Goal: Task Accomplishment & Management: Use online tool/utility

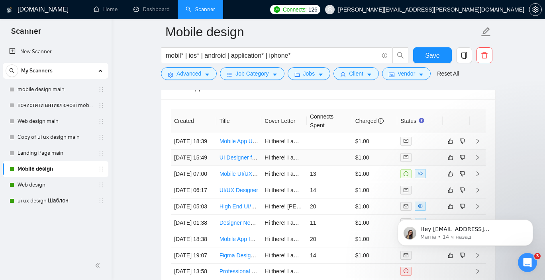
scroll to position [2062, 0]
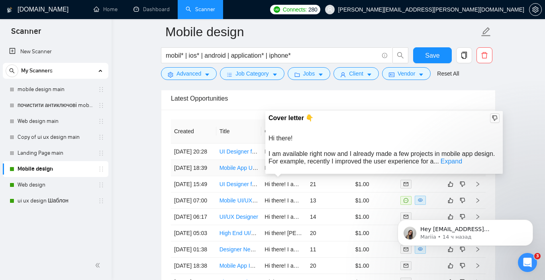
scroll to position [2060, 0]
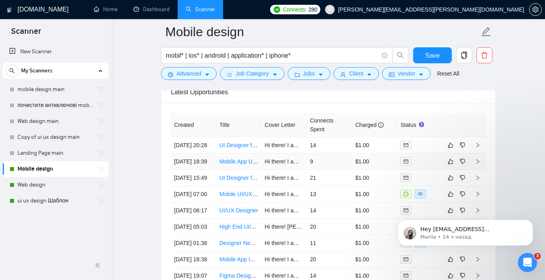
click at [235, 165] on link "Mobile App UI/UX Designer" at bounding box center [253, 162] width 68 height 6
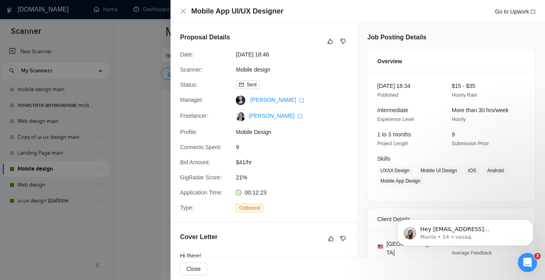
click at [117, 92] on div at bounding box center [272, 140] width 545 height 280
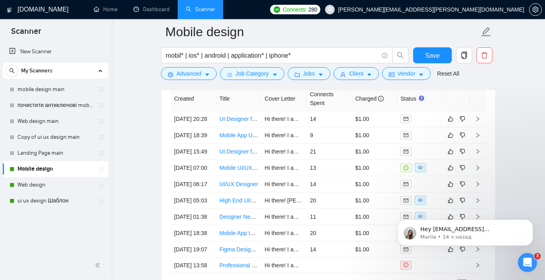
scroll to position [2087, 0]
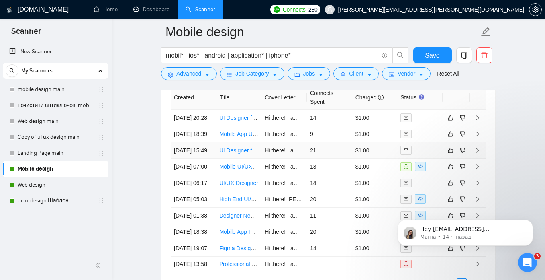
click at [241, 154] on link "UI Designer for Casual Mobile Game (2.5D Style)" at bounding box center [280, 150] width 122 height 6
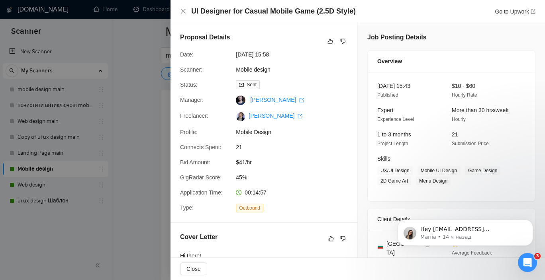
click at [142, 79] on div at bounding box center [272, 140] width 545 height 280
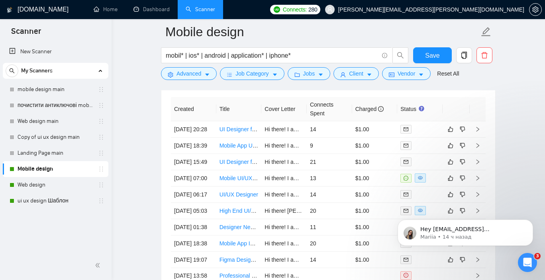
scroll to position [2072, 0]
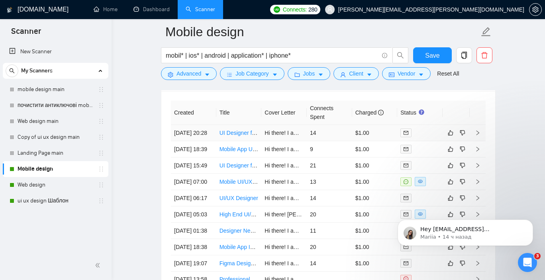
click at [243, 136] on link "UI Designer for AI training app - Bootstrap 4, Sass" at bounding box center [281, 133] width 124 height 6
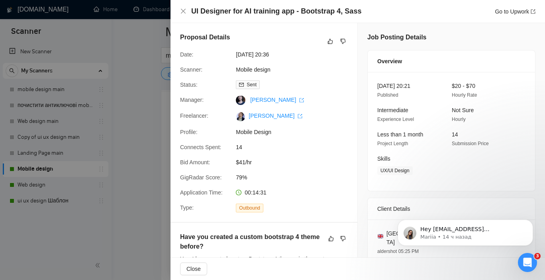
click at [151, 47] on div at bounding box center [272, 140] width 545 height 280
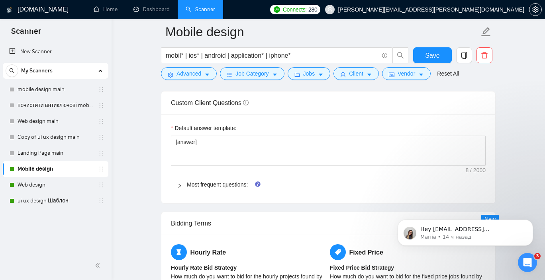
scroll to position [1073, 0]
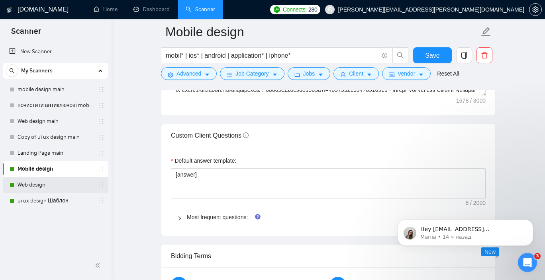
click at [43, 186] on link "Web design" at bounding box center [56, 185] width 76 height 16
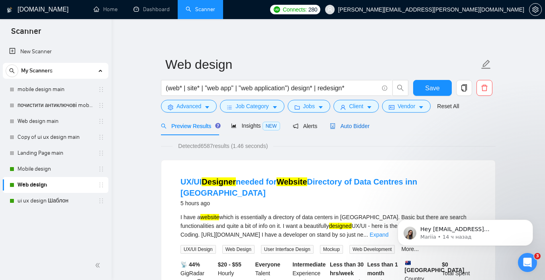
click at [357, 129] on span "Auto Bidder" at bounding box center [349, 126] width 39 height 6
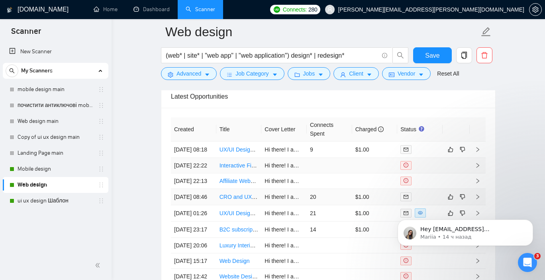
scroll to position [1946, 0]
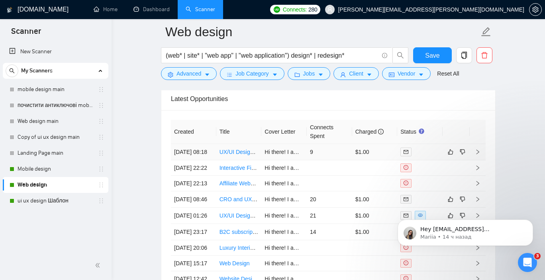
click at [241, 155] on link "UX/UI Designer needed for Website Directory of Data Centres inn Australia" at bounding box center [329, 152] width 221 height 6
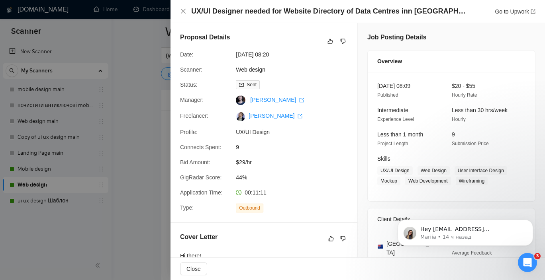
click at [159, 92] on div at bounding box center [272, 140] width 545 height 280
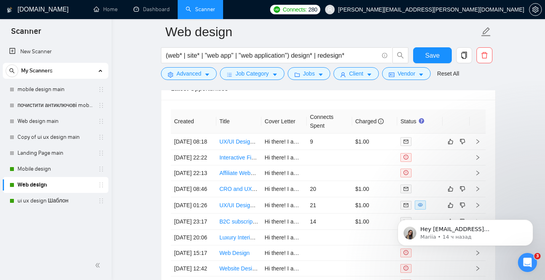
scroll to position [1958, 0]
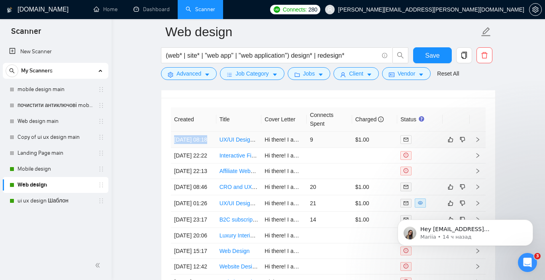
drag, startPoint x: 171, startPoint y: 140, endPoint x: 208, endPoint y: 143, distance: 37.1
click at [208, 143] on td "02 Sep, 2025 08:18" at bounding box center [193, 140] width 45 height 16
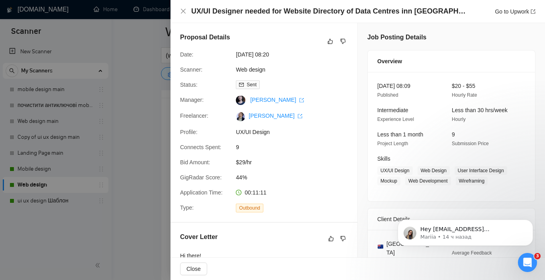
click at [102, 114] on div at bounding box center [272, 140] width 545 height 280
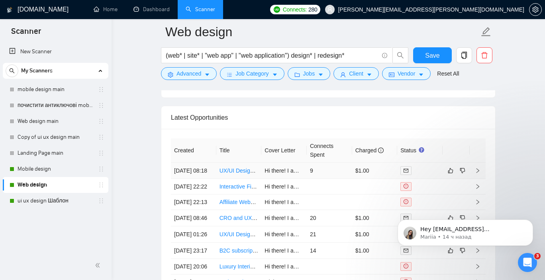
scroll to position [1920, 0]
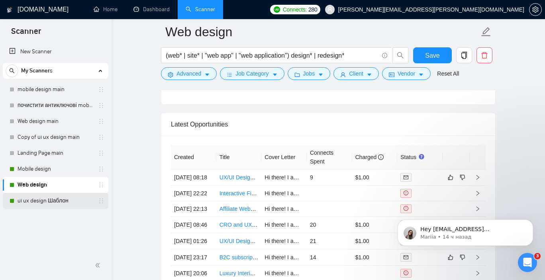
click at [51, 201] on link "ui ux design Шаблон" at bounding box center [56, 201] width 76 height 16
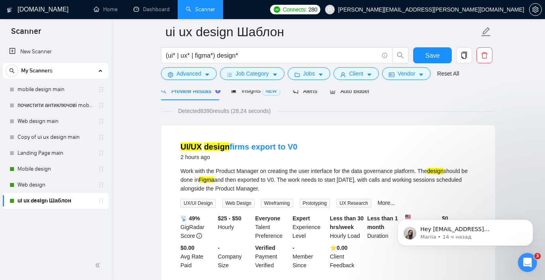
scroll to position [40, 0]
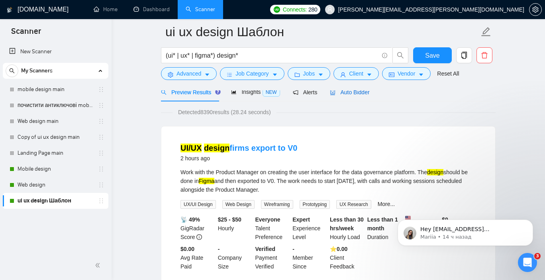
click at [359, 94] on span "Auto Bidder" at bounding box center [349, 92] width 39 height 6
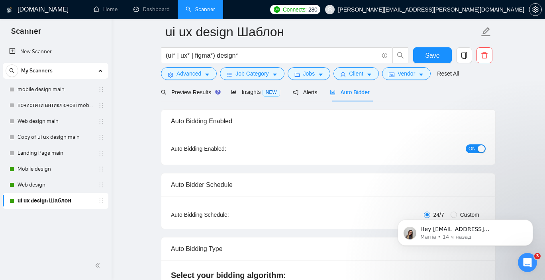
checkbox input "true"
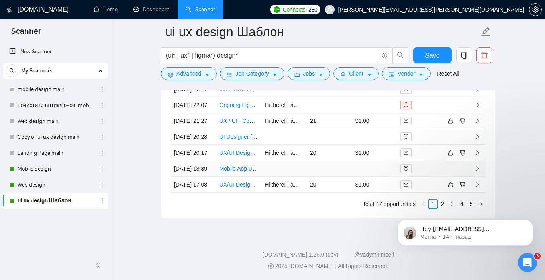
scroll to position [2243, 0]
click at [247, 188] on link "UX/UI Designer for mission driven start-up" at bounding box center [271, 185] width 104 height 6
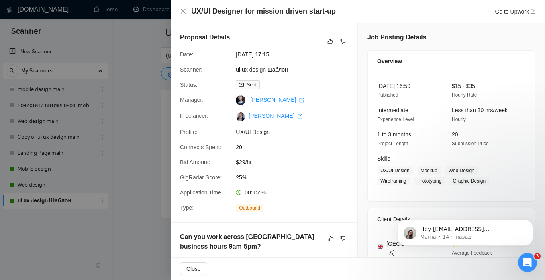
click at [125, 125] on div at bounding box center [272, 140] width 545 height 280
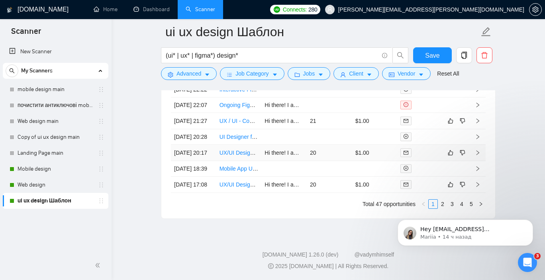
scroll to position [2260, 0]
click html "Hey ivan29lines@gmail.com, Looks like your Upwork agency 29Lines ran out of con…"
click at [440, 206] on body "Hey ivan29lines@gmail.com, Looks like your Upwork agency 29Lines ran out of con…" at bounding box center [465, 230] width 153 height 49
click html "Hey ivan29lines@gmail.com, Looks like your Upwork agency 29Lines ran out of con…"
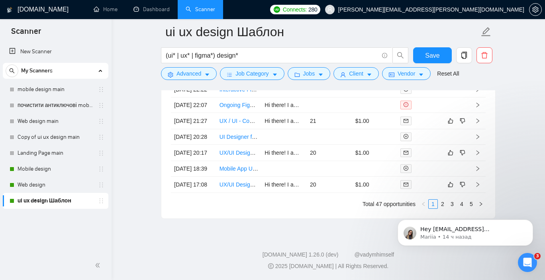
click html "Hey ivan29lines@gmail.com, Looks like your Upwork agency 29Lines ran out of con…"
click at [532, 221] on icon "Dismiss notification" at bounding box center [530, 222] width 4 height 4
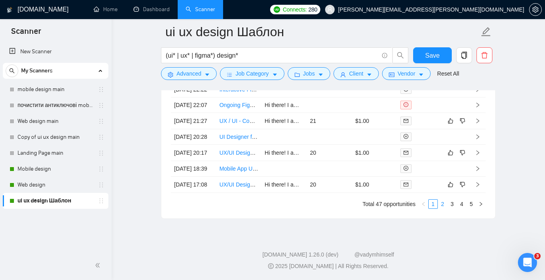
click at [444, 205] on link "2" at bounding box center [442, 204] width 9 height 9
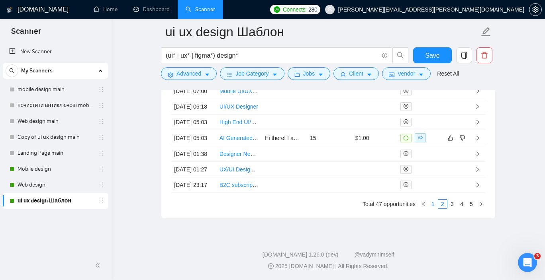
click at [434, 202] on link "1" at bounding box center [433, 204] width 9 height 9
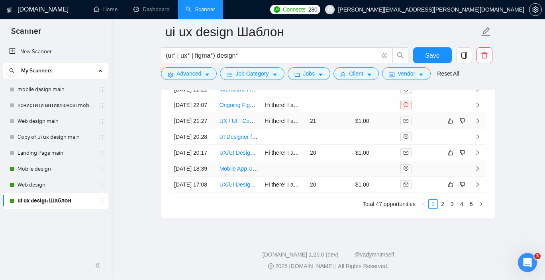
scroll to position [2182, 0]
click at [236, 156] on link "UX/UI Designer: Figma design for big data startup (initial pages)" at bounding box center [298, 153] width 158 height 6
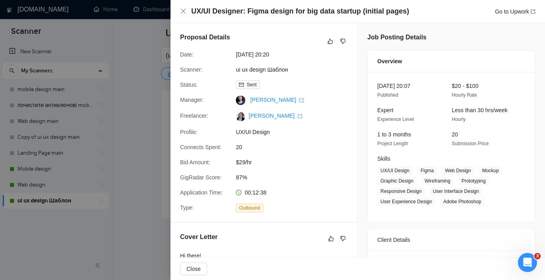
click at [124, 110] on div at bounding box center [272, 140] width 545 height 280
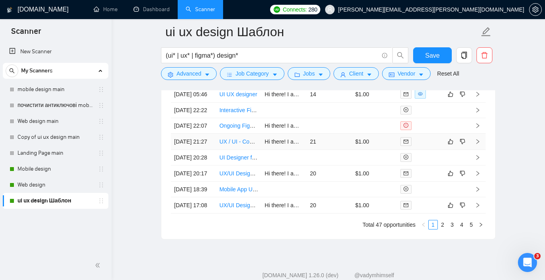
scroll to position [2150, 0]
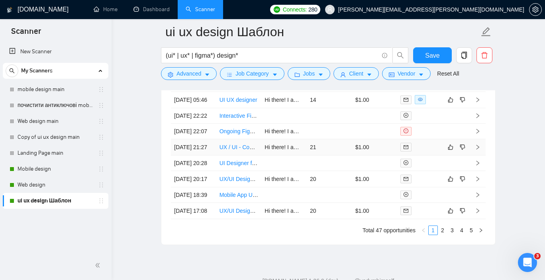
click at [241, 151] on link "UX / UI - Community Builder" at bounding box center [254, 147] width 70 height 6
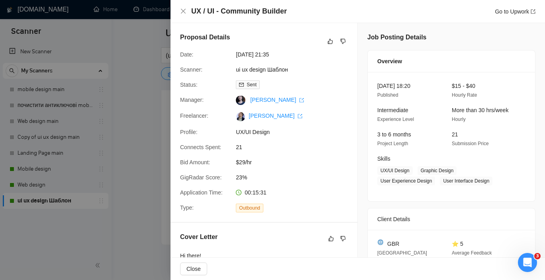
click at [186, 17] on div "UX / UI - Community Builder Go to Upwork" at bounding box center [357, 11] width 374 height 23
click at [179, 12] on div "UX / UI - Community Builder Go to Upwork" at bounding box center [357, 11] width 374 height 23
click at [183, 12] on icon "close" at bounding box center [183, 11] width 5 height 5
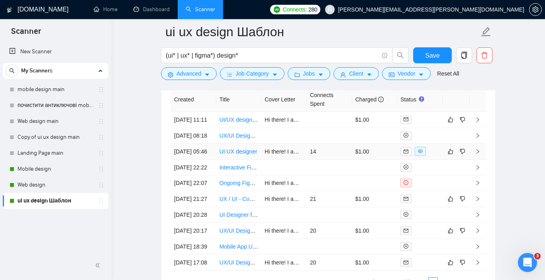
scroll to position [2088, 0]
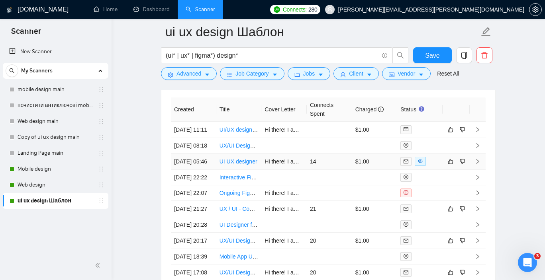
click at [249, 165] on link "UI UX designer" at bounding box center [238, 162] width 38 height 6
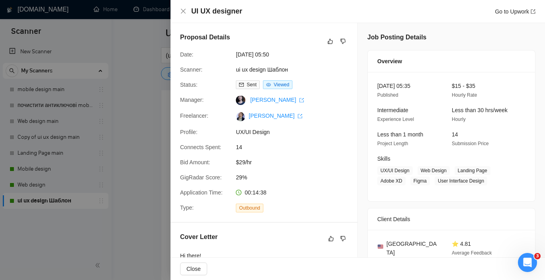
click at [137, 94] on div at bounding box center [272, 140] width 545 height 280
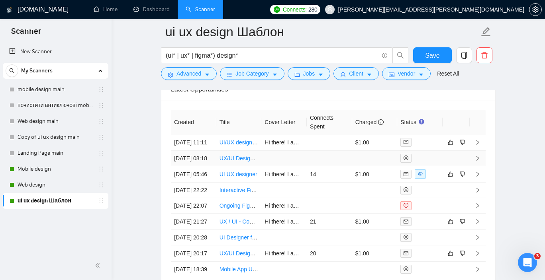
scroll to position [2074, 0]
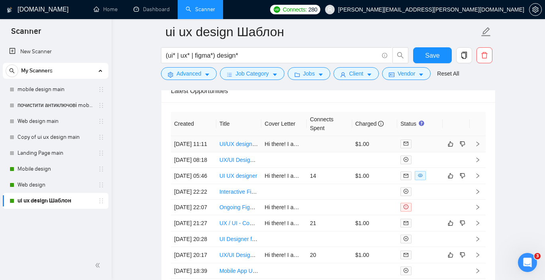
click at [235, 145] on link "UI/UX design firms export to V0" at bounding box center [258, 144] width 78 height 6
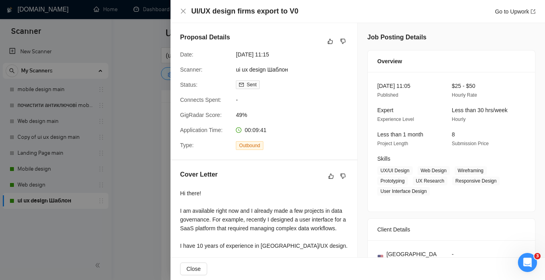
click at [114, 93] on div at bounding box center [272, 140] width 545 height 280
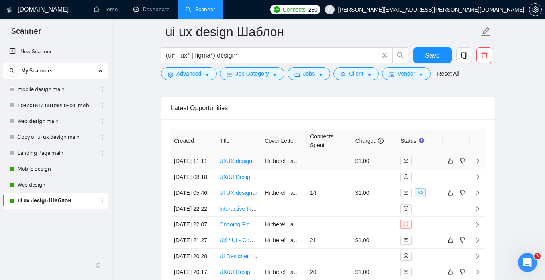
scroll to position [2055, 0]
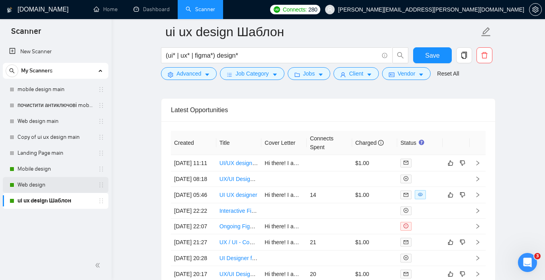
click at [53, 186] on link "Web design" at bounding box center [56, 185] width 76 height 16
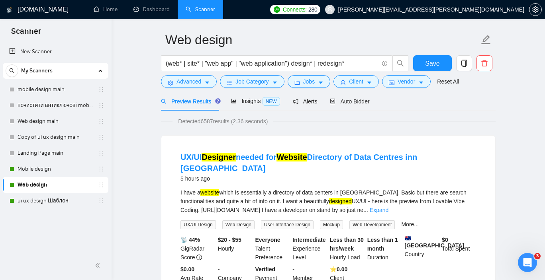
scroll to position [27, 0]
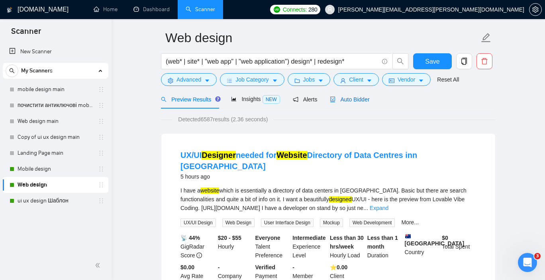
click at [361, 97] on span "Auto Bidder" at bounding box center [349, 99] width 39 height 6
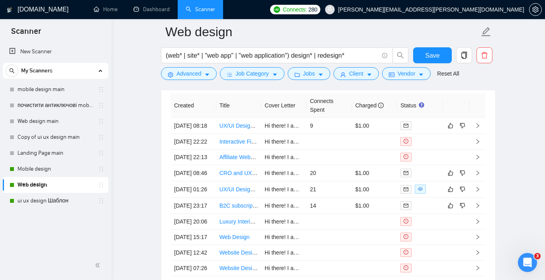
scroll to position [1974, 0]
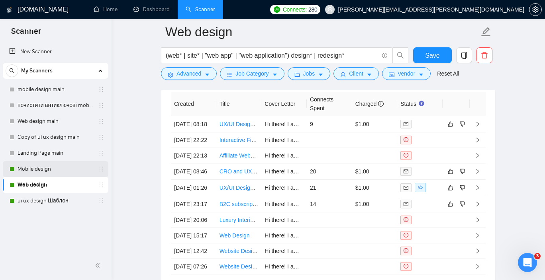
click at [63, 168] on link "Mobile design" at bounding box center [56, 169] width 76 height 16
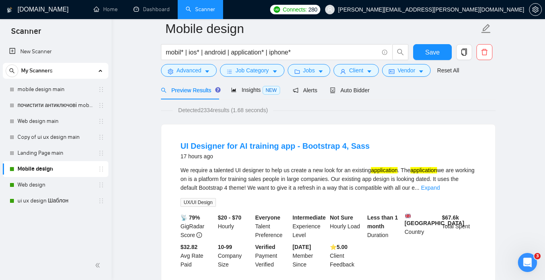
scroll to position [31, 0]
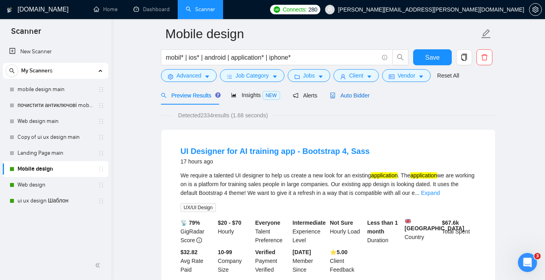
click at [354, 96] on span "Auto Bidder" at bounding box center [349, 95] width 39 height 6
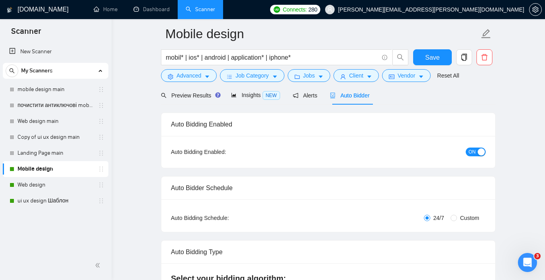
checkbox input "true"
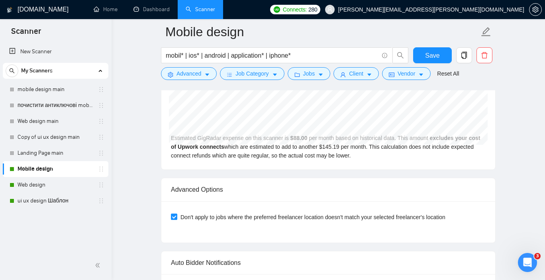
scroll to position [1652, 0]
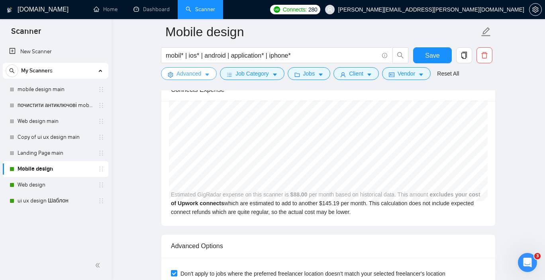
click at [197, 76] on span "Advanced" at bounding box center [188, 73] width 25 height 9
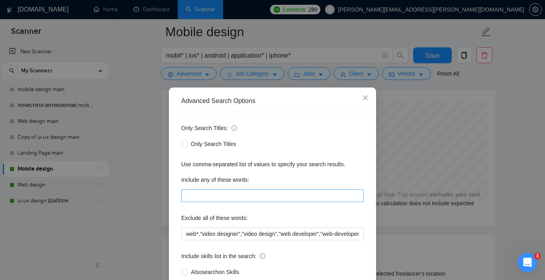
scroll to position [36, 0]
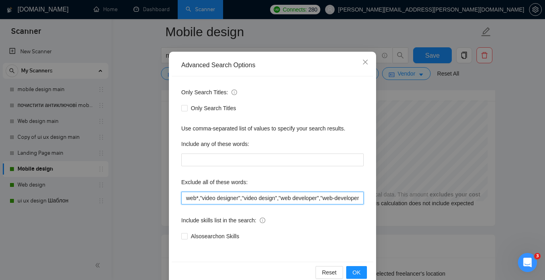
click at [200, 200] on input "web*,"video designer","video design","web developer","web-developer","designer/…" at bounding box center [272, 198] width 182 height 13
paste input "Bootstrap 4","Sass","SCSS"""
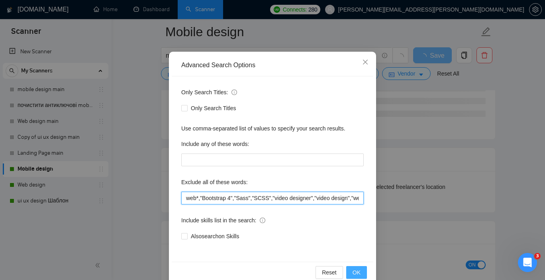
type input "web*,"Bootstrap 4","Sass","SCSS","video designer","video design","web developer…"
click at [357, 272] on span "OK" at bounding box center [356, 272] width 8 height 9
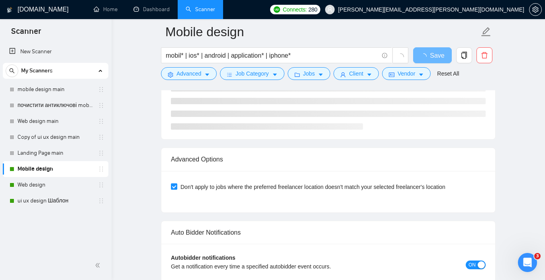
scroll to position [11, 0]
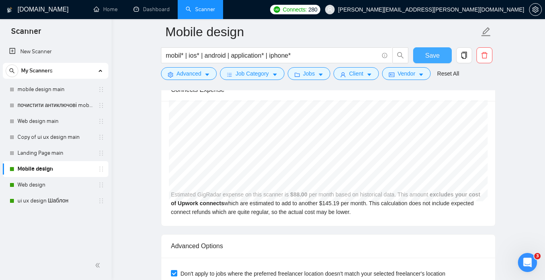
click at [434, 53] on span "Save" at bounding box center [432, 56] width 14 height 10
click at [49, 201] on link "ui ux design Шаблон" at bounding box center [56, 201] width 76 height 16
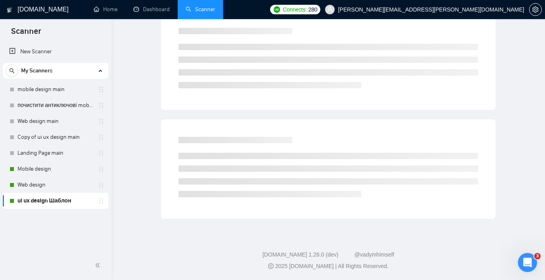
scroll to position [10, 0]
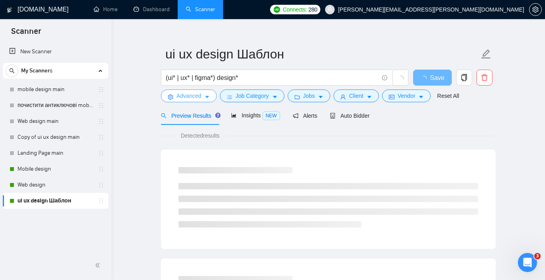
click at [192, 98] on span "Advanced" at bounding box center [188, 96] width 25 height 9
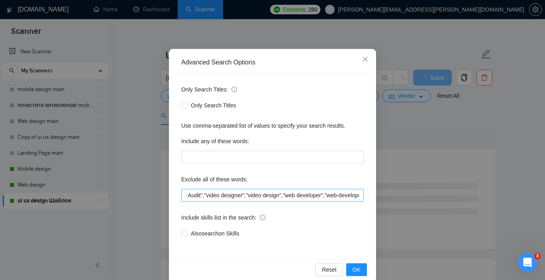
scroll to position [0, 0]
click at [186, 196] on input ""Needed for Website Audit","video designer","video design","web developer","web…" at bounding box center [272, 195] width 182 height 13
paste input ""Bootstrap 4","Sass","SCSS""
type input ""Bootstrap 4","Sass","SCSS","Needed for Website Audit","video designer","video …"
click at [357, 268] on span "OK" at bounding box center [356, 270] width 8 height 9
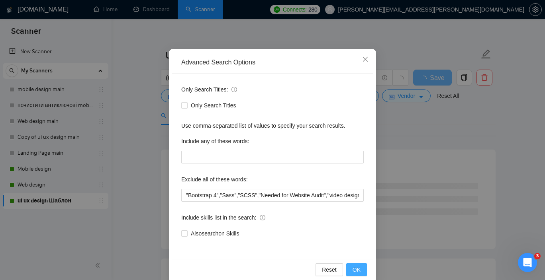
scroll to position [11, 0]
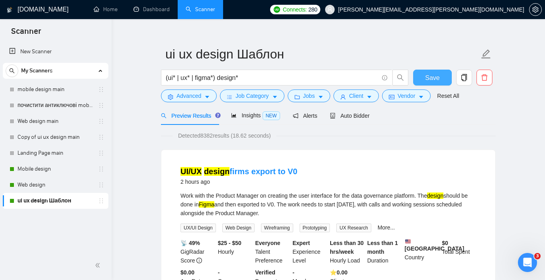
click at [435, 77] on span "Save" at bounding box center [432, 78] width 14 height 10
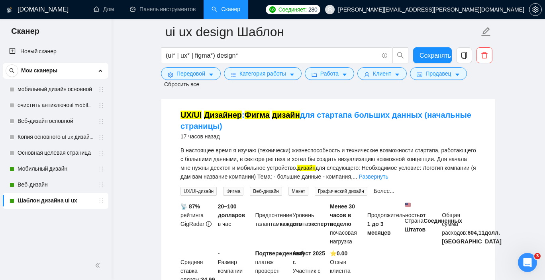
scroll to position [1019, 0]
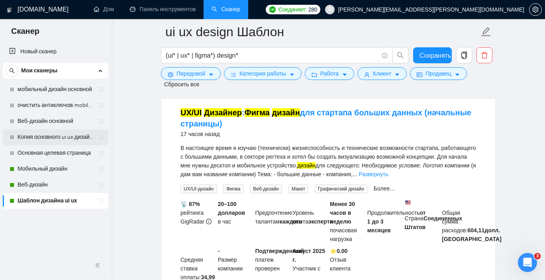
click at [57, 138] on link "Копия основного ui ux дизайна" at bounding box center [56, 137] width 76 height 16
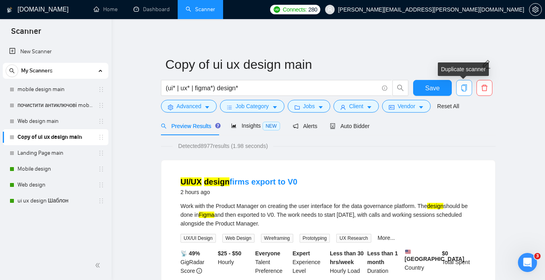
click at [467, 89] on icon "copy" at bounding box center [463, 87] width 7 height 7
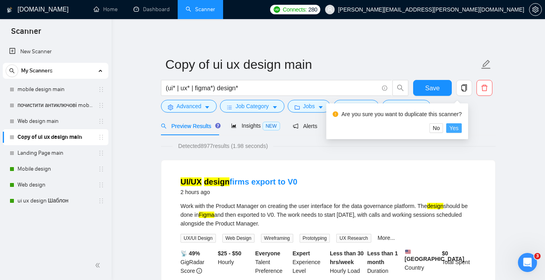
click at [458, 128] on span "Yes" at bounding box center [453, 128] width 9 height 9
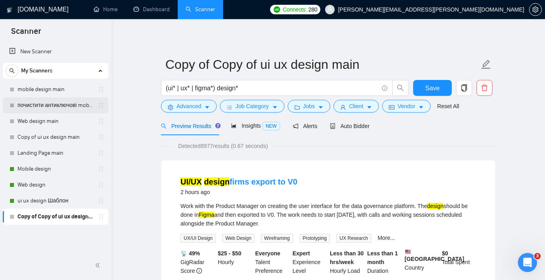
drag, startPoint x: 4, startPoint y: 217, endPoint x: 9, endPoint y: 110, distance: 107.2
click at [9, 110] on div "mobile design main почистити антиключові mobile design main Web design main Cop…" at bounding box center [56, 153] width 106 height 143
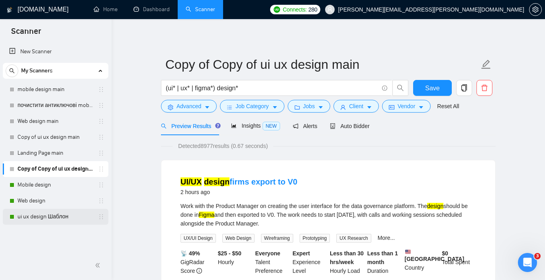
click at [104, 213] on div "ui ux design Шаблон" at bounding box center [56, 217] width 106 height 16
click at [79, 170] on link "Copy of Copy of ui ux design main" at bounding box center [56, 169] width 76 height 16
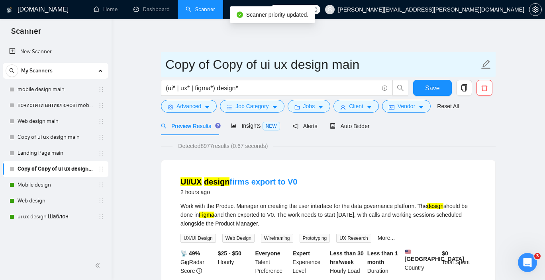
drag, startPoint x: 376, startPoint y: 65, endPoint x: 271, endPoint y: 48, distance: 106.9
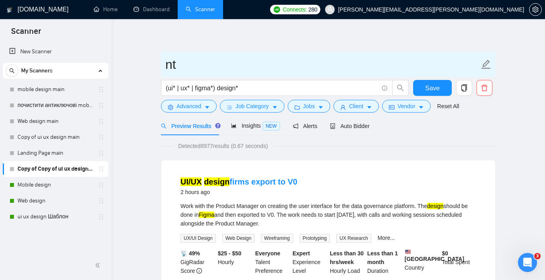
type input "n"
type input "тест"
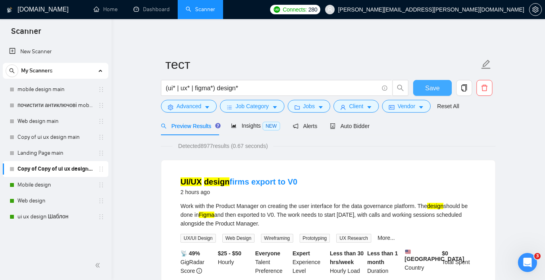
click at [433, 92] on span "Save" at bounding box center [432, 88] width 14 height 10
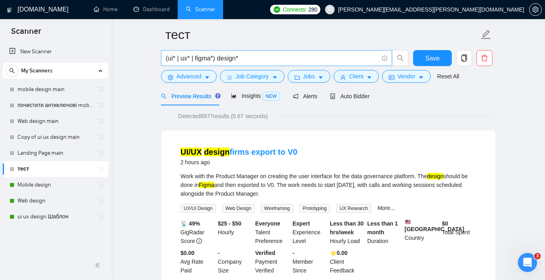
click at [248, 59] on input "(ui* | ux* | figma*) design*" at bounding box center [272, 58] width 213 height 10
drag, startPoint x: 166, startPoint y: 59, endPoint x: 245, endPoint y: 59, distance: 78.9
click at [245, 59] on input "(ui* | ux* | figma*) design*" at bounding box center [272, 58] width 213 height 10
click at [251, 59] on input "(ui* | ux* | figma*) design*" at bounding box center [272, 58] width 213 height 10
drag, startPoint x: 251, startPoint y: 59, endPoint x: 163, endPoint y: 57, distance: 88.4
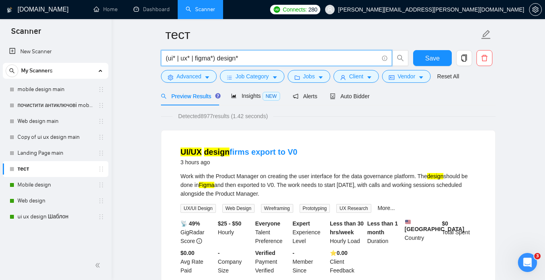
click at [163, 57] on span "(ui* | ux* | figma*) design*" at bounding box center [276, 58] width 231 height 16
click at [194, 60] on input "(ui* | ux* | figma*) design*" at bounding box center [272, 58] width 213 height 10
click at [248, 59] on input "(ui* | ux* | figma*) design*" at bounding box center [272, 58] width 213 height 10
paste input "|"
drag, startPoint x: 268, startPoint y: 58, endPoint x: 145, endPoint y: 61, distance: 123.9
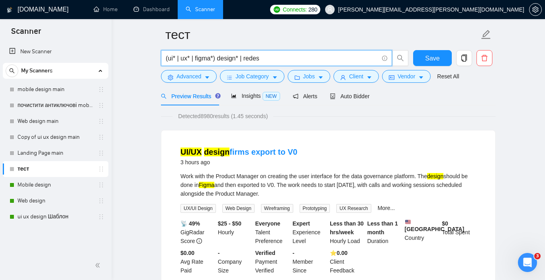
paste input "(ecommerc*) | ("e-commerce") | retail | ("online store") | ("online shop") | ma…"
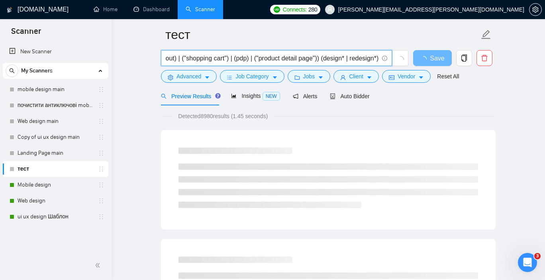
click at [322, 58] on input "((ecommerc*) | ("e-commerce") | retail | ("online store") | ("online shop") | m…" at bounding box center [272, 58] width 213 height 10
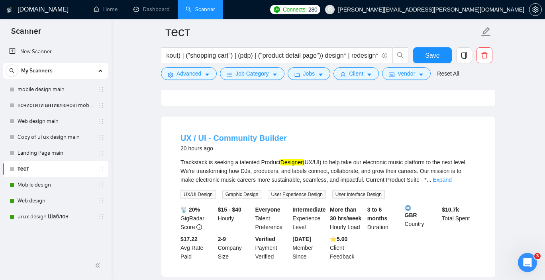
scroll to position [0, 0]
click at [251, 134] on link "UX / UI - Community Builder" at bounding box center [233, 138] width 106 height 9
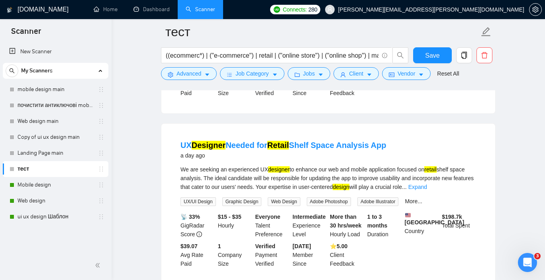
scroll to position [567, 0]
click at [316, 141] on link "UX Designer Needed for Retail Shelf Space Analysis App" at bounding box center [283, 145] width 206 height 9
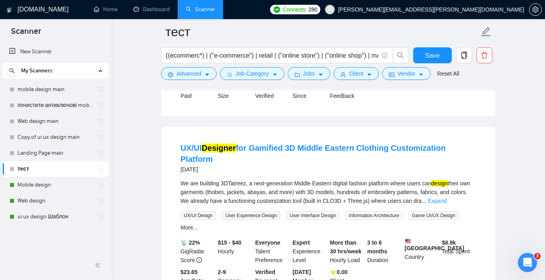
scroll to position [894, 0]
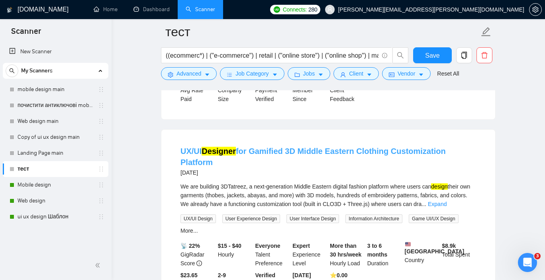
click at [391, 151] on link "UX/UI Designer for Gamified 3D Middle Eastern Clothing Customization Platform" at bounding box center [312, 157] width 265 height 20
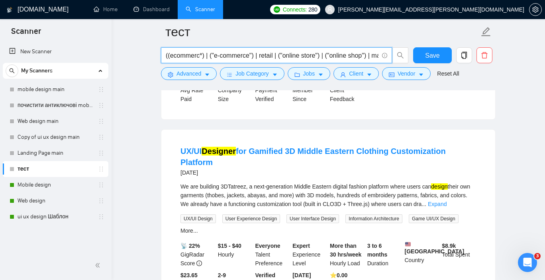
click at [345, 56] on input "((ecommerc*) | ("e-commerce") | retail | ("online store") | ("online shop") | m…" at bounding box center [272, 56] width 213 height 10
drag, startPoint x: 374, startPoint y: 55, endPoint x: 119, endPoint y: 72, distance: 254.7
click at [119, 72] on div "GigRadar.io Home Dashboard Scanner Connects: 280 yuriy.a.goncharov@gmail.com те…" at bounding box center [328, 96] width 433 height 1980
drag, startPoint x: 167, startPoint y: 57, endPoint x: 310, endPoint y: 55, distance: 143.4
click at [310, 55] on input "((ecommerc*) | ("e-commerce") | retail | ("online store") | ("online shop") | m…" at bounding box center [272, 56] width 213 height 10
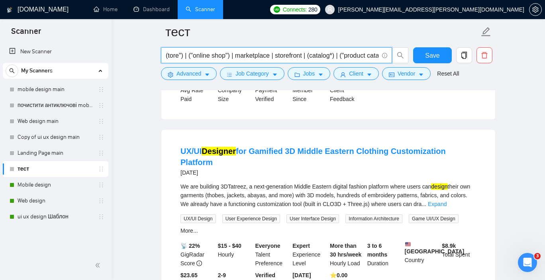
type input "tore") | ("online shop") | marketplace | storefront | (catalog*) | ("product ca…"
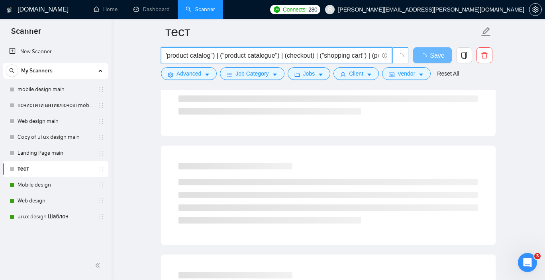
scroll to position [0, 332]
drag, startPoint x: 166, startPoint y: 55, endPoint x: 401, endPoint y: 51, distance: 235.8
click at [401, 51] on span "tore") | ("online shop") | marketplace | storefront | (catalog*) | ("product ca…" at bounding box center [285, 55] width 248 height 16
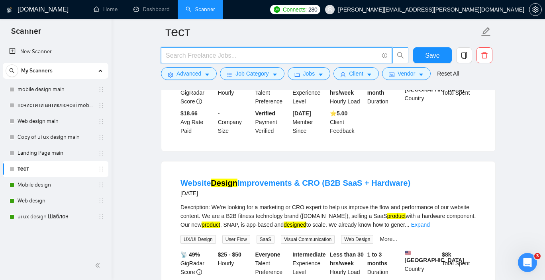
scroll to position [0, 0]
paste input "((ecommerc*) | ("e-commerce") | retail | marketplace) (design* | redesign*)"
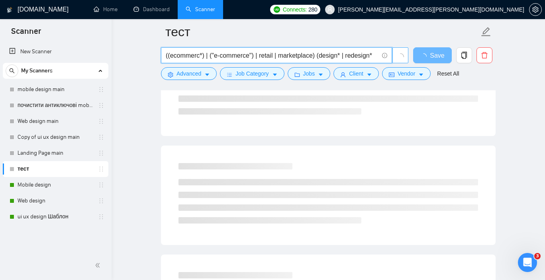
scroll to position [0, 1]
click at [324, 57] on input "((ecommerc*) | ("e-commerce") | retail | marketplace) (design* | redesign*" at bounding box center [272, 56] width 213 height 10
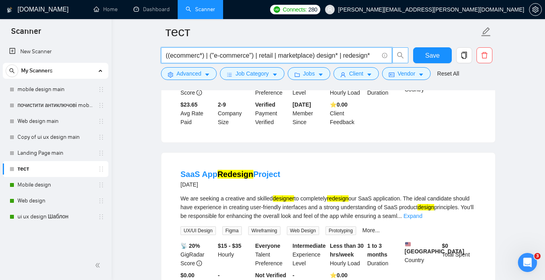
click at [259, 54] on input "((ecommerc*) | ("e-commerce") | retail | marketplace) design* | redesign*" at bounding box center [272, 56] width 213 height 10
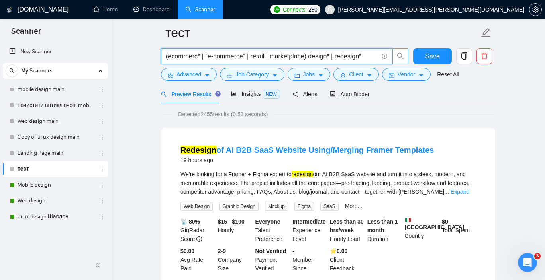
scroll to position [49, 0]
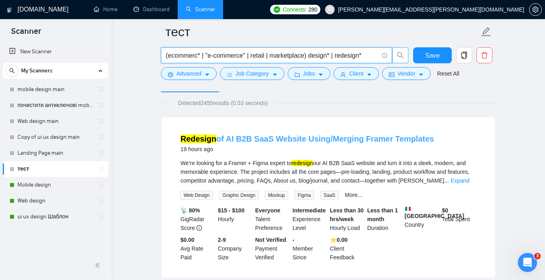
click at [292, 139] on link "Redesign of AI B2B SaaS Website Using/Merging Framer Templates" at bounding box center [306, 139] width 253 height 9
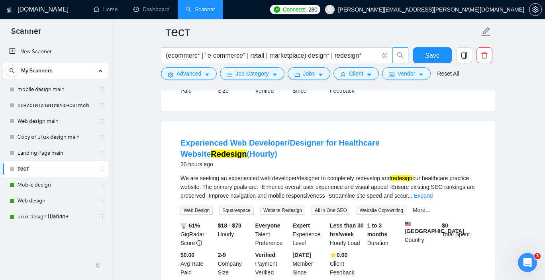
scroll to position [227, 0]
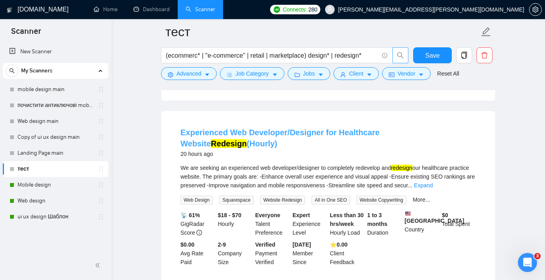
click at [285, 133] on link "Experienced Web Developer/Designer for Healthcare Website Redesign (Hourly)" at bounding box center [279, 138] width 199 height 20
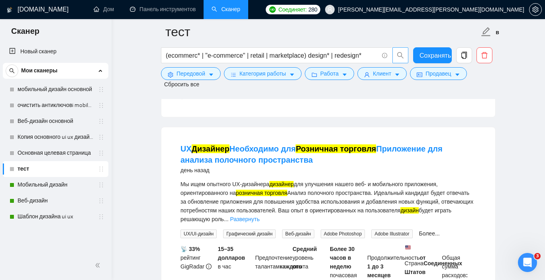
scroll to position [513, 0]
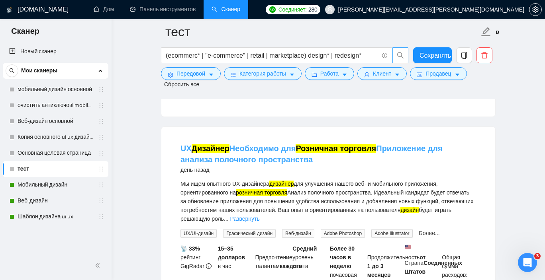
click at [321, 149] on font "Розничная торговля" at bounding box center [336, 148] width 80 height 9
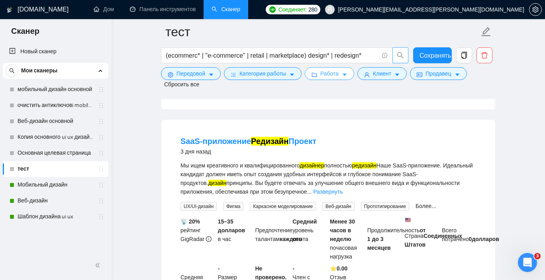
scroll to position [1256, 0]
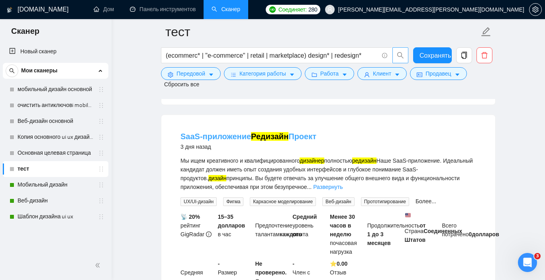
click at [292, 141] on font "Проект" at bounding box center [302, 136] width 28 height 9
drag, startPoint x: 159, startPoint y: 58, endPoint x: 351, endPoint y: 56, distance: 191.6
click at [258, 63] on div "(ecommerc* | "e-commerce" | retail | marketplace) design* | redesign*" at bounding box center [284, 57] width 251 height 20
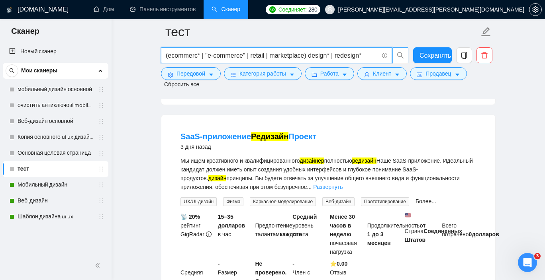
drag, startPoint x: 375, startPoint y: 53, endPoint x: 155, endPoint y: 50, distance: 219.9
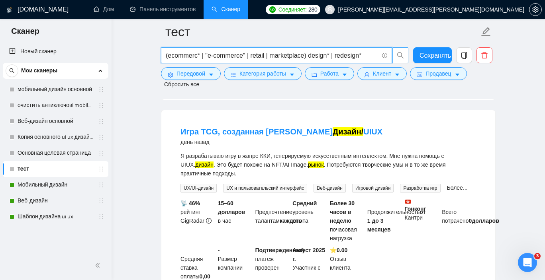
scroll to position [788, 0]
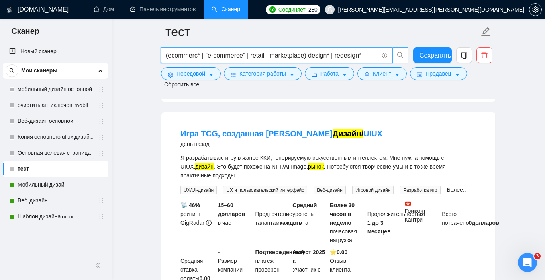
click at [370, 54] on input "(ecommerc* | "e-commerce" | retail | marketplace) design* | redesign*" at bounding box center [272, 56] width 213 height 10
drag, startPoint x: 370, startPoint y: 54, endPoint x: 160, endPoint y: 53, distance: 209.5
click at [161, 53] on span "(ecommerc* | "e-commerce" | retail | marketplace) design* | redesign*" at bounding box center [276, 55] width 231 height 16
paste input "(ecommerc*) | ("e-commerce") | retail | marketplace) (design* | redesign*)"
type input "((ecommerc*) | ("e-commerce") | retail | marketplace) (design* | redesign*)"
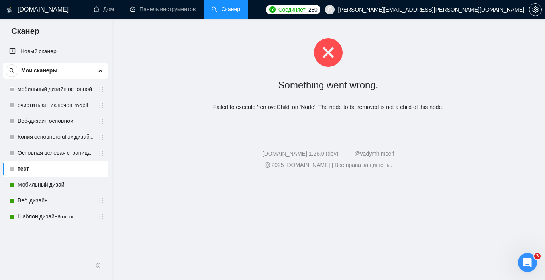
scroll to position [0, 0]
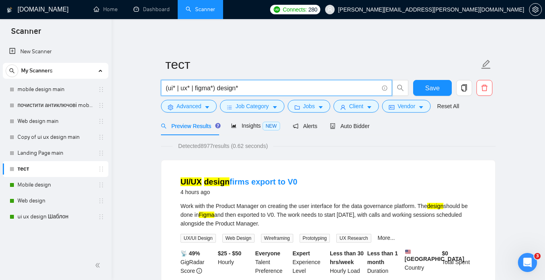
drag, startPoint x: 0, startPoint y: 0, endPoint x: 143, endPoint y: 78, distance: 162.7
type input "((ecommerc*) | ("e-commerce") | retail | marketplace) (design* | redesign*)"
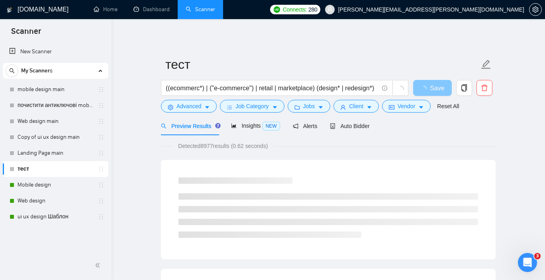
scroll to position [0, 0]
click at [427, 89] on icon "loading" at bounding box center [423, 89] width 6 height 6
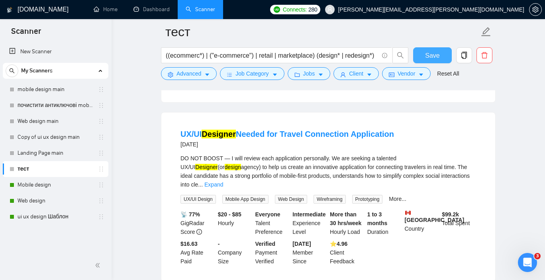
scroll to position [1274, 0]
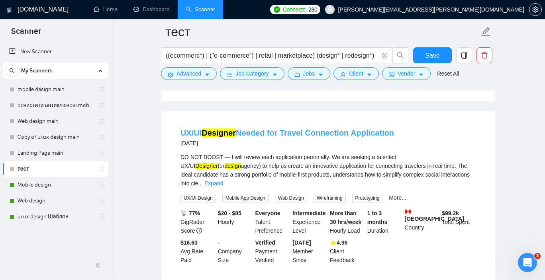
click at [352, 132] on link "UX/UI Designer Needed for Travel Connection Application" at bounding box center [286, 133] width 213 height 9
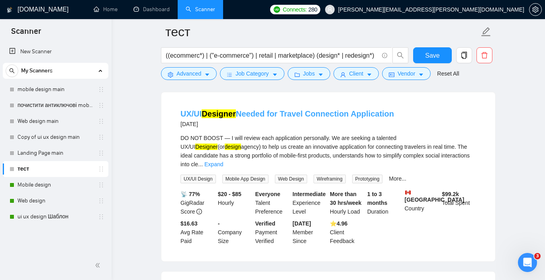
scroll to position [1295, 0]
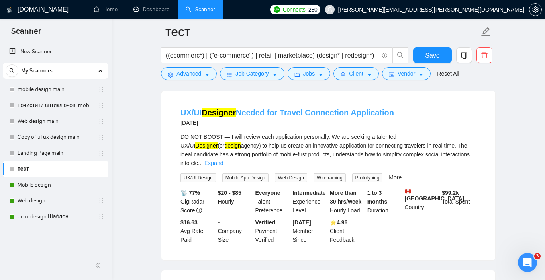
click at [286, 110] on link "UX/UI Designer Needed for Travel Connection Application" at bounding box center [286, 112] width 213 height 9
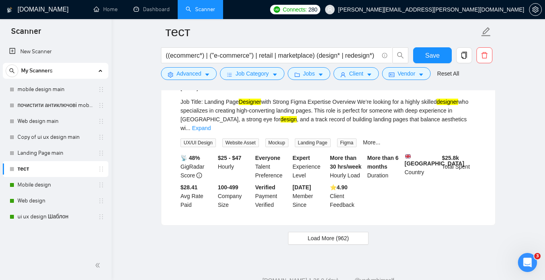
scroll to position [1697, 0]
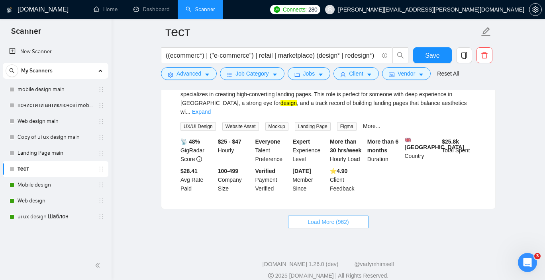
click at [320, 218] on span "Load More (962)" at bounding box center [327, 222] width 41 height 9
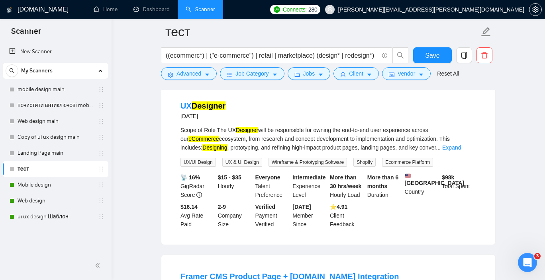
scroll to position [2531, 0]
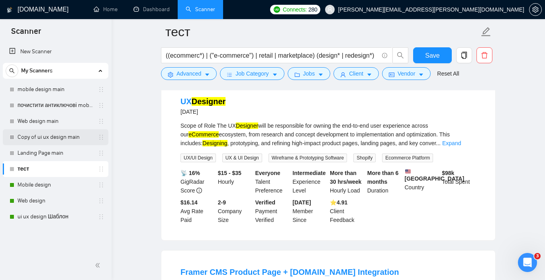
click at [39, 134] on link "Copy of ui ux design main" at bounding box center [56, 137] width 76 height 16
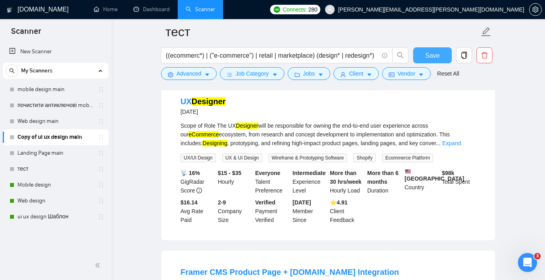
scroll to position [10, 0]
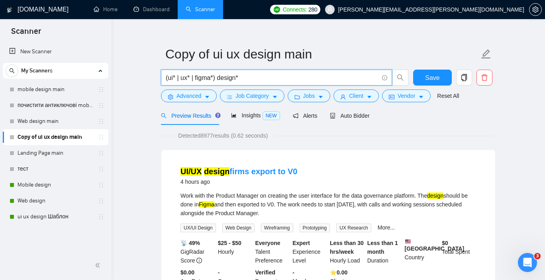
drag, startPoint x: 272, startPoint y: 82, endPoint x: 167, endPoint y: 74, distance: 105.8
click at [167, 74] on input "(ui* | ux* | figma*) design*" at bounding box center [272, 78] width 213 height 10
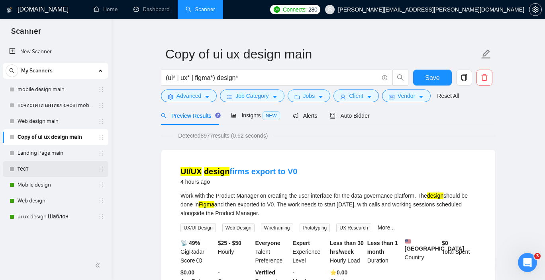
click at [36, 171] on link "тест" at bounding box center [56, 169] width 76 height 16
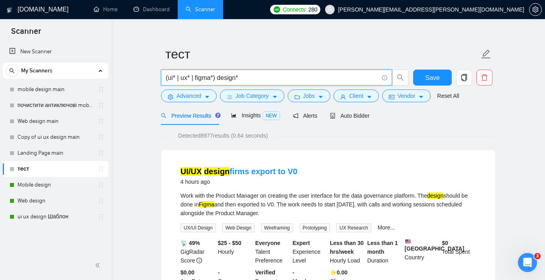
drag, startPoint x: 247, startPoint y: 76, endPoint x: 162, endPoint y: 80, distance: 84.9
drag, startPoint x: 245, startPoint y: 77, endPoint x: 152, endPoint y: 75, distance: 92.4
paste input "(ecommerc*) | ("e-commerce") | retail | marketplace) (design* | redesign*)"
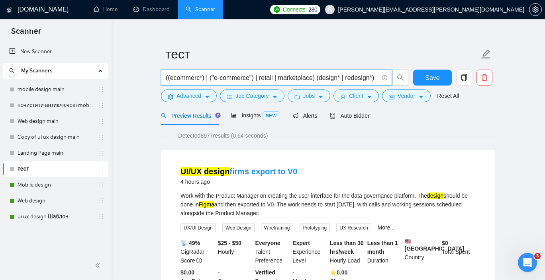
scroll to position [0, 3]
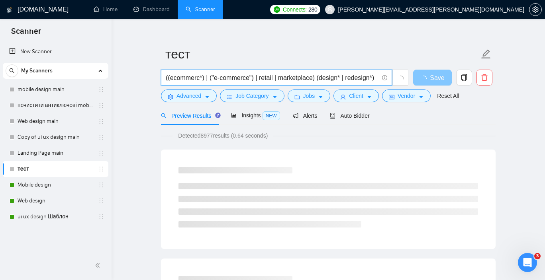
type input "((ecommerc*) | ("e-commerce") | retail | marketplace) (design* | redesign*)"
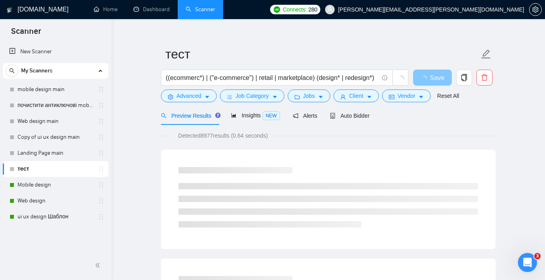
scroll to position [0, 0]
click at [431, 76] on span "Save" at bounding box center [437, 78] width 14 height 10
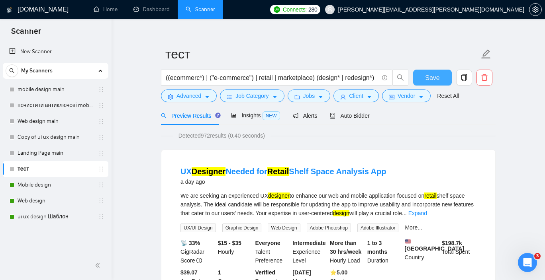
click at [431, 79] on span "Save" at bounding box center [432, 78] width 14 height 10
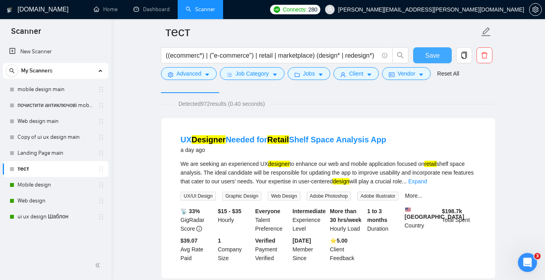
scroll to position [52, 0]
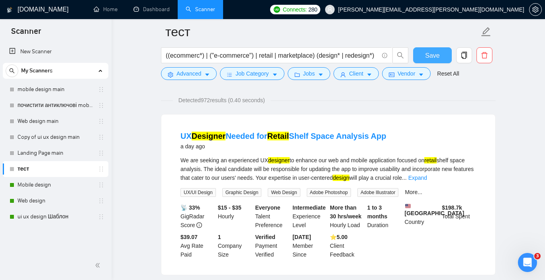
click at [441, 56] on button "Save" at bounding box center [432, 55] width 39 height 16
click at [42, 135] on link "Copy of ui ux design main" at bounding box center [56, 137] width 76 height 16
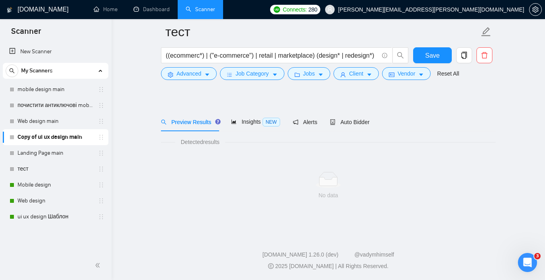
scroll to position [10, 0]
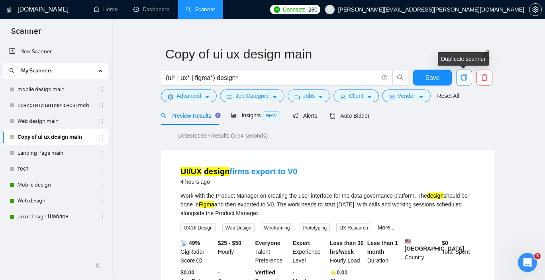
click at [464, 78] on icon "copy" at bounding box center [463, 77] width 7 height 7
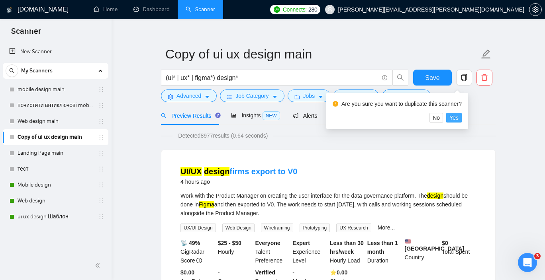
click at [456, 119] on span "Yes" at bounding box center [453, 118] width 9 height 9
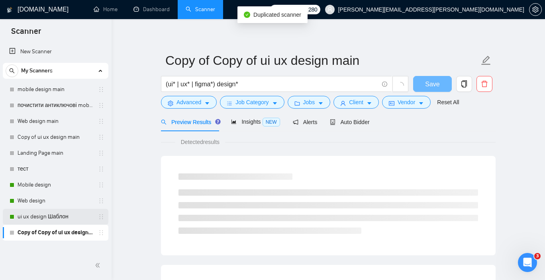
scroll to position [10, 0]
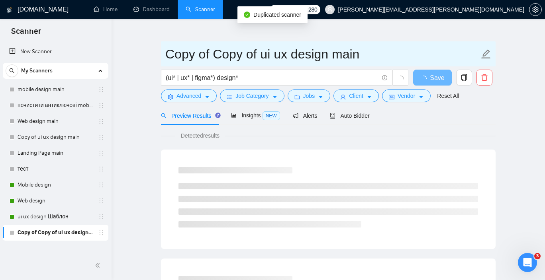
click at [310, 54] on input "Copy of Copy of ui ux design main" at bounding box center [322, 54] width 314 height 20
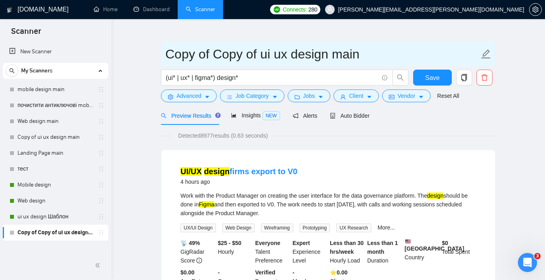
drag, startPoint x: 115, startPoint y: 71, endPoint x: 94, endPoint y: 72, distance: 21.1
drag, startPoint x: 367, startPoint y: 60, endPoint x: 159, endPoint y: 50, distance: 208.5
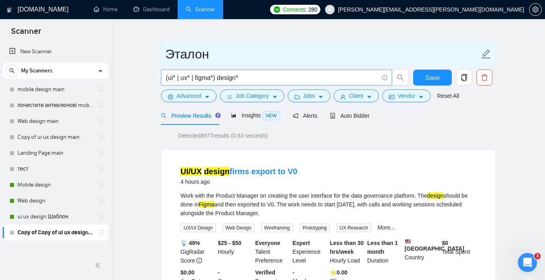
type input "Эталон"
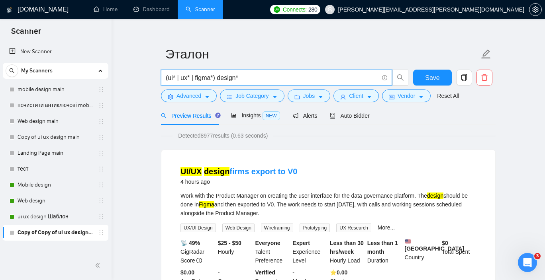
click at [191, 80] on input "(ui* | ux* | figma*) design*" at bounding box center [272, 78] width 213 height 10
click at [250, 80] on input "(ui* | ux* | figma*) design*" at bounding box center [272, 78] width 213 height 10
paste input "|"
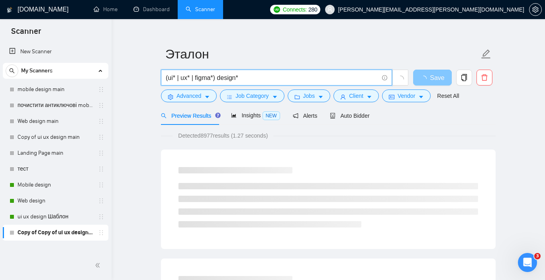
type input "(ui* | ux* | figma*) design*"
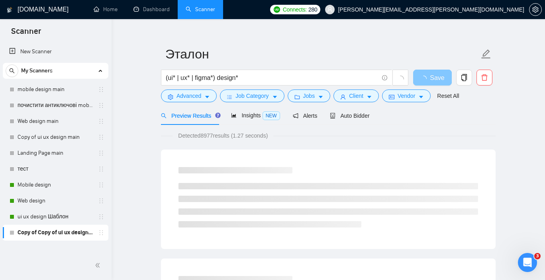
click at [433, 78] on span "Save" at bounding box center [437, 78] width 14 height 10
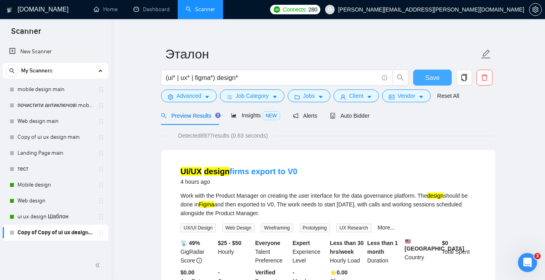
click at [435, 78] on span "Save" at bounding box center [432, 78] width 14 height 10
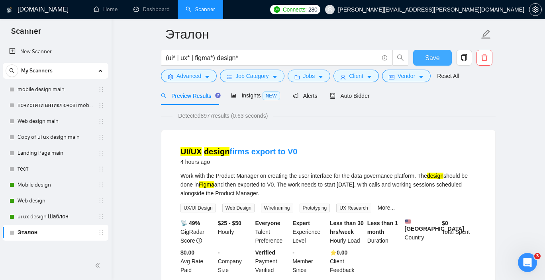
scroll to position [0, 0]
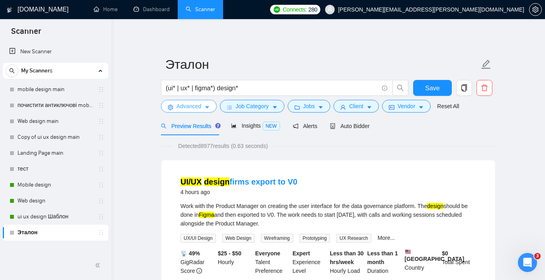
click at [202, 108] on button "Advanced" at bounding box center [189, 106] width 56 height 13
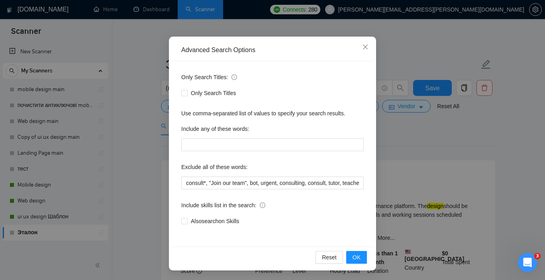
scroll to position [49, 0]
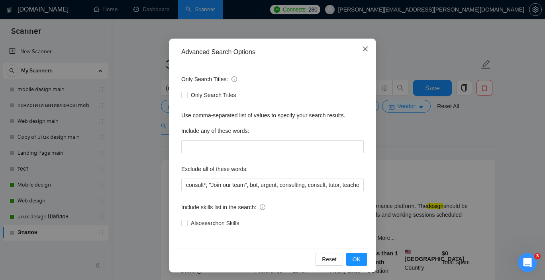
click at [367, 49] on icon "close" at bounding box center [365, 49] width 6 height 6
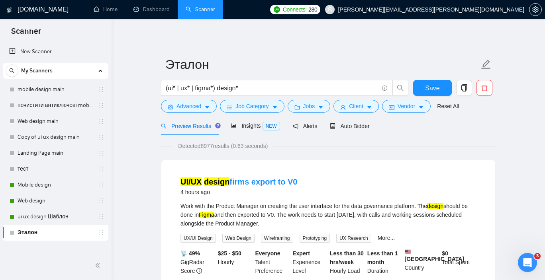
scroll to position [11, 0]
click at [362, 108] on span "Client" at bounding box center [356, 106] width 14 height 9
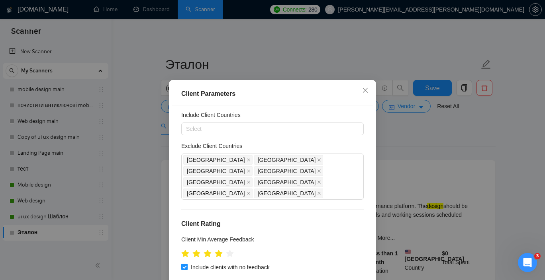
scroll to position [24, 0]
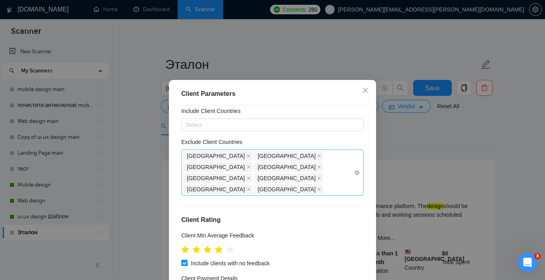
click at [325, 168] on div "Ukraine Russia India Indonesia Kenya Pakistan Palestinian Territories Belarus" at bounding box center [268, 173] width 170 height 45
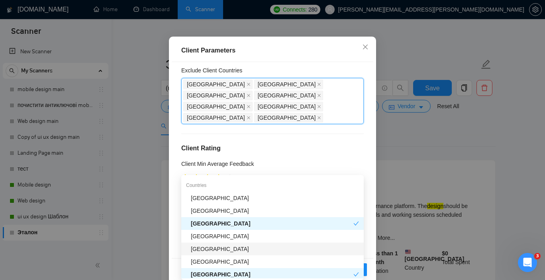
scroll to position [85, 0]
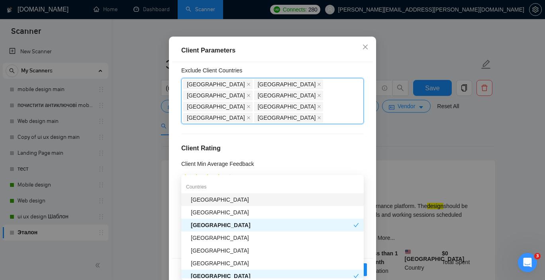
drag, startPoint x: 182, startPoint y: 188, endPoint x: 182, endPoint y: 196, distance: 8.8
click at [182, 197] on div "Oceania Countries United States United Kingdom India Canada Australia Germany P…" at bounding box center [272, 231] width 182 height 127
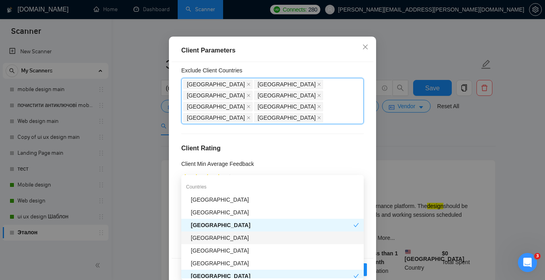
drag, startPoint x: 182, startPoint y: 196, endPoint x: 217, endPoint y: 235, distance: 53.6
click at [217, 235] on div "Oceania Countries United States United Kingdom India Canada Australia Germany P…" at bounding box center [272, 231] width 182 height 127
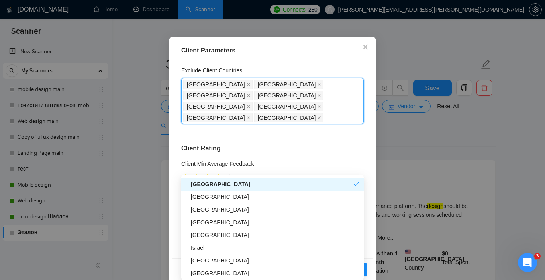
scroll to position [57, 0]
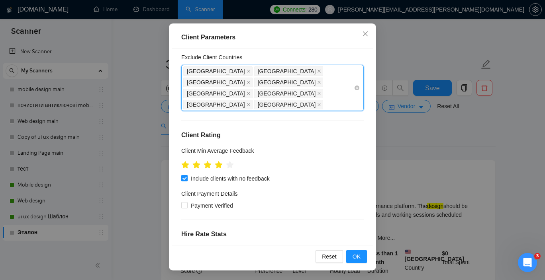
click at [325, 83] on div "Ukraine Russia India Indonesia Kenya Pakistan Palestinian Territories Belarus" at bounding box center [268, 88] width 170 height 45
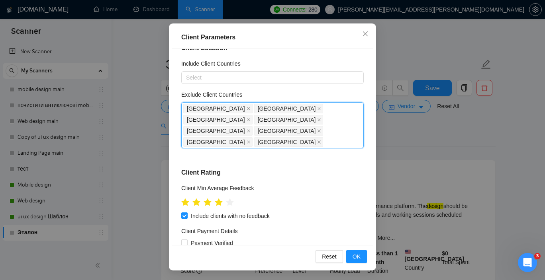
scroll to position [10, 0]
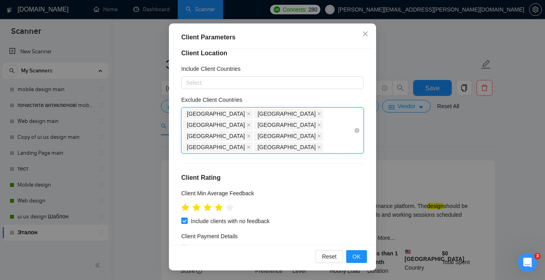
click at [324, 128] on div "Ukraine Russia India Indonesia Kenya Pakistan Palestinian Territories Belarus" at bounding box center [268, 130] width 170 height 45
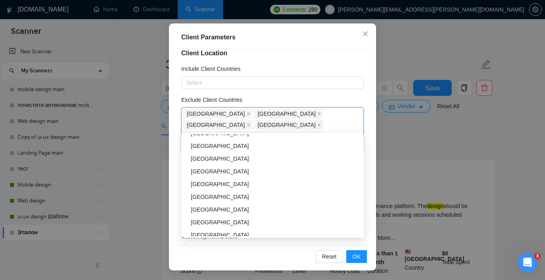
scroll to position [379, 0]
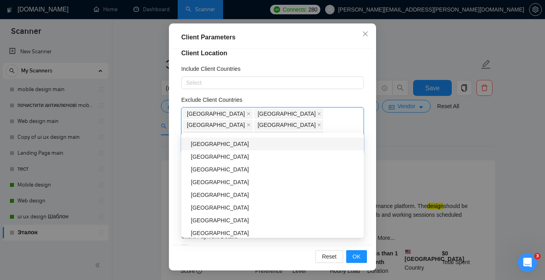
click at [247, 142] on div "[GEOGRAPHIC_DATA]" at bounding box center [275, 144] width 168 height 9
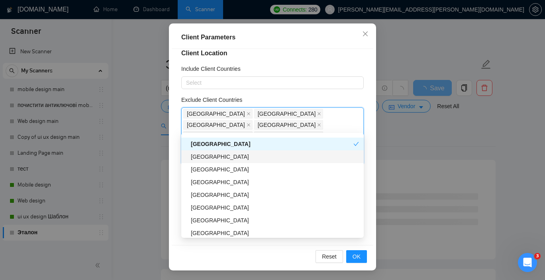
click at [230, 157] on div "New Zealand" at bounding box center [275, 157] width 168 height 9
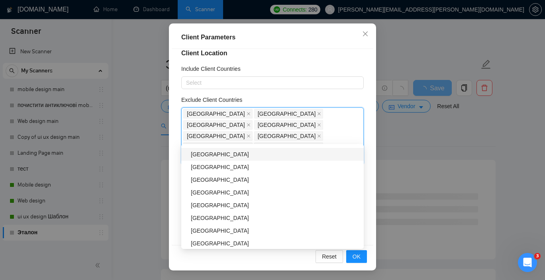
scroll to position [420, 0]
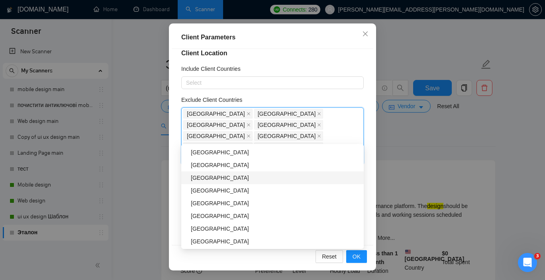
click at [217, 181] on div "[GEOGRAPHIC_DATA]" at bounding box center [275, 178] width 168 height 9
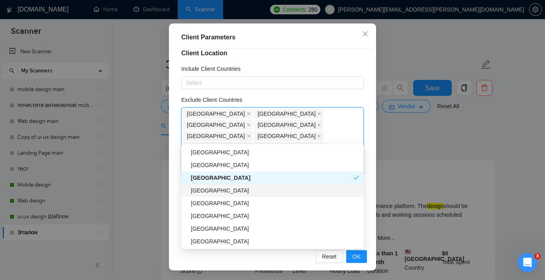
click at [223, 188] on div "[GEOGRAPHIC_DATA]" at bounding box center [275, 190] width 168 height 9
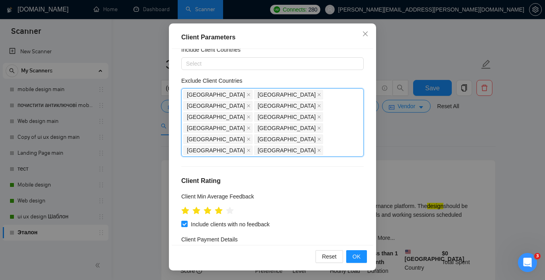
scroll to position [30, 0]
click at [297, 118] on div "Ukraine Russia India Indonesia Kenya Pakistan Palestinian Territories Belarus N…" at bounding box center [268, 121] width 170 height 67
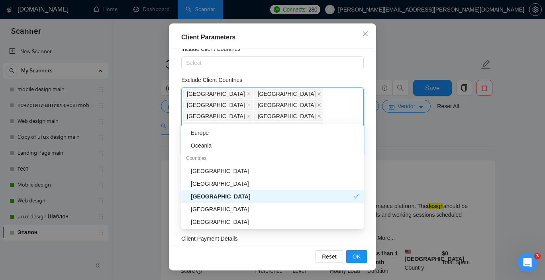
scroll to position [0, 0]
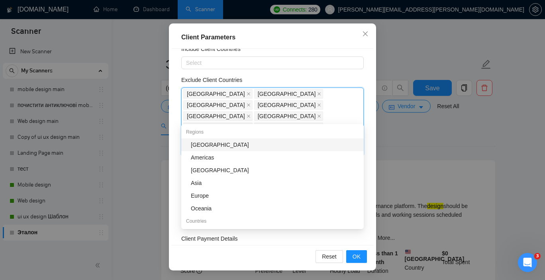
click at [176, 88] on div "Client Location Include Client Countries Select Exclude Client Countries Ukrain…" at bounding box center [273, 147] width 202 height 196
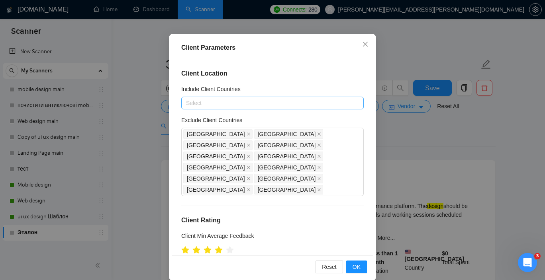
click at [302, 105] on div at bounding box center [268, 103] width 170 height 10
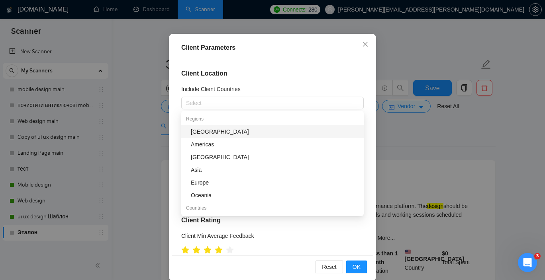
click at [284, 79] on div "Client Location Include Client Countries Select Exclude Client Countries Ukrain…" at bounding box center [273, 157] width 202 height 196
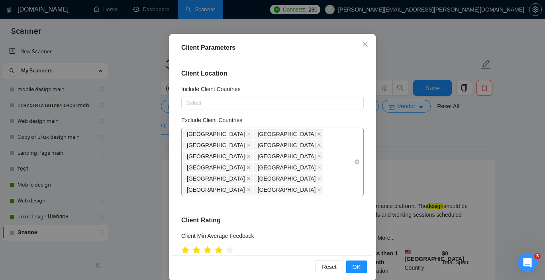
click at [338, 157] on div "Ukraine Russia India Indonesia Kenya Pakistan Palestinian Territories Belarus N…" at bounding box center [268, 162] width 170 height 67
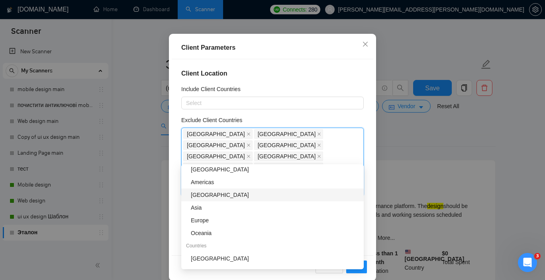
scroll to position [11, 0]
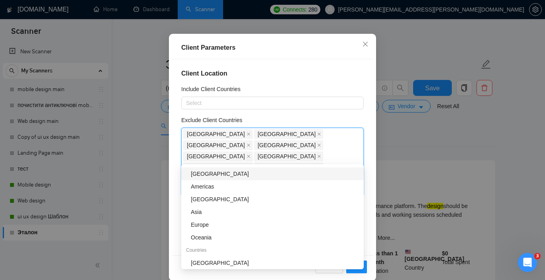
click at [249, 174] on div "[GEOGRAPHIC_DATA]" at bounding box center [275, 174] width 168 height 9
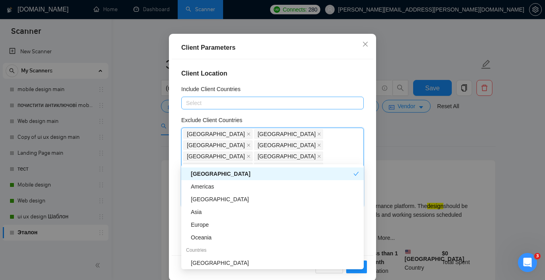
click at [235, 99] on div at bounding box center [268, 103] width 170 height 10
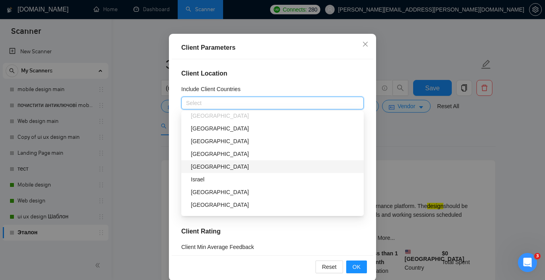
scroll to position [182, 0]
click at [210, 181] on div "Israel" at bounding box center [275, 179] width 168 height 9
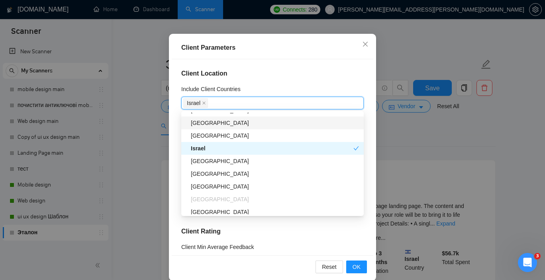
scroll to position [215, 0]
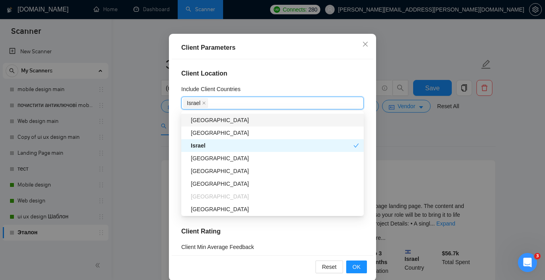
type input "ы"
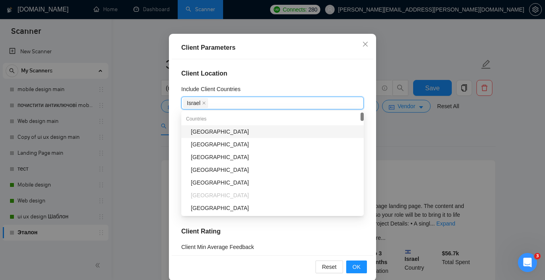
type input "ы"
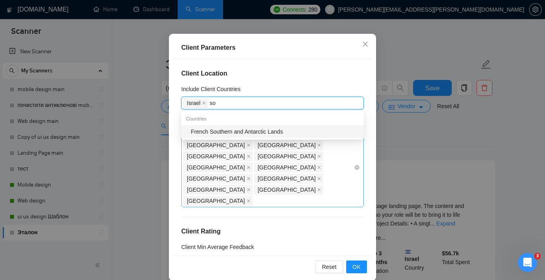
type input "s"
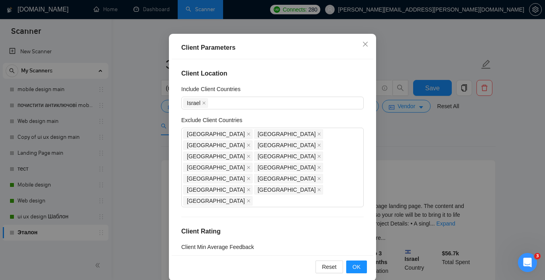
click at [317, 82] on div "Client Location Include Client Countries Israel Exclude Client Countries Ukrain…" at bounding box center [273, 157] width 202 height 196
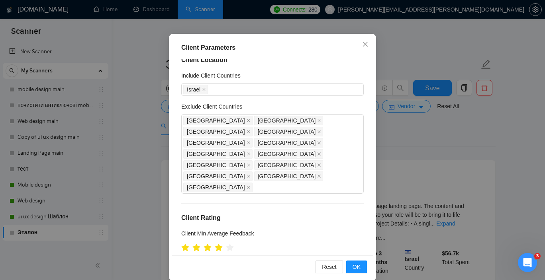
scroll to position [18, 0]
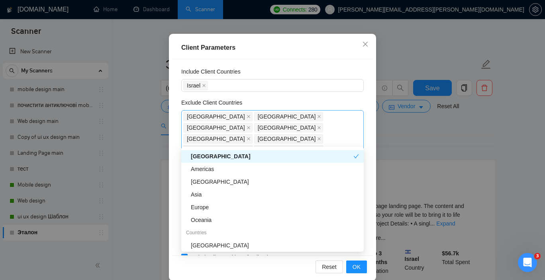
click at [318, 137] on div "Ukraine Russia India Indonesia Kenya Pakistan Palestinian Territories Belarus N…" at bounding box center [268, 150] width 170 height 78
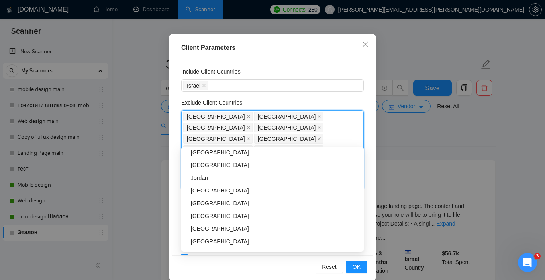
scroll to position [743, 0]
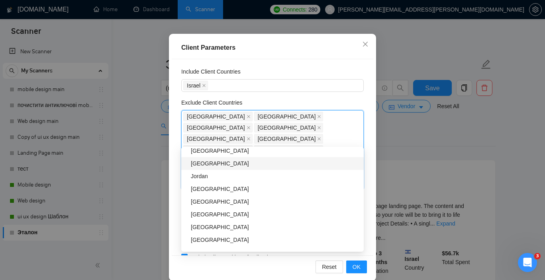
click at [233, 161] on div "[GEOGRAPHIC_DATA]" at bounding box center [275, 163] width 168 height 9
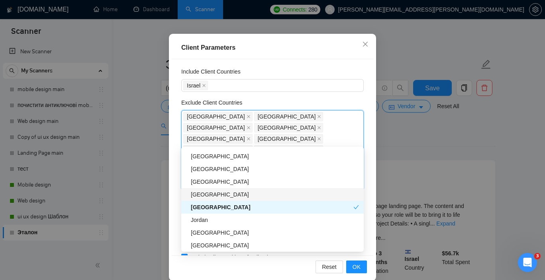
scroll to position [691, 0]
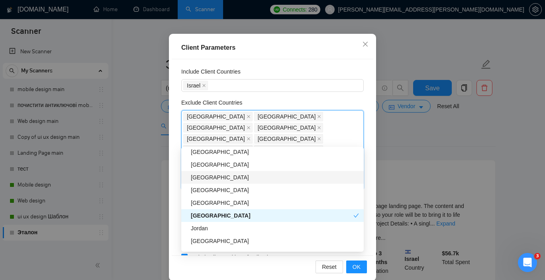
click at [232, 178] on div "[GEOGRAPHIC_DATA]" at bounding box center [275, 177] width 168 height 9
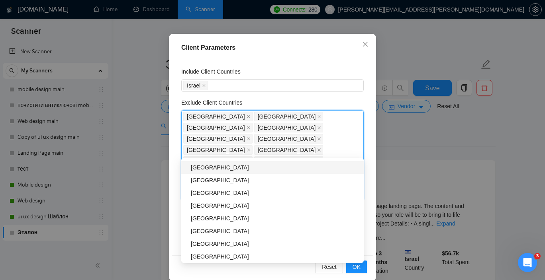
scroll to position [806, 0]
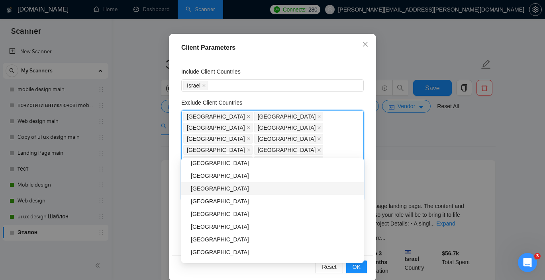
click at [252, 188] on div "[GEOGRAPHIC_DATA]" at bounding box center [275, 188] width 168 height 9
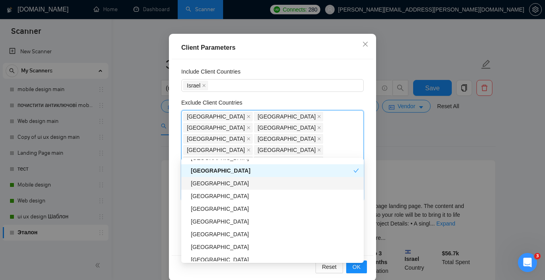
scroll to position [823, 0]
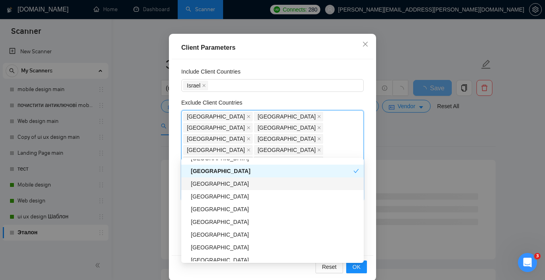
click at [254, 186] on div "[GEOGRAPHIC_DATA]" at bounding box center [275, 184] width 168 height 9
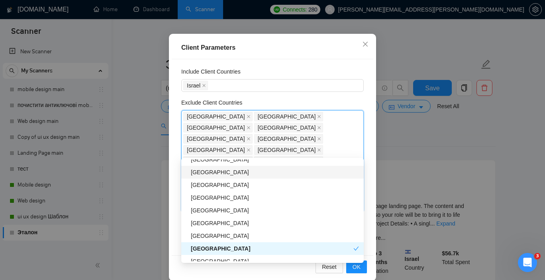
scroll to position [862, 0]
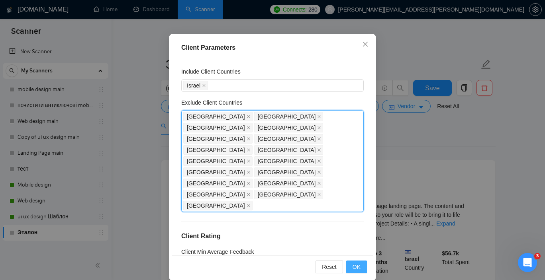
click at [357, 267] on span "OK" at bounding box center [356, 267] width 8 height 9
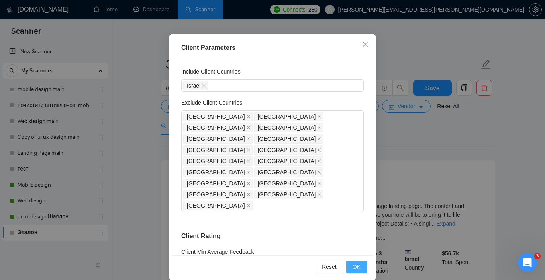
scroll to position [24, 0]
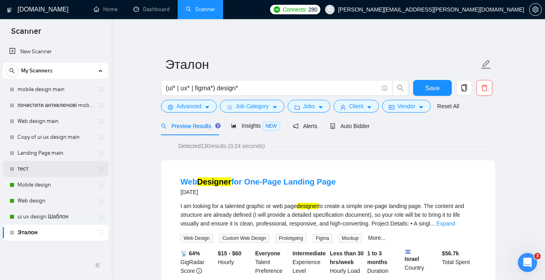
click at [39, 169] on link "тест" at bounding box center [56, 169] width 76 height 16
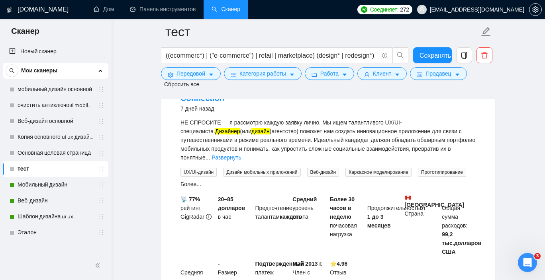
scroll to position [1789, 0]
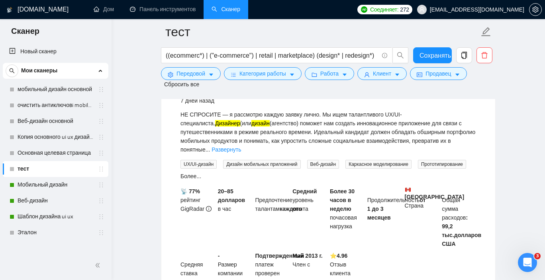
click at [340, 96] on h4 "UX/UI Дизайнер Требуется для подачи заявления на подключение к Travel Connection" at bounding box center [328, 85] width 296 height 22
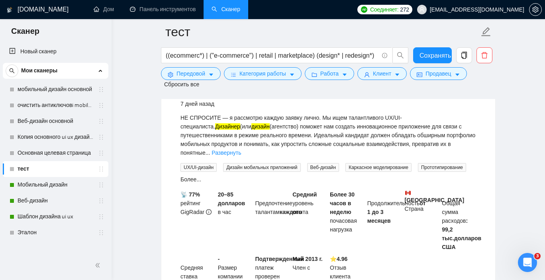
scroll to position [1782, 0]
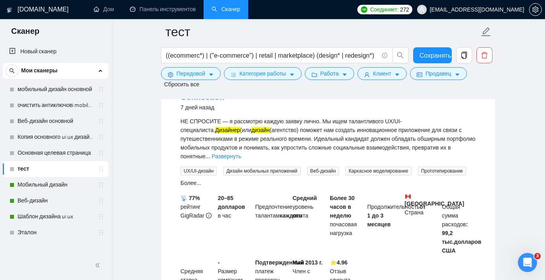
click at [357, 102] on font "Требуется для подачи заявления на подключение к Travel Connection" at bounding box center [324, 92] width 289 height 20
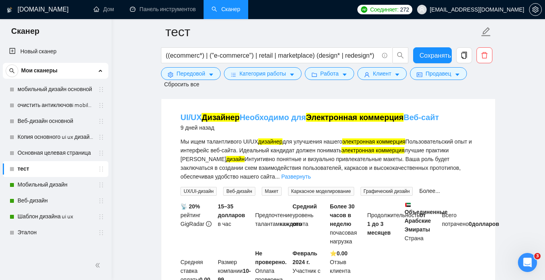
scroll to position [2033, 0]
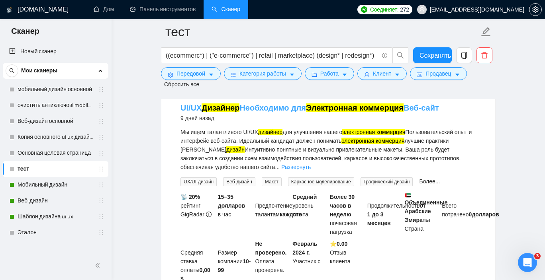
click at [283, 112] on font "Необходимо для" at bounding box center [272, 108] width 67 height 9
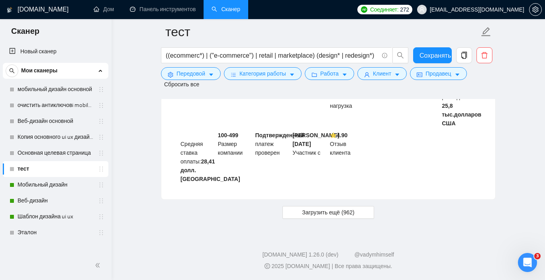
scroll to position [2412, 0]
click at [323, 217] on span "Загрузить ещё (962)" at bounding box center [328, 212] width 52 height 9
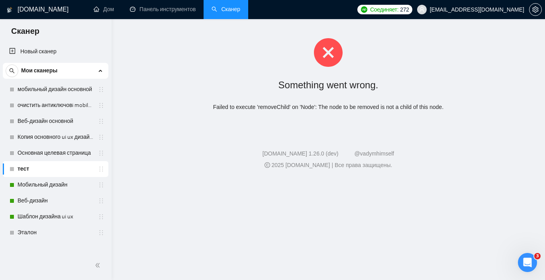
scroll to position [0, 0]
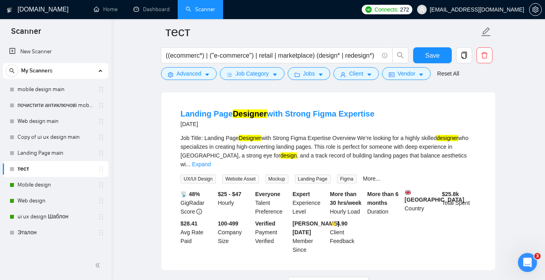
scroll to position [1697, 0]
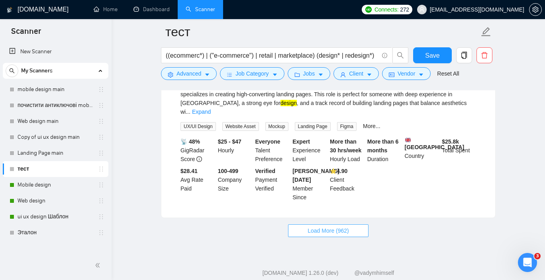
click at [325, 227] on span "Load More (962)" at bounding box center [327, 231] width 41 height 9
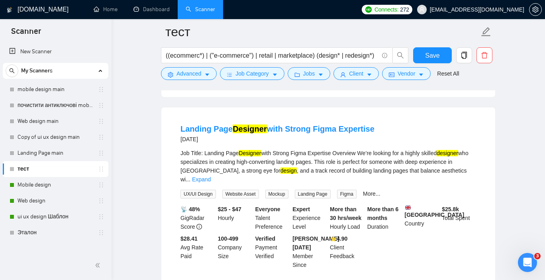
scroll to position [1819, 0]
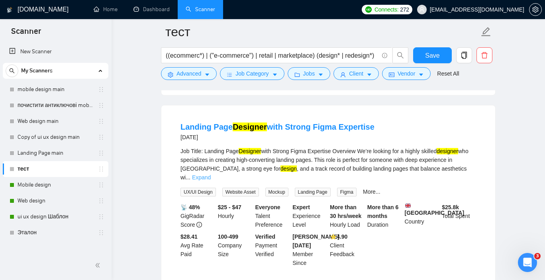
click at [211, 174] on link "Expand" at bounding box center [201, 177] width 19 height 6
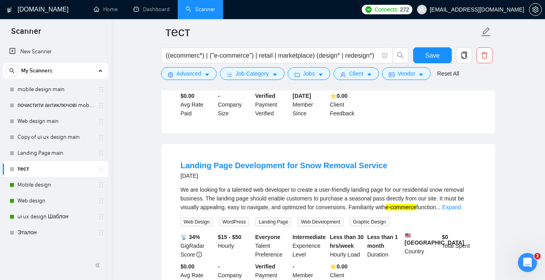
scroll to position [2249, 0]
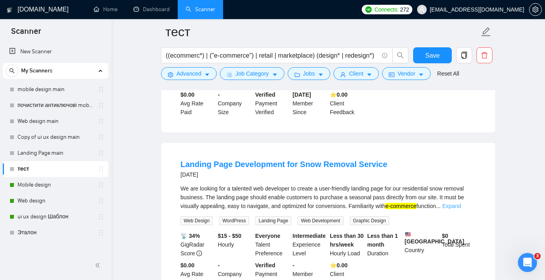
click at [461, 203] on link "Expand" at bounding box center [451, 206] width 19 height 6
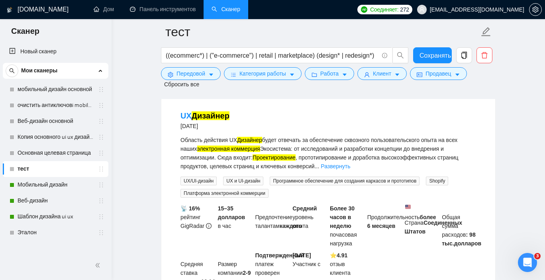
scroll to position [3214, 0]
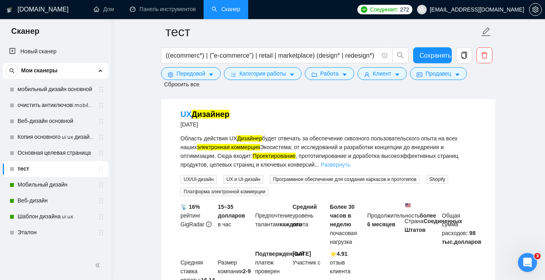
click at [350, 168] on font "Развернуть" at bounding box center [335, 165] width 29 height 6
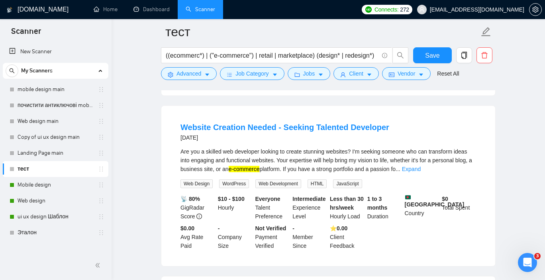
scroll to position [3195, 0]
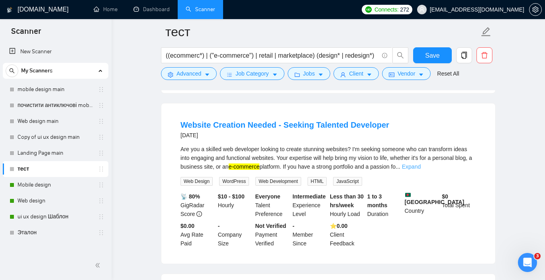
click at [421, 170] on link "Expand" at bounding box center [411, 167] width 19 height 6
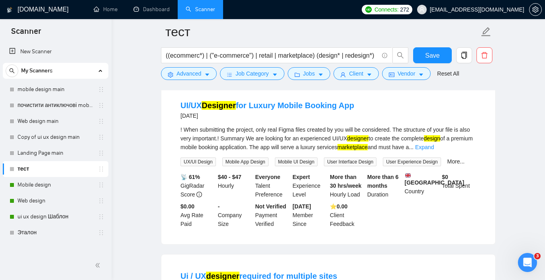
scroll to position [3396, 0]
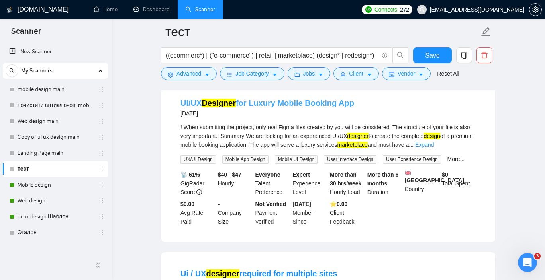
click at [300, 108] on link "UI/UX Designer for Luxury Mobile Booking App" at bounding box center [267, 103] width 174 height 9
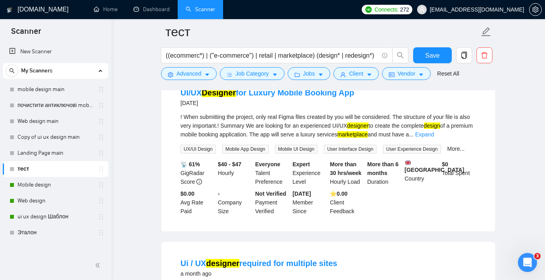
scroll to position [3398, 0]
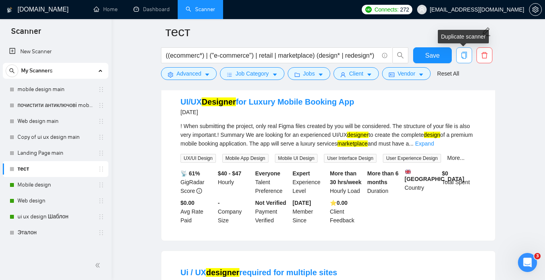
click at [465, 56] on icon "copy" at bounding box center [463, 55] width 7 height 7
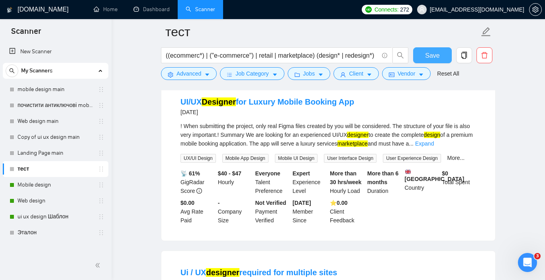
click at [429, 54] on span "Save" at bounding box center [432, 56] width 14 height 10
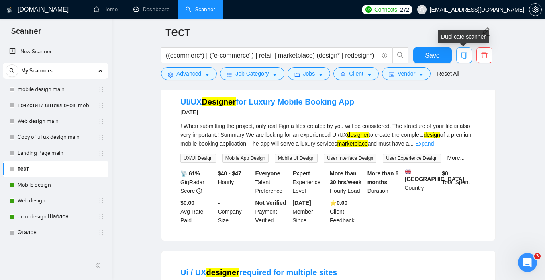
click at [466, 55] on icon "copy" at bounding box center [463, 55] width 7 height 7
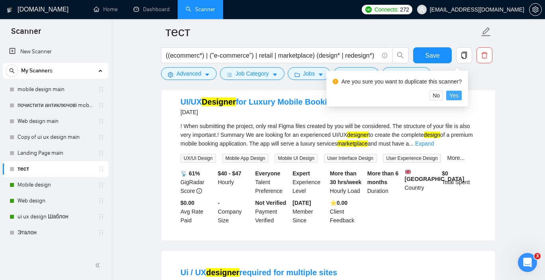
click at [458, 95] on span "Yes" at bounding box center [453, 95] width 9 height 9
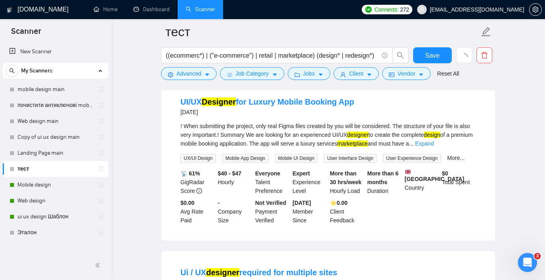
click at [460, 95] on div "UI/UX Designer for Luxury Mobile Booking App [DATE] ! When submitting the proje…" at bounding box center [328, 160] width 335 height 161
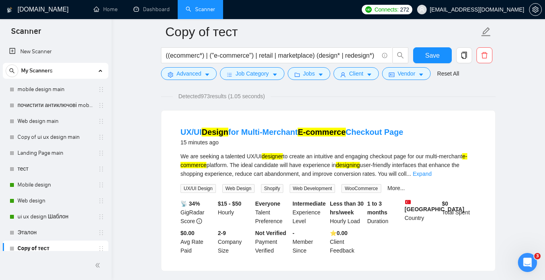
scroll to position [57, 0]
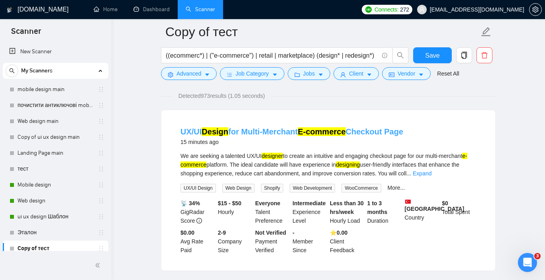
click at [292, 131] on link "UX/UI Design for Multi-Merchant E-commerce Checkout Page" at bounding box center [291, 131] width 223 height 9
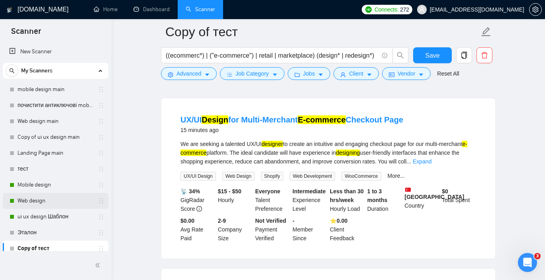
scroll to position [6, 0]
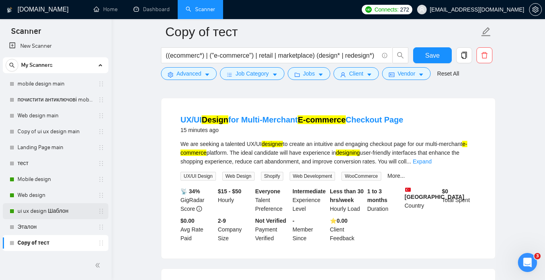
click at [51, 212] on link "ui ux design Шаблон" at bounding box center [56, 212] width 76 height 16
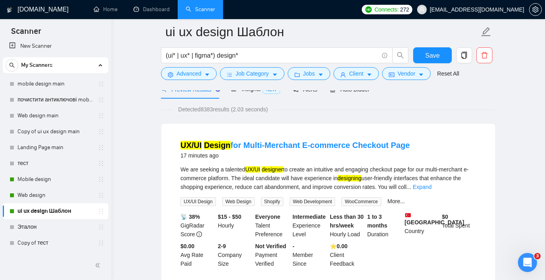
scroll to position [36, 0]
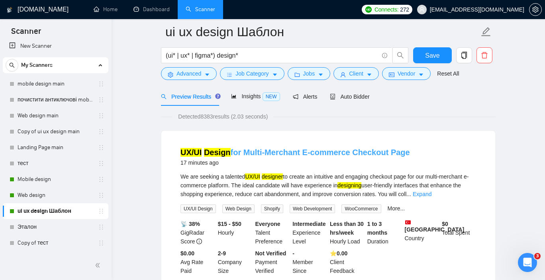
click at [275, 152] on link "UX/UI Design for Multi-Merchant E-commerce Checkout Page" at bounding box center [294, 152] width 229 height 9
click at [28, 194] on link "Web design" at bounding box center [56, 196] width 76 height 16
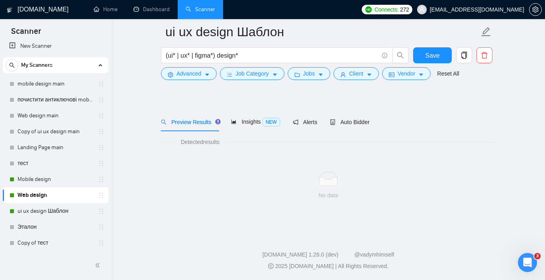
scroll to position [10, 0]
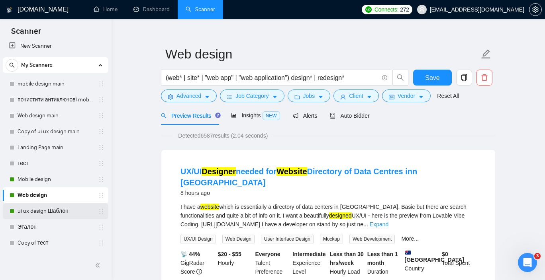
click at [47, 210] on link "ui ux design Шаблон" at bounding box center [56, 212] width 76 height 16
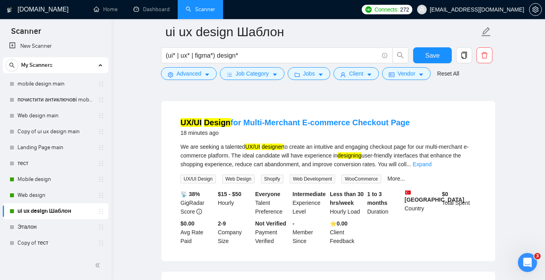
scroll to position [58, 0]
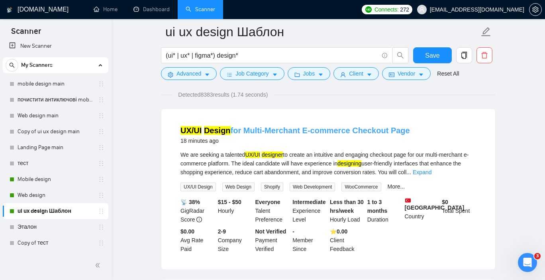
click at [269, 131] on link "UX/UI Design for Multi-Merchant E-commerce Checkout Page" at bounding box center [294, 130] width 229 height 9
click at [45, 243] on link "Copy of тест" at bounding box center [56, 243] width 76 height 16
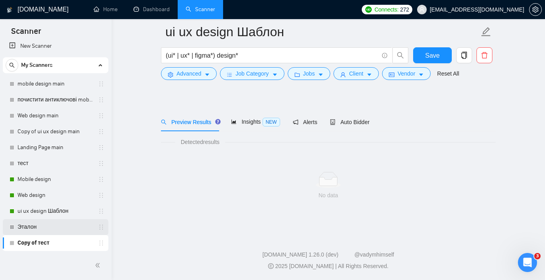
scroll to position [10, 0]
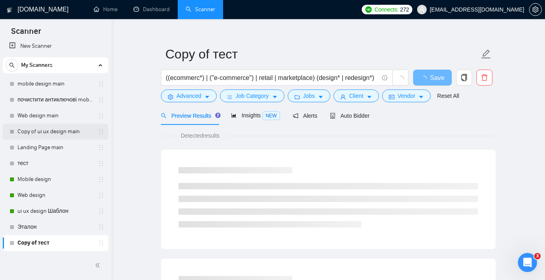
click at [58, 133] on link "Copy of ui ux design main" at bounding box center [56, 132] width 76 height 16
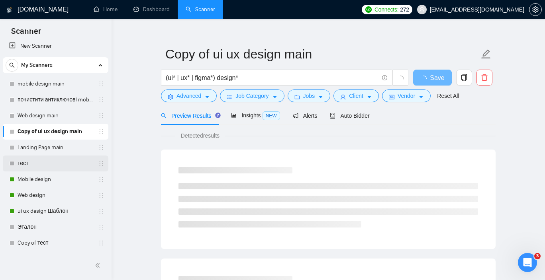
click at [47, 162] on link "тест" at bounding box center [56, 164] width 76 height 16
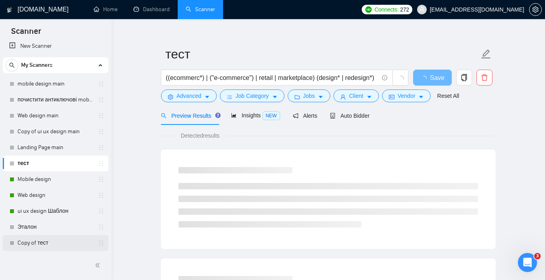
click at [43, 242] on link "Copy of тест" at bounding box center [56, 243] width 76 height 16
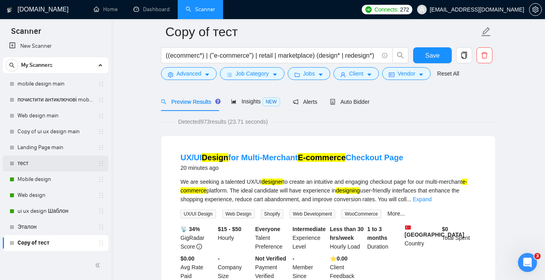
scroll to position [60, 0]
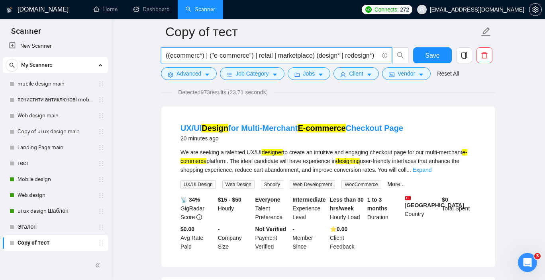
click at [294, 54] on input "((ecommerc*) | ("e-commerce") | retail | marketplace) (design* | redesign*)" at bounding box center [272, 56] width 213 height 10
drag, startPoint x: 166, startPoint y: 53, endPoint x: 350, endPoint y: 76, distance: 185.0
click at [350, 76] on form "Copy of тест ((ecommerc*) | ("e-commerce") | retail | marketplace) (design* | r…" at bounding box center [328, 51] width 335 height 65
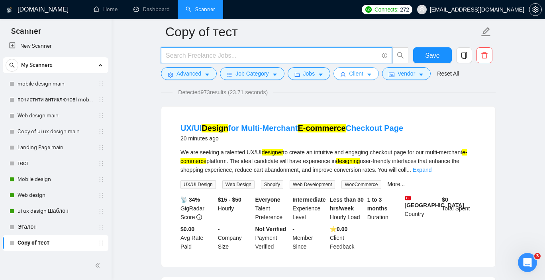
paste input "(ui* | ux* | figma* | "user experience" | "user interface") (seo | "seo-complia…"
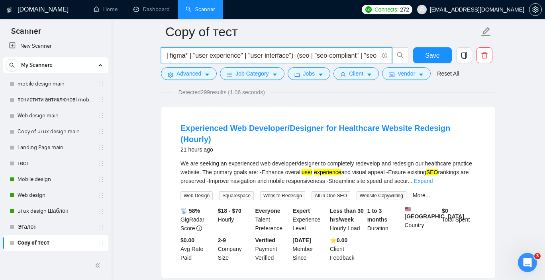
scroll to position [0, 0]
type input "(ui* | ux* | figma* | "user experience" | "user interface") (seo | "seo-complia…"
click at [427, 54] on span "Save" at bounding box center [432, 56] width 14 height 10
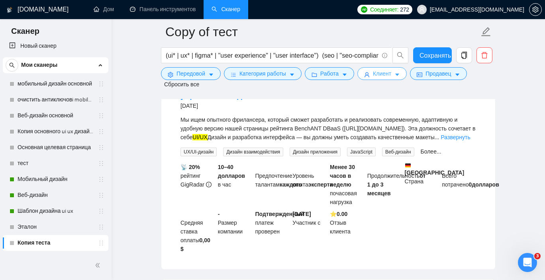
scroll to position [772, 0]
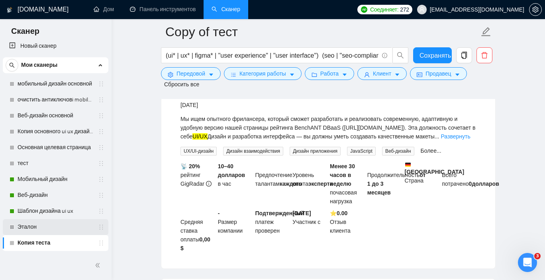
click at [47, 229] on link "Эталон" at bounding box center [56, 227] width 76 height 16
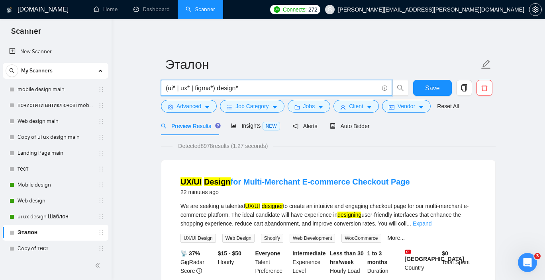
drag, startPoint x: 248, startPoint y: 90, endPoint x: 158, endPoint y: 76, distance: 91.5
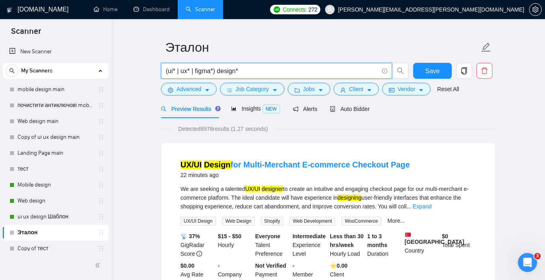
scroll to position [15, 0]
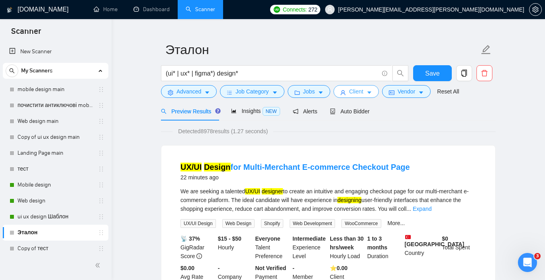
click at [360, 92] on span "Client" at bounding box center [356, 91] width 14 height 9
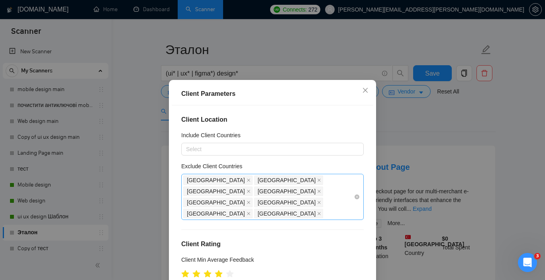
click at [333, 193] on div "[GEOGRAPHIC_DATA] [GEOGRAPHIC_DATA] [GEOGRAPHIC_DATA] [GEOGRAPHIC_DATA] [GEOGRA…" at bounding box center [268, 197] width 170 height 45
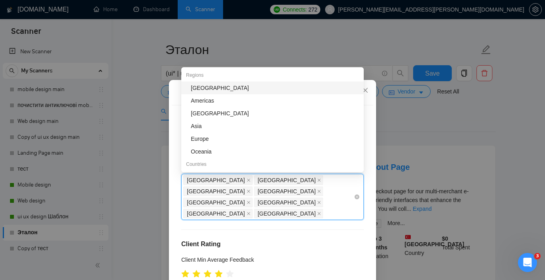
paste input "[GEOGRAPHIC_DATA], [GEOGRAPHIC_DATA], [GEOGRAPHIC_DATA], [GEOGRAPHIC_DATA], [GE…"
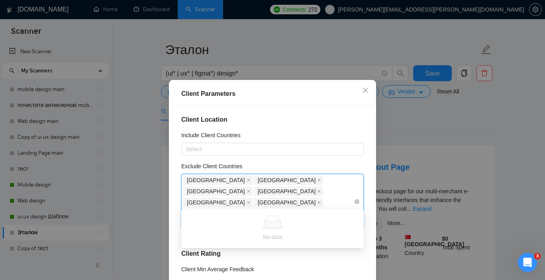
scroll to position [0, 2284]
type input "[GEOGRAPHIC_DATA], [GEOGRAPHIC_DATA], [GEOGRAPHIC_DATA], [GEOGRAPHIC_DATA], [GE…"
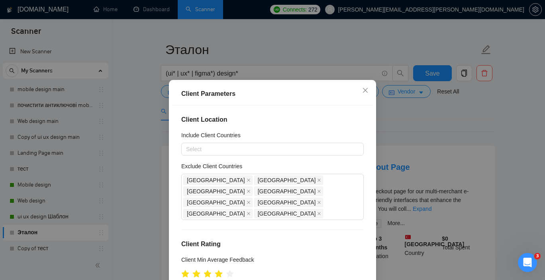
click at [410, 172] on div "Client Parameters Client Location Include Client Countries Select Exclude Clien…" at bounding box center [272, 140] width 545 height 280
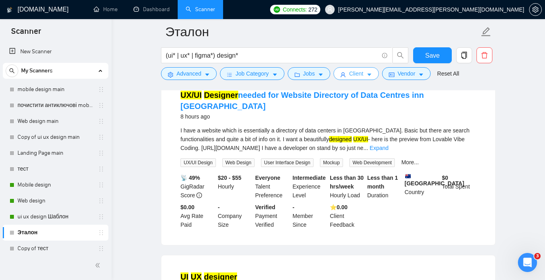
scroll to position [430, 0]
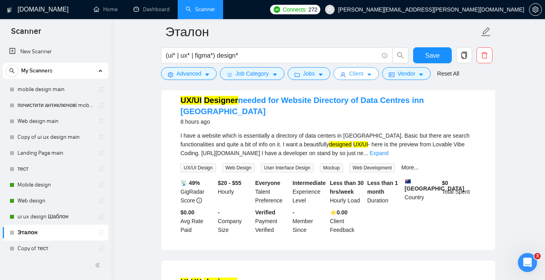
click at [363, 74] on span "Client" at bounding box center [356, 73] width 14 height 9
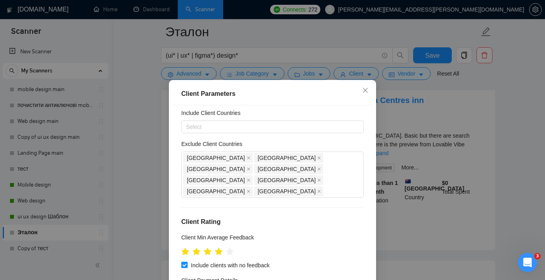
scroll to position [24, 0]
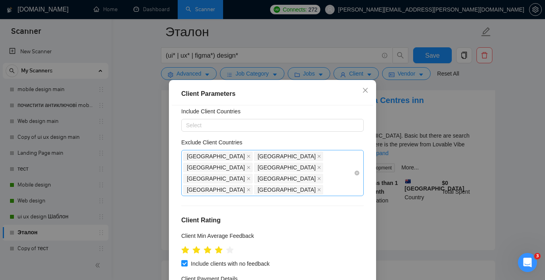
click at [324, 168] on div "[GEOGRAPHIC_DATA] [GEOGRAPHIC_DATA] [GEOGRAPHIC_DATA] [GEOGRAPHIC_DATA] [GEOGRA…" at bounding box center [268, 173] width 170 height 45
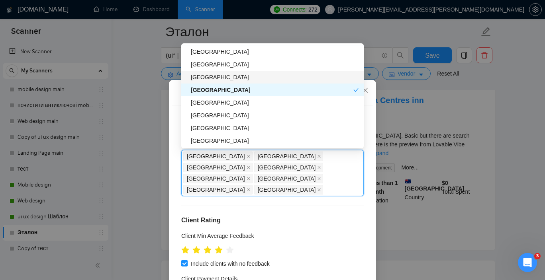
scroll to position [141, 0]
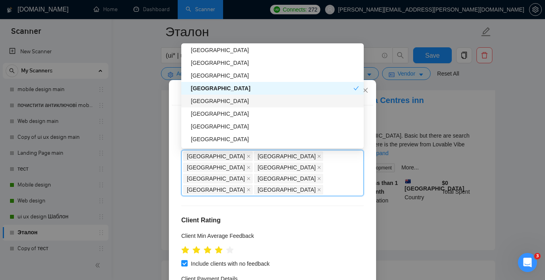
click at [244, 100] on div "[GEOGRAPHIC_DATA]" at bounding box center [275, 101] width 168 height 9
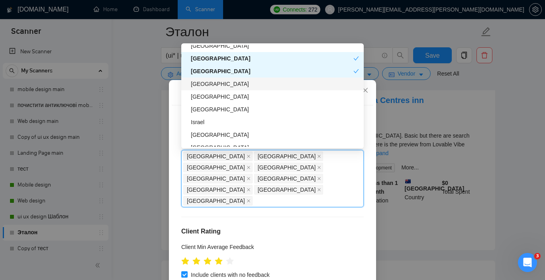
scroll to position [172, 0]
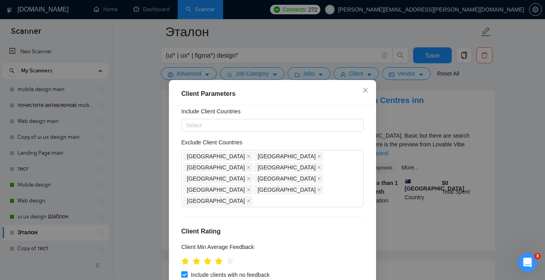
click at [285, 188] on div "Client Location Include Client Countries Select Exclude Client Countries [GEOGR…" at bounding box center [273, 204] width 202 height 196
click at [276, 177] on div "[GEOGRAPHIC_DATA] [GEOGRAPHIC_DATA] [GEOGRAPHIC_DATA] [GEOGRAPHIC_DATA] [GEOGRA…" at bounding box center [268, 179] width 170 height 56
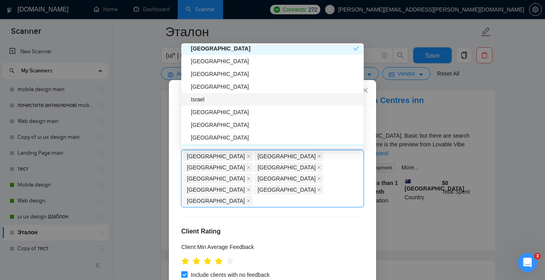
scroll to position [195, 0]
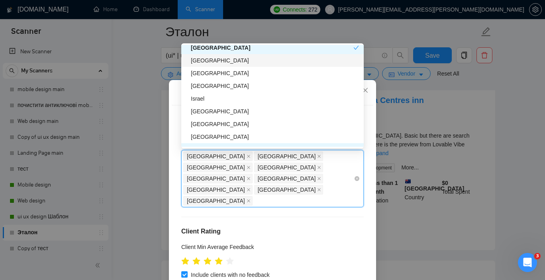
click at [296, 178] on div "[GEOGRAPHIC_DATA] [GEOGRAPHIC_DATA] [GEOGRAPHIC_DATA] [GEOGRAPHIC_DATA] [GEOGRA…" at bounding box center [268, 179] width 170 height 56
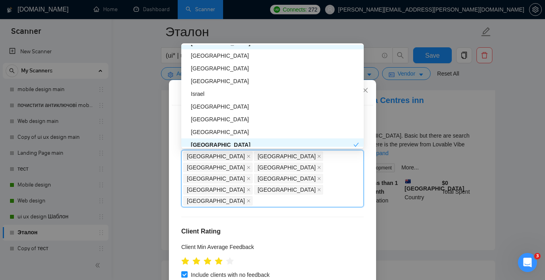
scroll to position [194, 0]
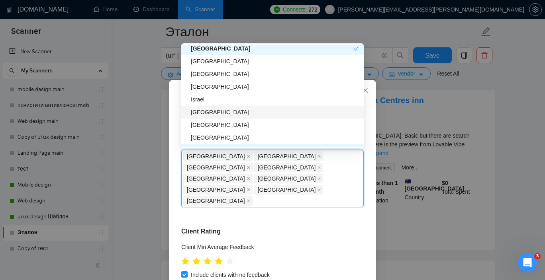
click at [247, 108] on div "[GEOGRAPHIC_DATA]" at bounding box center [275, 112] width 168 height 9
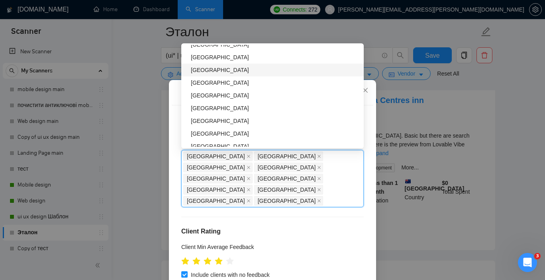
scroll to position [354, 0]
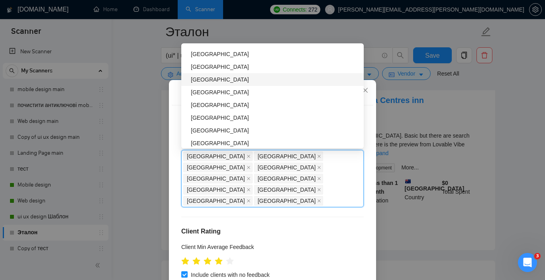
click at [245, 81] on div "[GEOGRAPHIC_DATA]" at bounding box center [275, 79] width 168 height 9
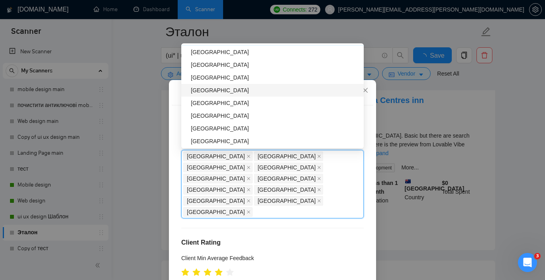
scroll to position [395, 0]
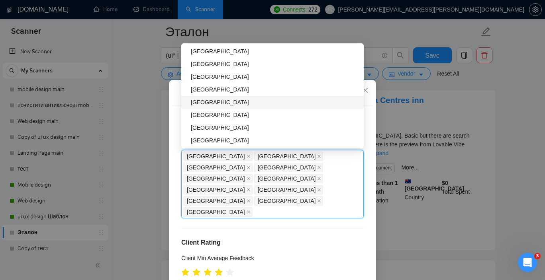
click at [248, 99] on div "[GEOGRAPHIC_DATA]" at bounding box center [275, 102] width 168 height 9
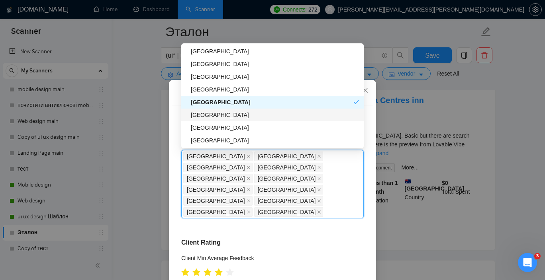
click at [248, 113] on div "[GEOGRAPHIC_DATA]" at bounding box center [275, 115] width 168 height 9
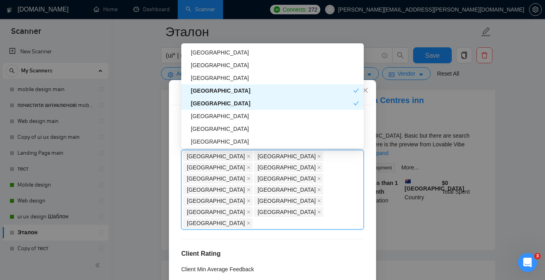
scroll to position [411, 0]
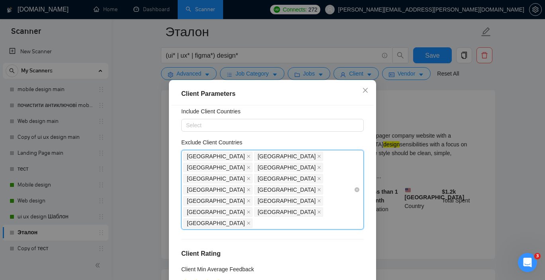
click at [268, 189] on div "[GEOGRAPHIC_DATA] [GEOGRAPHIC_DATA] [GEOGRAPHIC_DATA] [GEOGRAPHIC_DATA] [GEOGRA…" at bounding box center [268, 190] width 170 height 78
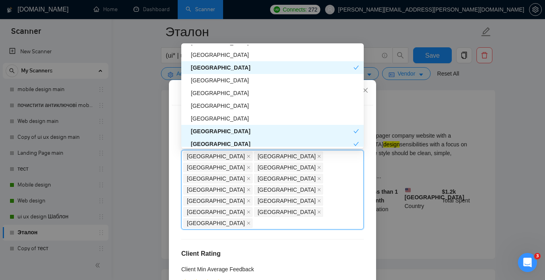
scroll to position [360, 0]
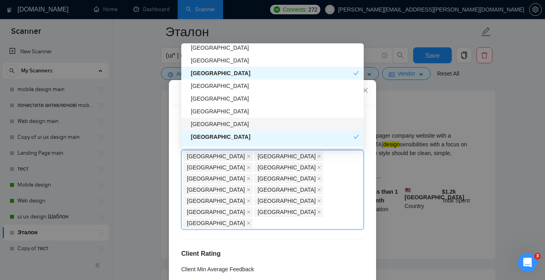
click at [243, 122] on div "[GEOGRAPHIC_DATA]" at bounding box center [275, 124] width 168 height 9
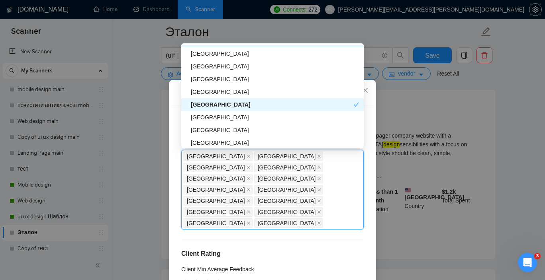
scroll to position [331, 0]
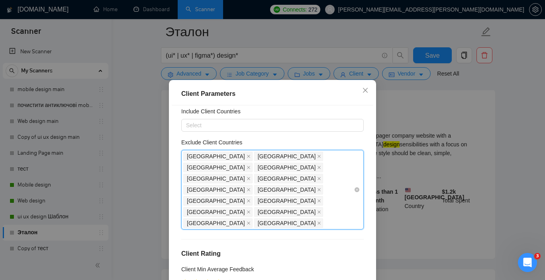
click at [291, 194] on div "[GEOGRAPHIC_DATA] [GEOGRAPHIC_DATA] [GEOGRAPHIC_DATA] [GEOGRAPHIC_DATA] [GEOGRA…" at bounding box center [268, 190] width 170 height 78
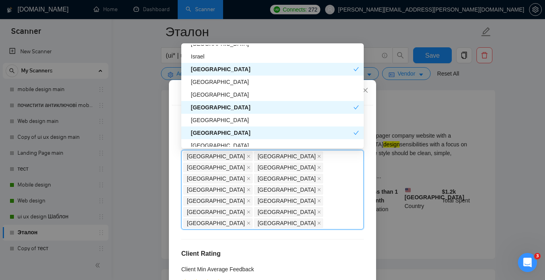
scroll to position [226, 0]
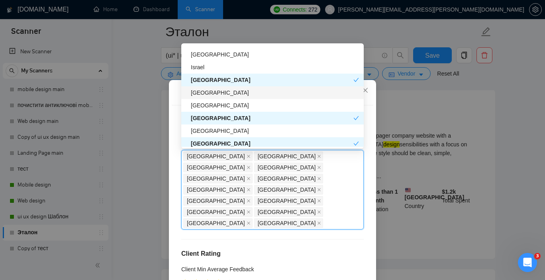
click at [256, 92] on div "[GEOGRAPHIC_DATA]" at bounding box center [275, 92] width 168 height 9
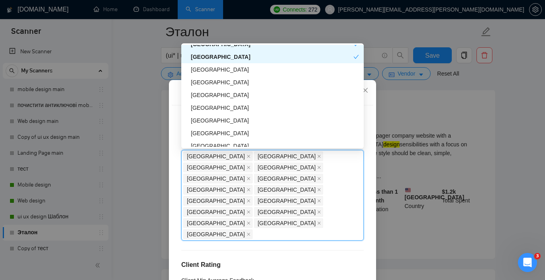
scroll to position [455, 0]
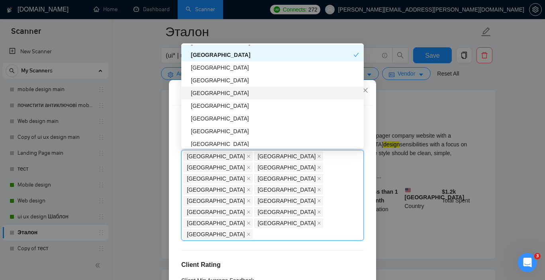
click at [270, 95] on div "[GEOGRAPHIC_DATA]" at bounding box center [275, 93] width 168 height 9
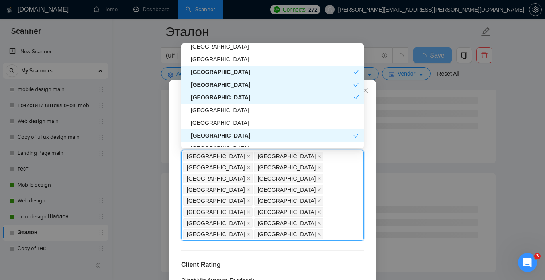
scroll to position [409, 0]
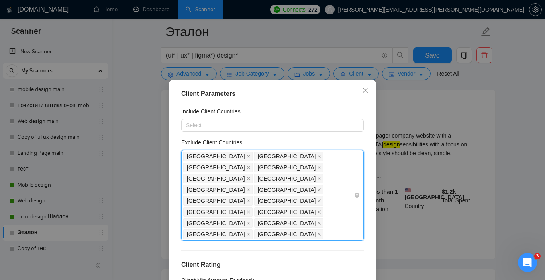
click at [276, 202] on div "[GEOGRAPHIC_DATA] [GEOGRAPHIC_DATA] [GEOGRAPHIC_DATA] [GEOGRAPHIC_DATA] [GEOGRA…" at bounding box center [268, 195] width 170 height 89
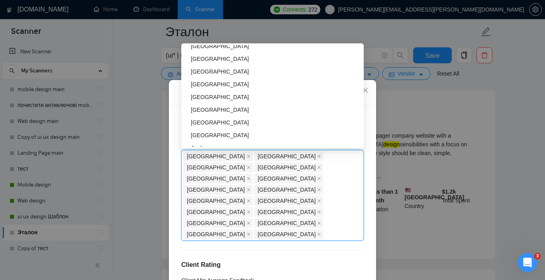
scroll to position [669, 0]
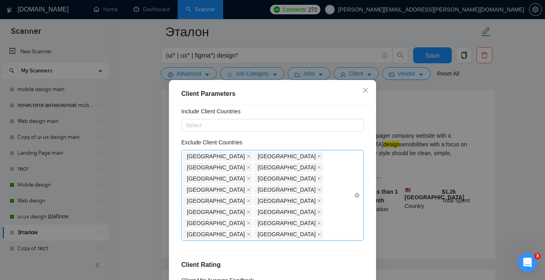
click at [309, 200] on div "[GEOGRAPHIC_DATA] [GEOGRAPHIC_DATA] [GEOGRAPHIC_DATA] [GEOGRAPHIC_DATA] [GEOGRA…" at bounding box center [268, 195] width 170 height 89
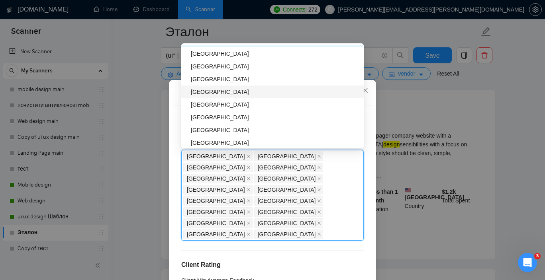
scroll to position [663, 0]
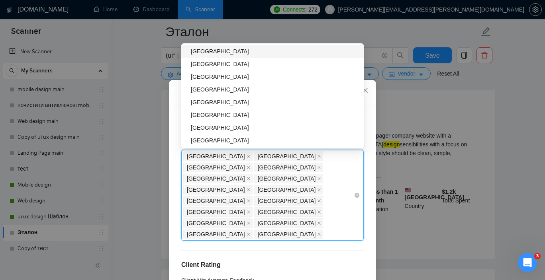
click at [294, 199] on div "[GEOGRAPHIC_DATA] [GEOGRAPHIC_DATA] [GEOGRAPHIC_DATA] [GEOGRAPHIC_DATA] [GEOGRA…" at bounding box center [268, 195] width 170 height 89
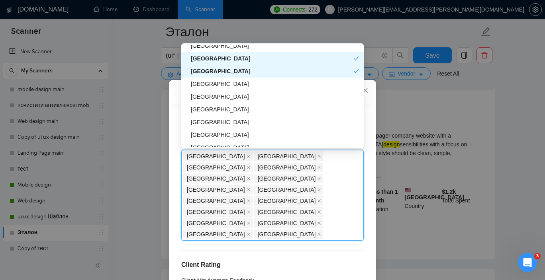
scroll to position [634, 0]
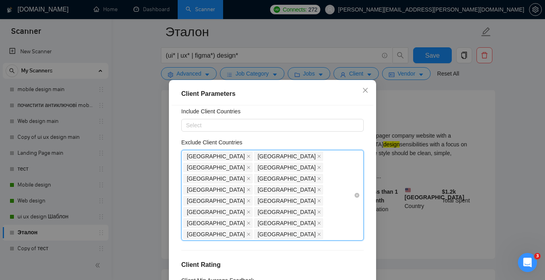
click at [264, 202] on div "[GEOGRAPHIC_DATA] [GEOGRAPHIC_DATA] [GEOGRAPHIC_DATA] [GEOGRAPHIC_DATA] [GEOGRA…" at bounding box center [268, 195] width 170 height 89
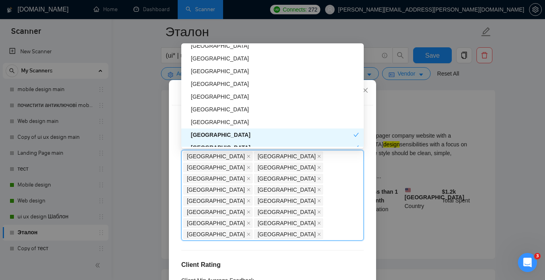
scroll to position [553, 0]
click at [231, 85] on div "[GEOGRAPHIC_DATA]" at bounding box center [275, 84] width 168 height 9
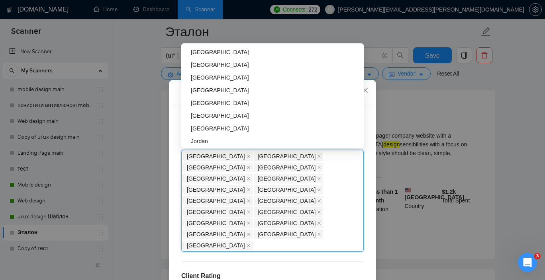
scroll to position [677, 0]
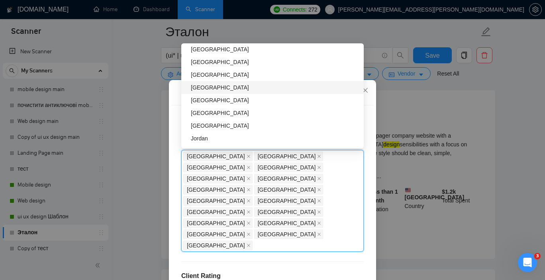
click at [233, 90] on div "[GEOGRAPHIC_DATA]" at bounding box center [275, 87] width 168 height 9
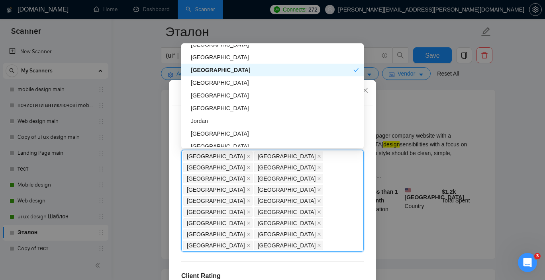
scroll to position [697, 0]
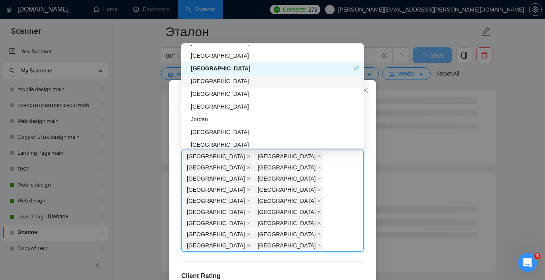
click at [232, 80] on div "[GEOGRAPHIC_DATA]" at bounding box center [275, 81] width 168 height 9
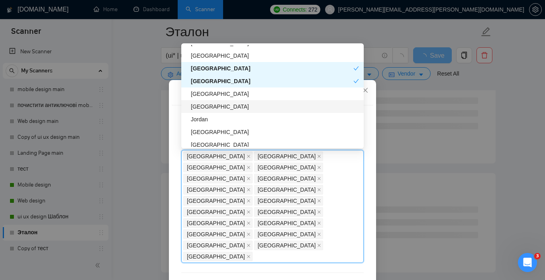
click at [236, 107] on div "[GEOGRAPHIC_DATA]" at bounding box center [275, 106] width 168 height 9
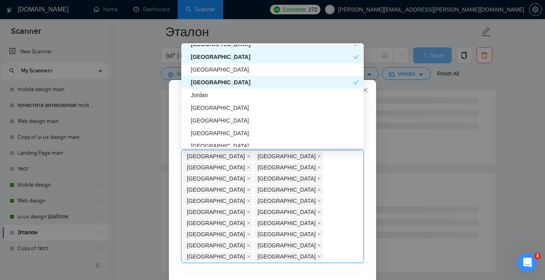
scroll to position [723, 0]
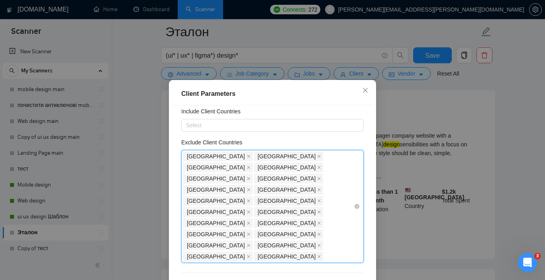
click at [243, 213] on div "[GEOGRAPHIC_DATA] [GEOGRAPHIC_DATA] [GEOGRAPHIC_DATA] [GEOGRAPHIC_DATA] [GEOGRA…" at bounding box center [268, 207] width 170 height 112
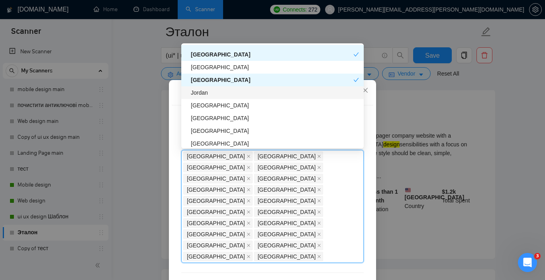
click at [241, 88] on div "Jordan" at bounding box center [272, 92] width 182 height 13
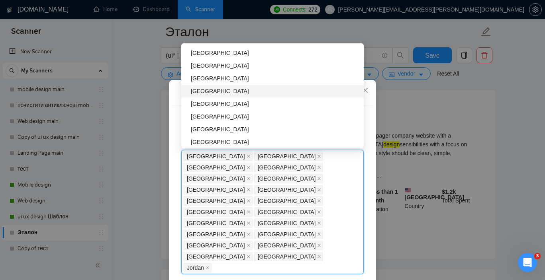
scroll to position [779, 0]
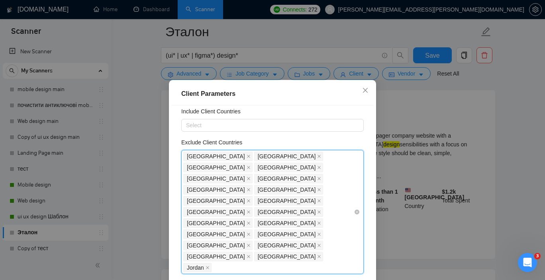
click at [282, 214] on div "[GEOGRAPHIC_DATA] [GEOGRAPHIC_DATA] [GEOGRAPHIC_DATA] [GEOGRAPHIC_DATA] [GEOGRA…" at bounding box center [268, 212] width 170 height 123
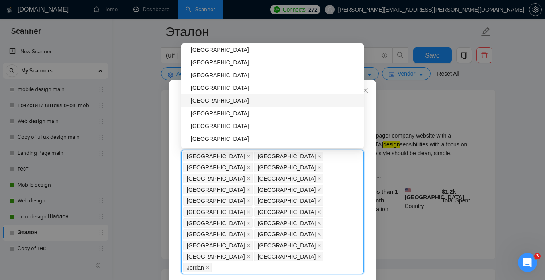
click at [230, 100] on div "[GEOGRAPHIC_DATA]" at bounding box center [275, 100] width 168 height 9
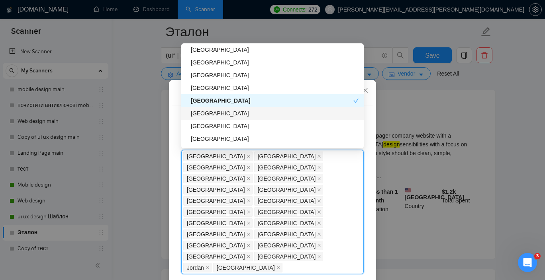
click at [229, 114] on div "[GEOGRAPHIC_DATA]" at bounding box center [275, 113] width 168 height 9
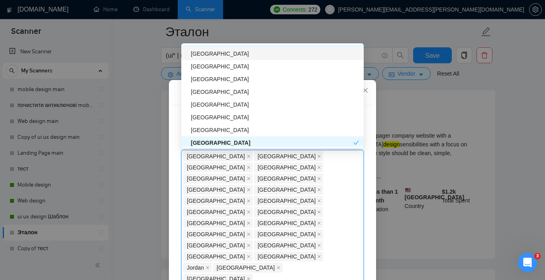
scroll to position [853, 0]
click at [320, 214] on div "[GEOGRAPHIC_DATA] [GEOGRAPHIC_DATA] [GEOGRAPHIC_DATA] [GEOGRAPHIC_DATA] [GEOGRA…" at bounding box center [268, 218] width 170 height 134
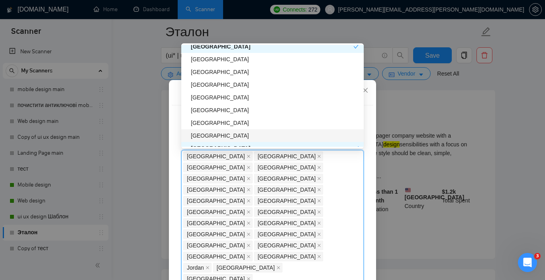
scroll to position [844, 0]
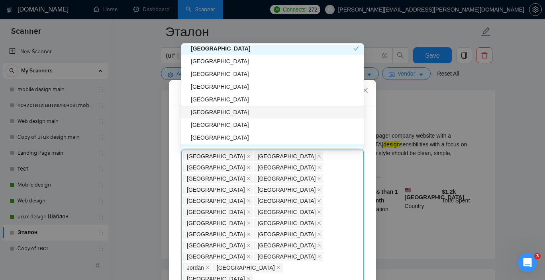
click at [261, 116] on div "[GEOGRAPHIC_DATA]" at bounding box center [275, 112] width 168 height 9
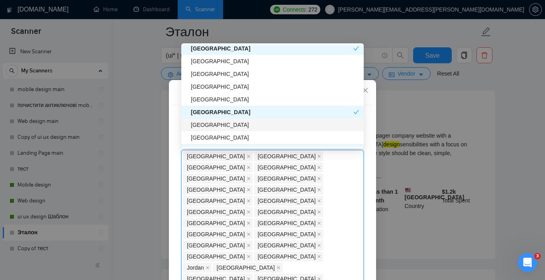
click at [252, 128] on div "[GEOGRAPHIC_DATA]" at bounding box center [275, 125] width 168 height 9
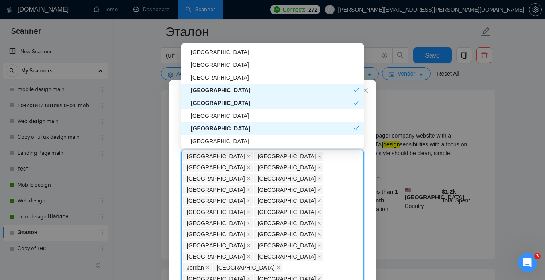
scroll to position [867, 0]
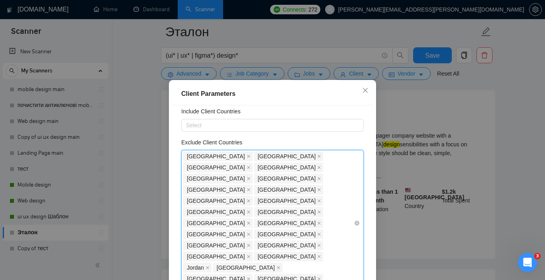
click at [256, 224] on div "[GEOGRAPHIC_DATA] [GEOGRAPHIC_DATA] [GEOGRAPHIC_DATA] [GEOGRAPHIC_DATA] [GEOGRA…" at bounding box center [268, 223] width 170 height 145
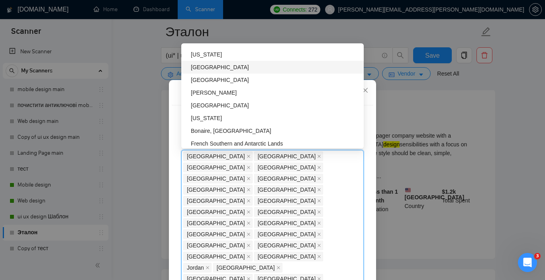
scroll to position [2549, 0]
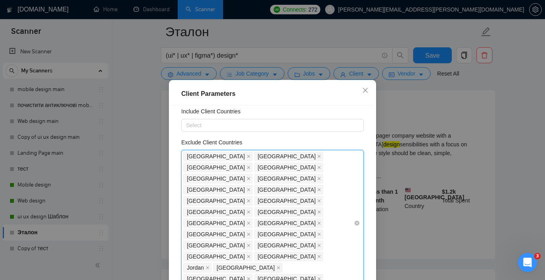
click at [247, 222] on div "[GEOGRAPHIC_DATA] [GEOGRAPHIC_DATA] [GEOGRAPHIC_DATA] [GEOGRAPHIC_DATA] [GEOGRA…" at bounding box center [268, 223] width 170 height 145
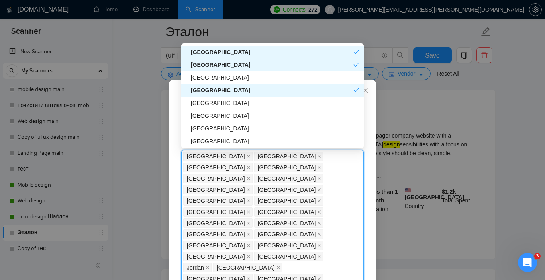
scroll to position [910, 0]
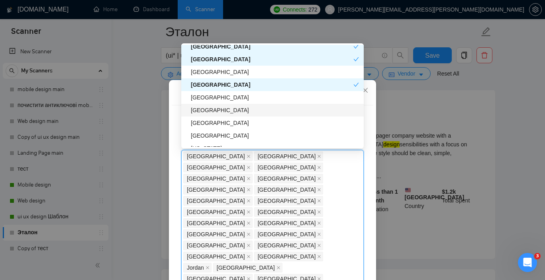
click at [229, 106] on div "[GEOGRAPHIC_DATA]" at bounding box center [275, 110] width 168 height 9
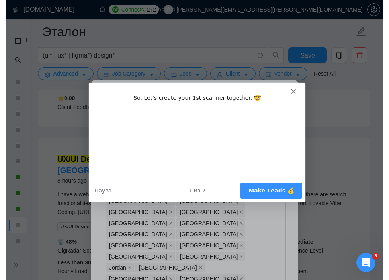
scroll to position [0, 0]
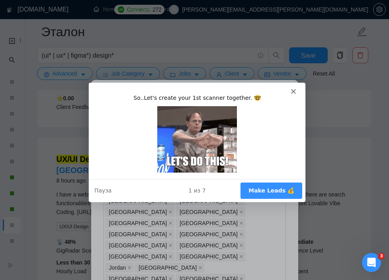
click at [292, 90] on polygon "Закрыть" at bounding box center [292, 91] width 5 height 5
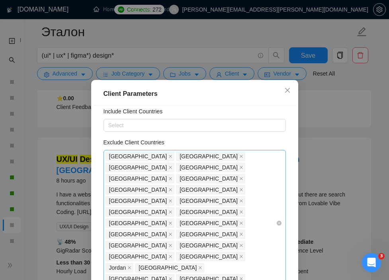
click at [185, 227] on div "[GEOGRAPHIC_DATA] [GEOGRAPHIC_DATA] [GEOGRAPHIC_DATA] [GEOGRAPHIC_DATA] [GEOGRA…" at bounding box center [191, 223] width 170 height 145
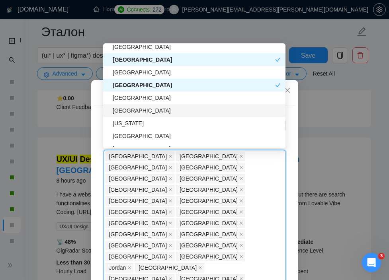
click at [147, 108] on div "[GEOGRAPHIC_DATA]" at bounding box center [197, 110] width 168 height 9
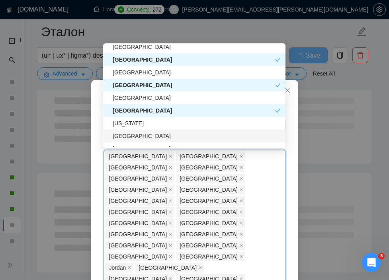
click at [141, 133] on div "[GEOGRAPHIC_DATA]" at bounding box center [197, 136] width 168 height 9
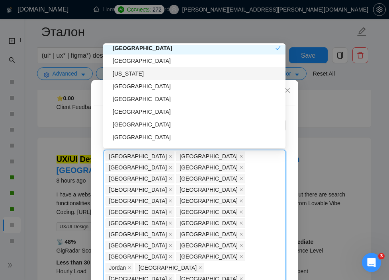
scroll to position [1024, 0]
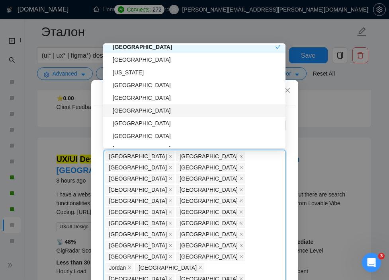
click at [145, 111] on div "[GEOGRAPHIC_DATA]" at bounding box center [197, 110] width 168 height 9
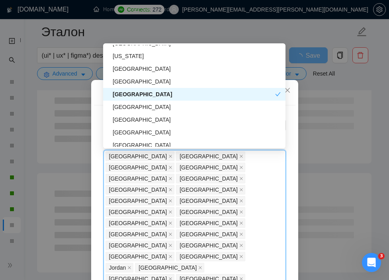
scroll to position [1040, 0]
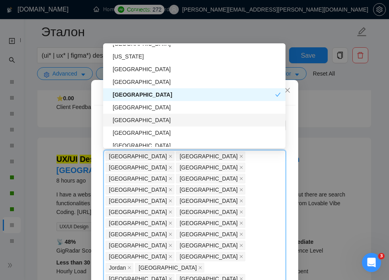
click at [149, 119] on div "[GEOGRAPHIC_DATA]" at bounding box center [197, 120] width 168 height 9
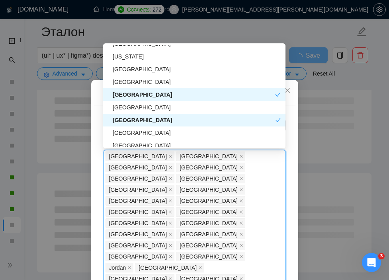
click at [149, 119] on div "[GEOGRAPHIC_DATA]" at bounding box center [194, 120] width 162 height 9
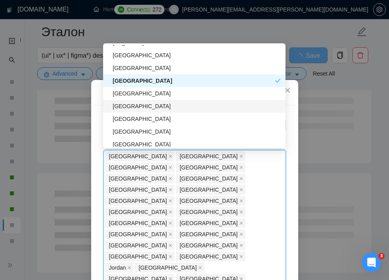
scroll to position [1055, 0]
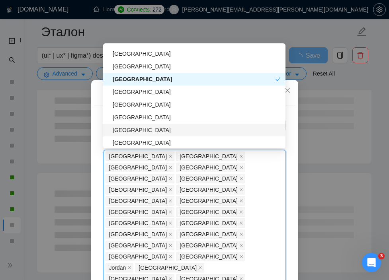
click at [144, 132] on div "[GEOGRAPHIC_DATA]" at bounding box center [197, 130] width 168 height 9
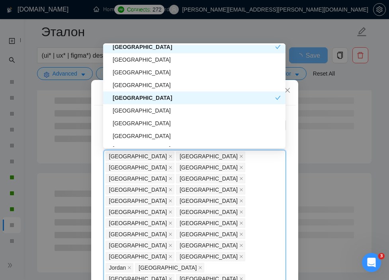
scroll to position [1089, 0]
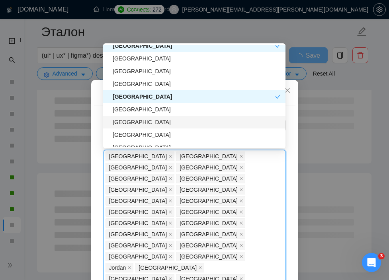
click at [145, 121] on div "[GEOGRAPHIC_DATA]" at bounding box center [197, 122] width 168 height 9
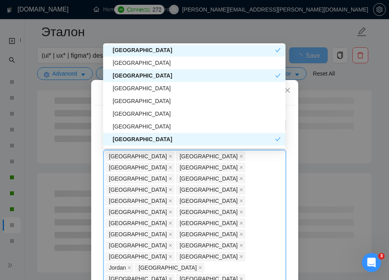
scroll to position [1136, 0]
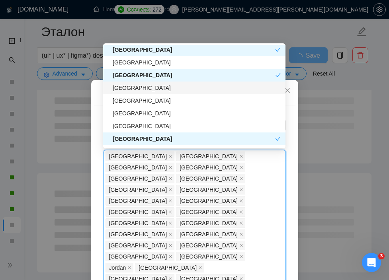
click at [151, 90] on div "[GEOGRAPHIC_DATA]" at bounding box center [197, 88] width 168 height 9
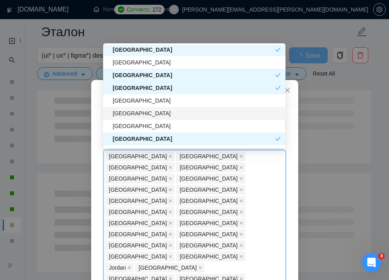
click at [204, 110] on div "[GEOGRAPHIC_DATA]" at bounding box center [197, 113] width 168 height 9
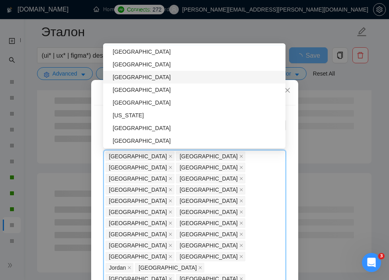
scroll to position [1236, 0]
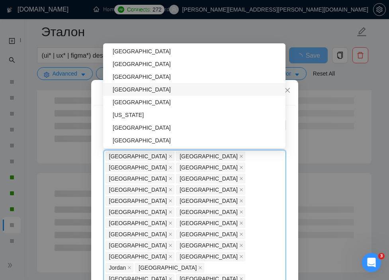
click at [143, 90] on div "[GEOGRAPHIC_DATA]" at bounding box center [197, 89] width 168 height 9
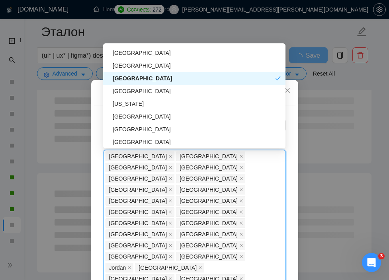
scroll to position [1247, 0]
click at [141, 108] on div "[US_STATE]" at bounding box center [197, 104] width 168 height 9
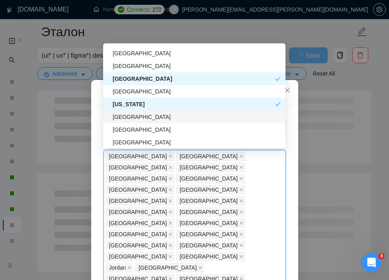
click at [141, 114] on div "[GEOGRAPHIC_DATA]" at bounding box center [197, 117] width 168 height 9
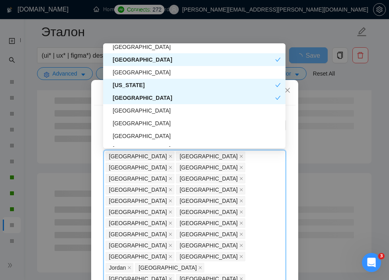
scroll to position [1266, 0]
click at [133, 108] on div "[GEOGRAPHIC_DATA]" at bounding box center [197, 110] width 168 height 9
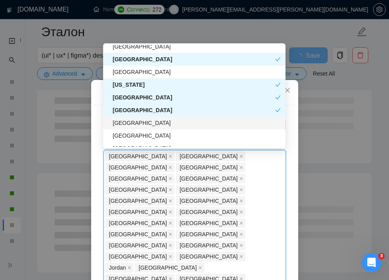
click at [135, 121] on div "[GEOGRAPHIC_DATA]" at bounding box center [197, 123] width 168 height 9
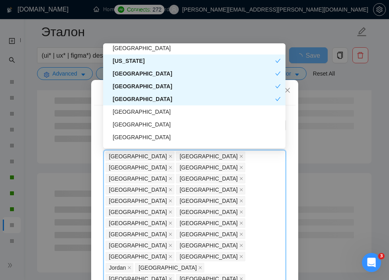
scroll to position [1291, 0]
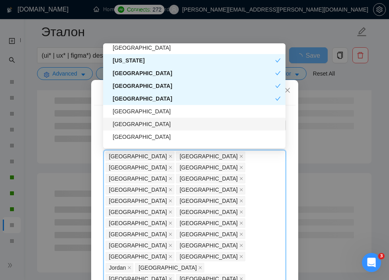
click at [134, 126] on div "[GEOGRAPHIC_DATA]" at bounding box center [197, 124] width 168 height 9
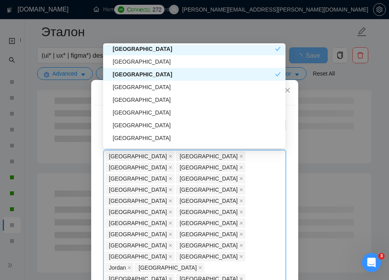
scroll to position [1343, 0]
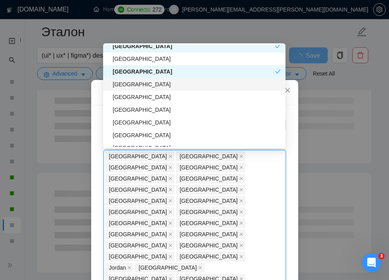
click at [135, 84] on div "[GEOGRAPHIC_DATA]" at bounding box center [197, 84] width 168 height 9
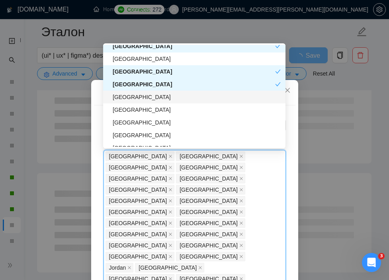
click at [209, 91] on div "[GEOGRAPHIC_DATA]" at bounding box center [194, 97] width 182 height 13
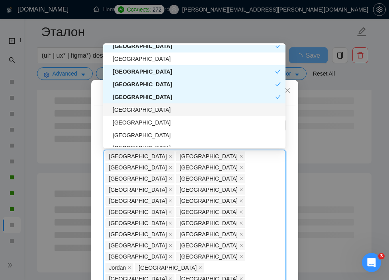
click at [191, 105] on div "[GEOGRAPHIC_DATA]" at bounding box center [194, 110] width 182 height 13
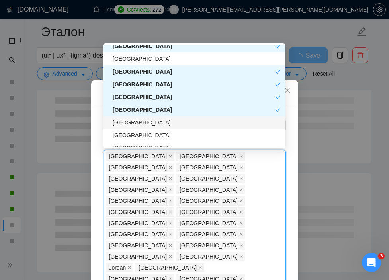
click at [178, 119] on div "[GEOGRAPHIC_DATA]" at bounding box center [197, 122] width 168 height 9
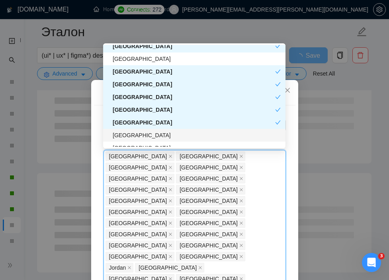
click at [175, 135] on div "[GEOGRAPHIC_DATA]" at bounding box center [197, 135] width 168 height 9
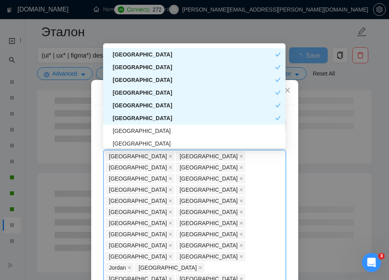
scroll to position [1365, 0]
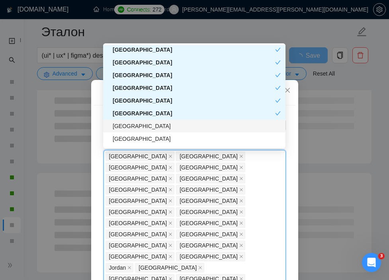
click at [169, 125] on div "[GEOGRAPHIC_DATA]" at bounding box center [197, 126] width 168 height 9
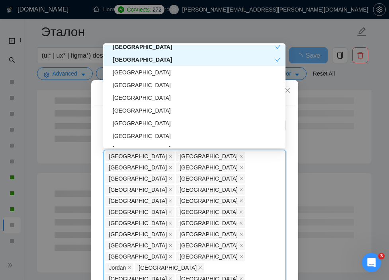
scroll to position [1435, 0]
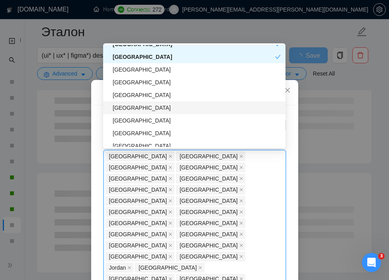
click at [172, 105] on div "[GEOGRAPHIC_DATA]" at bounding box center [197, 108] width 168 height 9
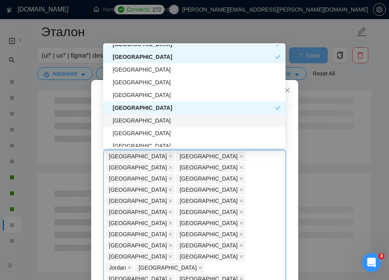
click at [168, 119] on div "[GEOGRAPHIC_DATA]" at bounding box center [197, 120] width 168 height 9
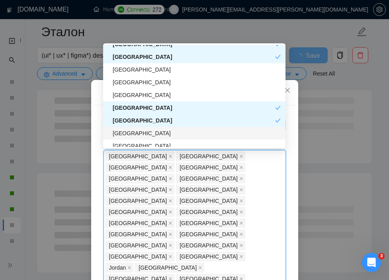
click at [166, 129] on div "[GEOGRAPHIC_DATA]" at bounding box center [197, 133] width 168 height 9
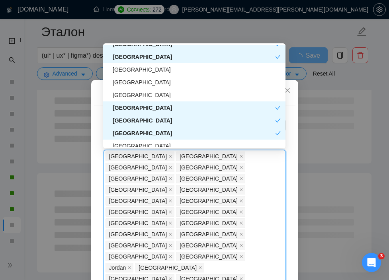
click at [166, 129] on div "[GEOGRAPHIC_DATA]" at bounding box center [194, 133] width 162 height 9
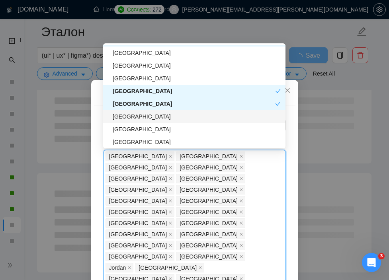
scroll to position [1456, 0]
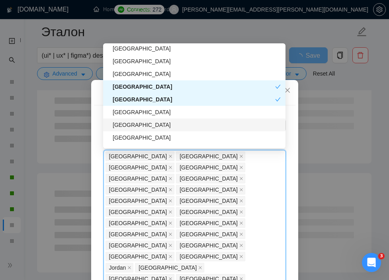
click at [158, 124] on div "[GEOGRAPHIC_DATA]" at bounding box center [197, 125] width 168 height 9
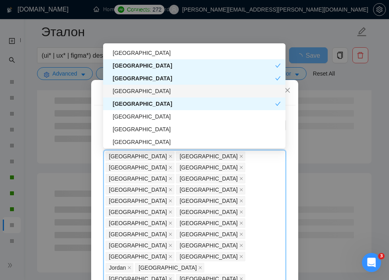
scroll to position [1483, 0]
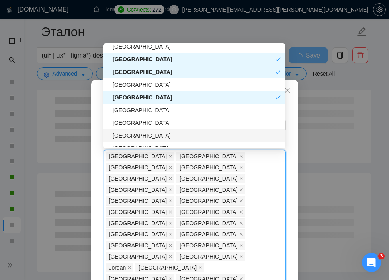
click at [145, 136] on div "[GEOGRAPHIC_DATA]" at bounding box center [197, 135] width 168 height 9
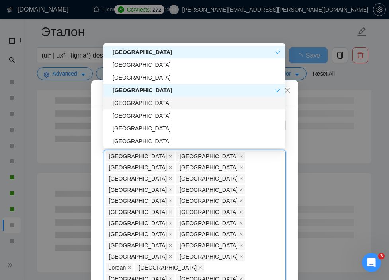
scroll to position [1532, 0]
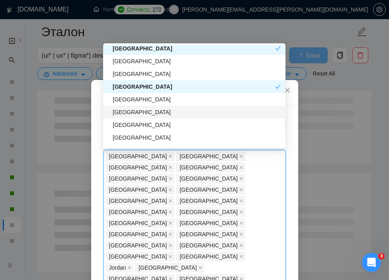
click at [168, 114] on div "[GEOGRAPHIC_DATA]" at bounding box center [197, 112] width 168 height 9
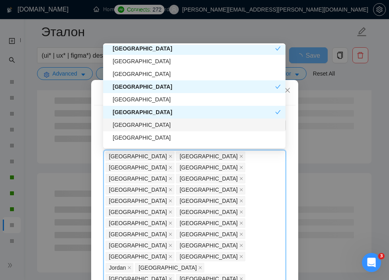
click at [164, 125] on div "[GEOGRAPHIC_DATA]" at bounding box center [197, 125] width 168 height 9
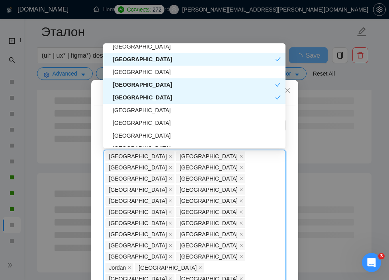
scroll to position [1561, 0]
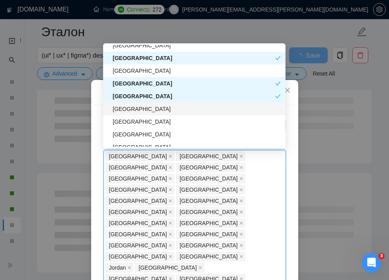
click at [153, 108] on div "[GEOGRAPHIC_DATA]" at bounding box center [197, 109] width 168 height 9
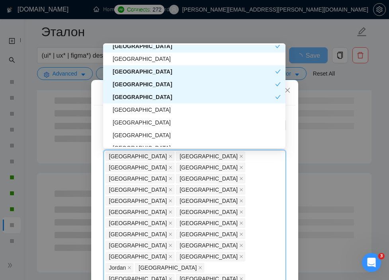
scroll to position [1576, 0]
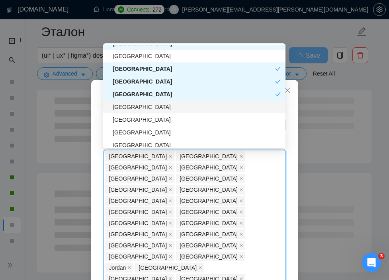
click at [147, 109] on div "[GEOGRAPHIC_DATA]" at bounding box center [197, 107] width 168 height 9
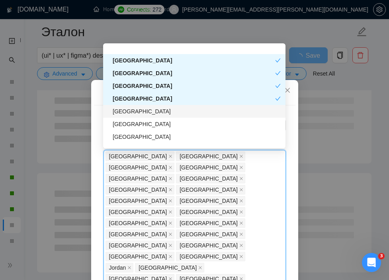
scroll to position [1597, 0]
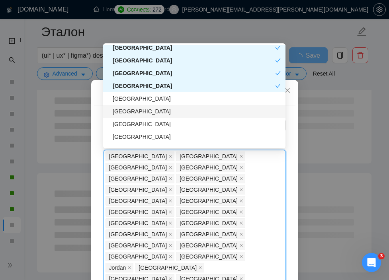
click at [152, 113] on div "[GEOGRAPHIC_DATA]" at bounding box center [197, 111] width 168 height 9
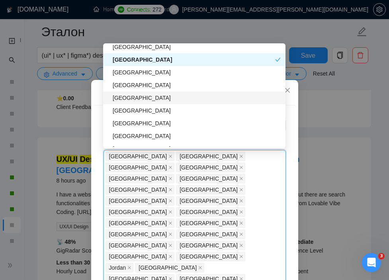
scroll to position [1651, 0]
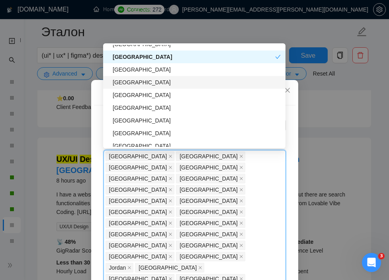
click at [178, 82] on div "[GEOGRAPHIC_DATA]" at bounding box center [197, 82] width 168 height 9
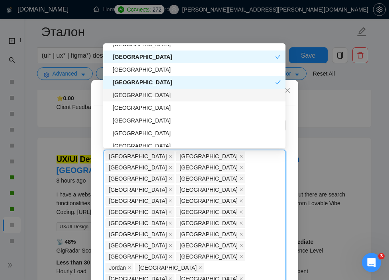
click at [174, 92] on div "[GEOGRAPHIC_DATA]" at bounding box center [197, 95] width 168 height 9
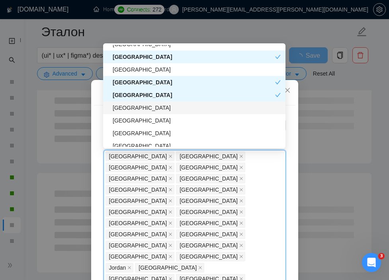
click at [172, 105] on div "[GEOGRAPHIC_DATA]" at bounding box center [197, 108] width 168 height 9
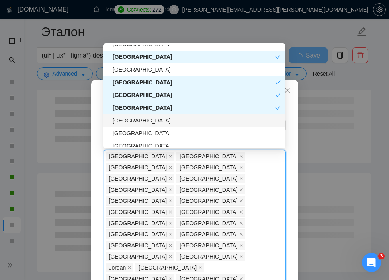
click at [170, 115] on div "[GEOGRAPHIC_DATA]" at bounding box center [194, 120] width 182 height 13
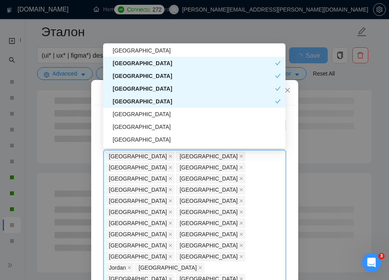
scroll to position [1671, 0]
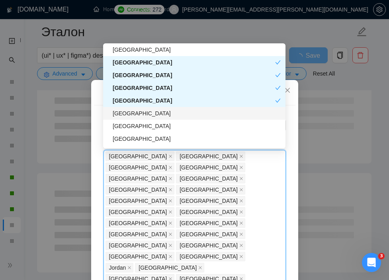
click at [167, 112] on div "[GEOGRAPHIC_DATA]" at bounding box center [197, 113] width 168 height 9
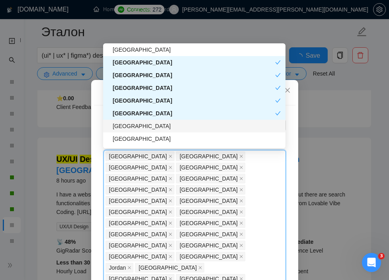
click at [164, 125] on div "[GEOGRAPHIC_DATA]" at bounding box center [197, 126] width 168 height 9
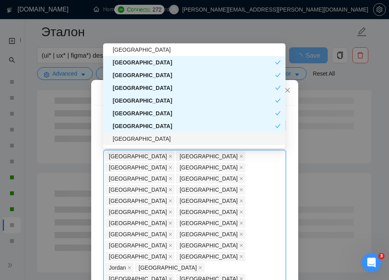
click at [164, 138] on div "[GEOGRAPHIC_DATA]" at bounding box center [197, 139] width 168 height 9
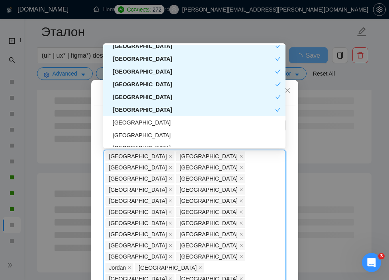
scroll to position [1702, 0]
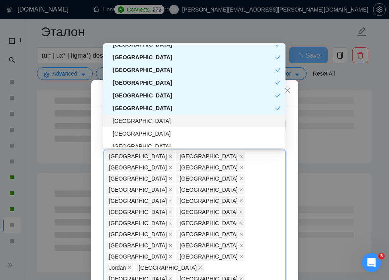
click at [158, 120] on div "[GEOGRAPHIC_DATA]" at bounding box center [197, 121] width 168 height 9
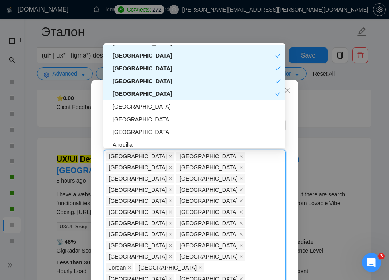
scroll to position [1730, 0]
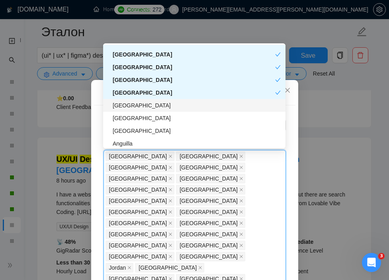
click at [173, 108] on div "[GEOGRAPHIC_DATA]" at bounding box center [197, 105] width 168 height 9
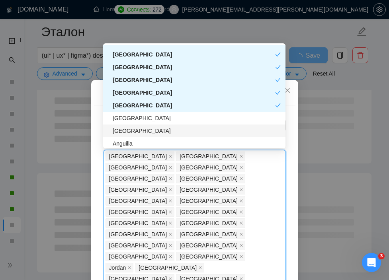
click at [161, 125] on div "[GEOGRAPHIC_DATA]" at bounding box center [194, 131] width 182 height 13
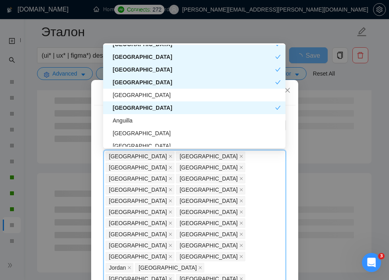
scroll to position [1755, 0]
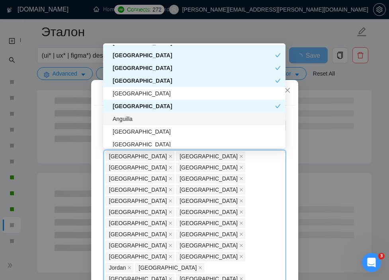
click at [160, 121] on div "Anguilla" at bounding box center [197, 119] width 168 height 9
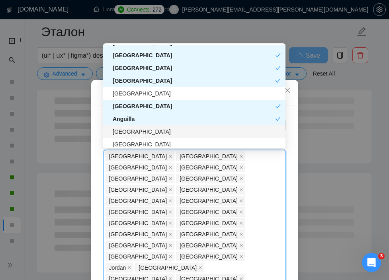
click at [154, 128] on div "[GEOGRAPHIC_DATA]" at bounding box center [197, 131] width 168 height 9
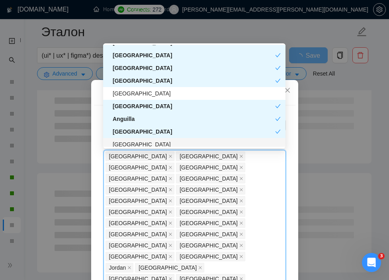
click at [154, 143] on div "[GEOGRAPHIC_DATA]" at bounding box center [197, 144] width 168 height 9
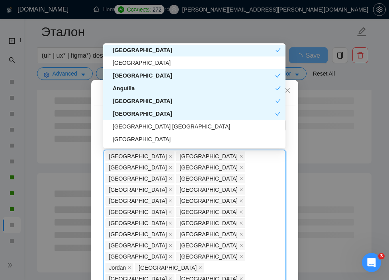
scroll to position [1790, 0]
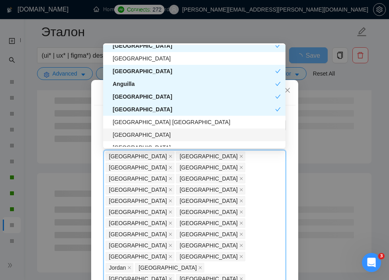
click at [145, 132] on div "[GEOGRAPHIC_DATA]" at bounding box center [197, 135] width 168 height 9
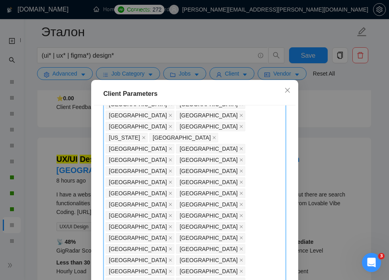
scroll to position [155, 0]
click at [197, 217] on div "[GEOGRAPHIC_DATA] [GEOGRAPHIC_DATA] [GEOGRAPHIC_DATA] [GEOGRAPHIC_DATA] [GEOGRA…" at bounding box center [191, 209] width 170 height 379
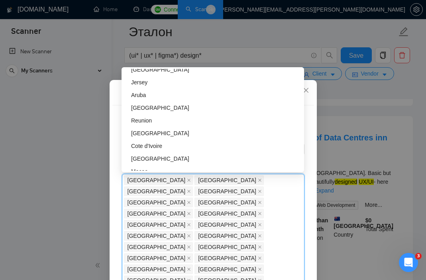
scroll to position [1930, 0]
click at [204, 133] on div "[GEOGRAPHIC_DATA]" at bounding box center [215, 133] width 168 height 9
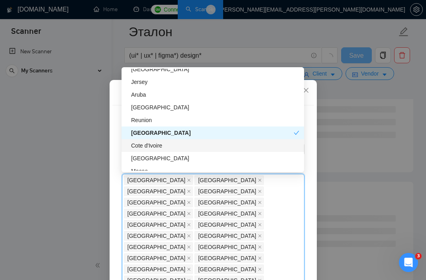
click at [204, 141] on div "Cote d'Ivoire" at bounding box center [212, 145] width 182 height 13
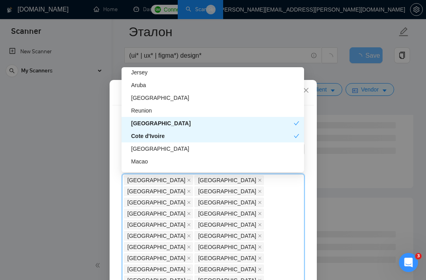
scroll to position [1942, 0]
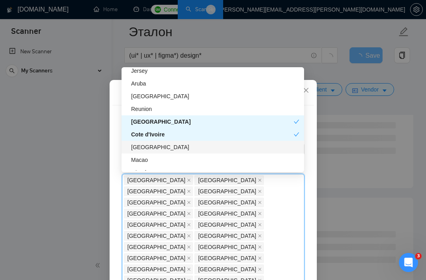
click at [190, 146] on div "[GEOGRAPHIC_DATA]" at bounding box center [215, 147] width 168 height 9
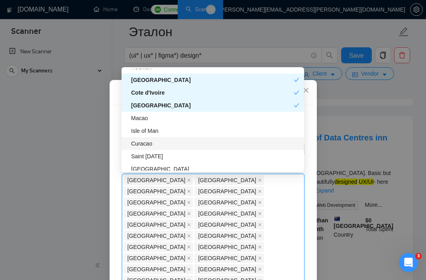
scroll to position [1985, 0]
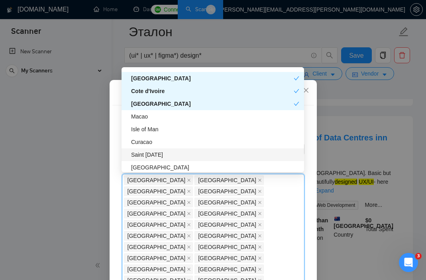
click at [177, 155] on div "Saint [DATE]" at bounding box center [215, 155] width 168 height 9
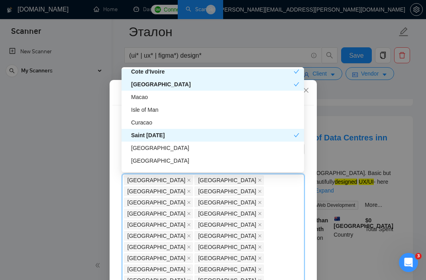
scroll to position [2005, 0]
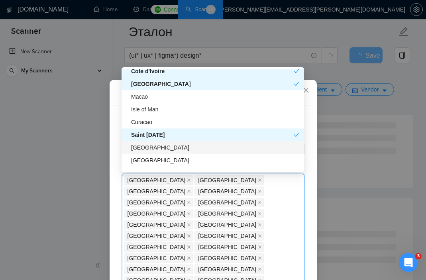
click at [183, 148] on div "[GEOGRAPHIC_DATA]" at bounding box center [215, 147] width 168 height 9
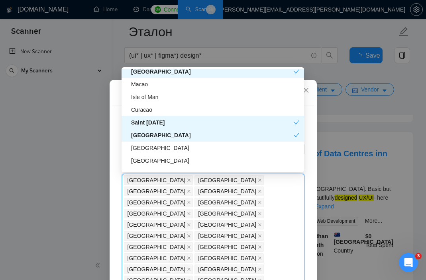
scroll to position [2019, 0]
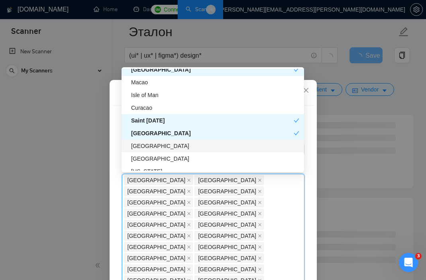
click at [174, 146] on div "[GEOGRAPHIC_DATA]" at bounding box center [215, 146] width 168 height 9
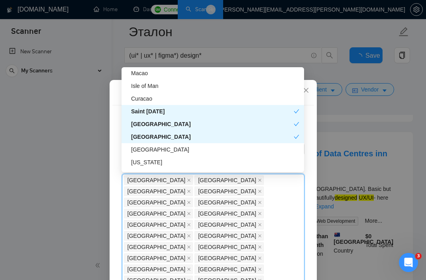
scroll to position [2029, 0]
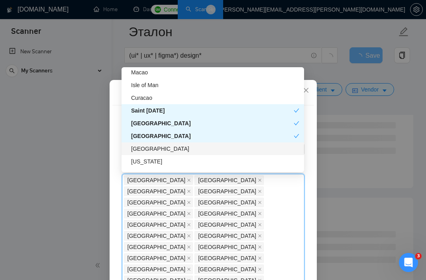
click at [176, 149] on div "[GEOGRAPHIC_DATA]" at bounding box center [215, 149] width 168 height 9
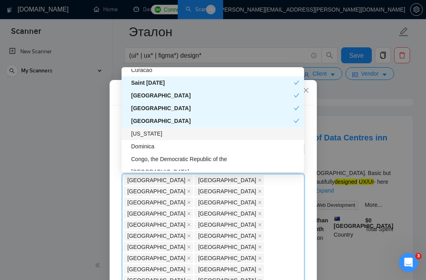
scroll to position [2060, 0]
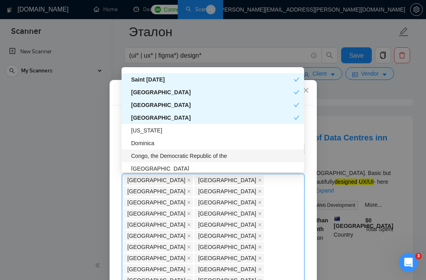
click at [192, 157] on div "Congo, the Democratic Republic of the" at bounding box center [215, 156] width 168 height 9
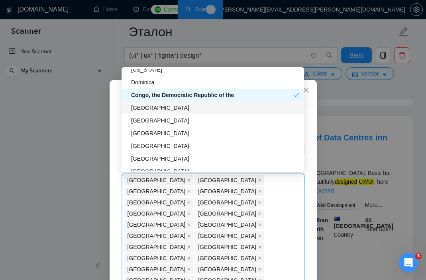
scroll to position [2125, 0]
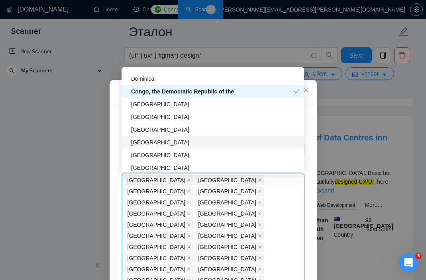
click at [157, 143] on div "[GEOGRAPHIC_DATA]" at bounding box center [215, 142] width 168 height 9
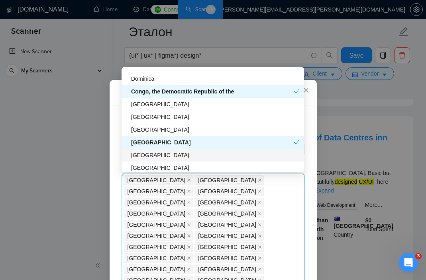
click at [158, 159] on div "[GEOGRAPHIC_DATA]" at bounding box center [215, 155] width 168 height 9
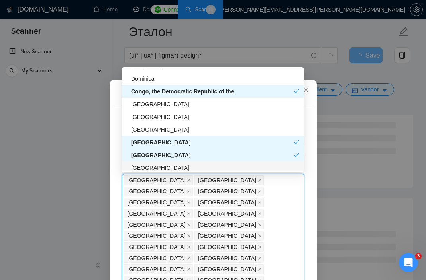
click at [157, 169] on div "[GEOGRAPHIC_DATA]" at bounding box center [215, 168] width 168 height 9
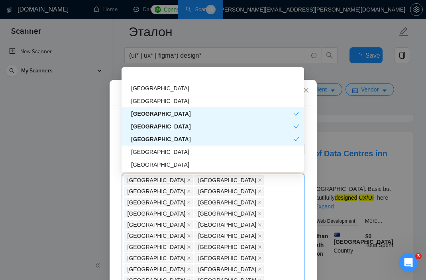
scroll to position [2172, 0]
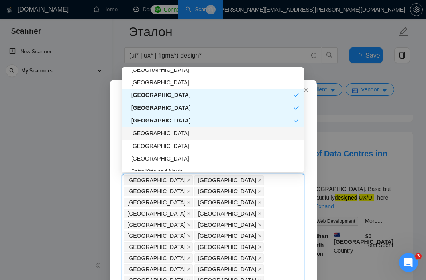
click at [160, 135] on div "[GEOGRAPHIC_DATA]" at bounding box center [215, 133] width 168 height 9
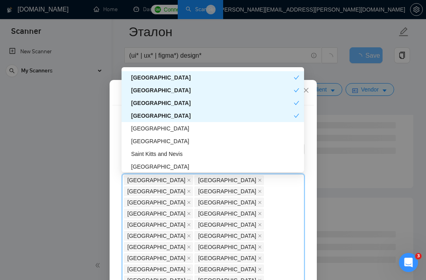
scroll to position [2192, 0]
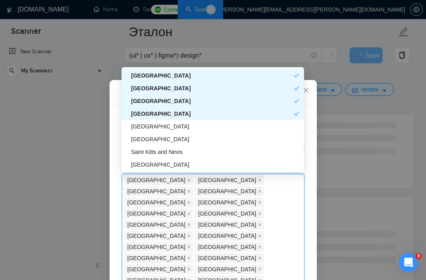
click at [164, 116] on div "[GEOGRAPHIC_DATA]" at bounding box center [212, 114] width 162 height 9
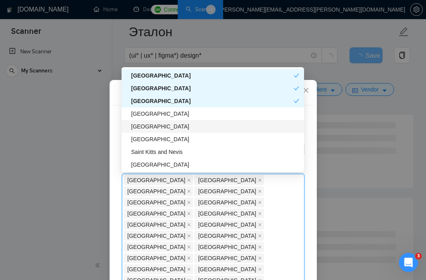
click at [162, 129] on div "[GEOGRAPHIC_DATA]" at bounding box center [215, 126] width 168 height 9
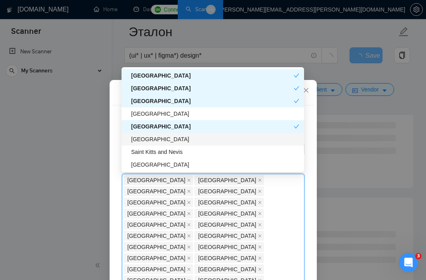
click at [162, 137] on div "[GEOGRAPHIC_DATA]" at bounding box center [215, 139] width 168 height 9
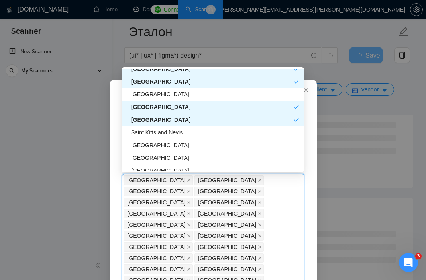
scroll to position [2213, 0]
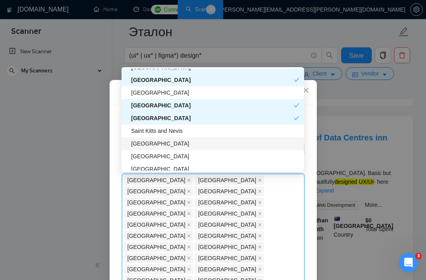
click at [168, 141] on div "[GEOGRAPHIC_DATA]" at bounding box center [215, 143] width 168 height 9
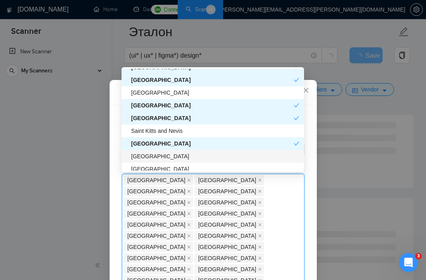
click at [166, 157] on div "[GEOGRAPHIC_DATA]" at bounding box center [215, 156] width 168 height 9
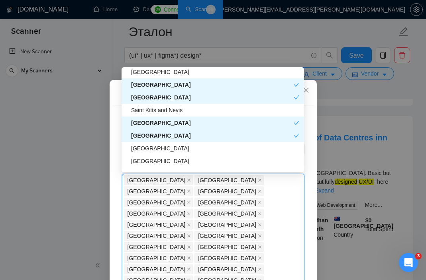
scroll to position [2235, 0]
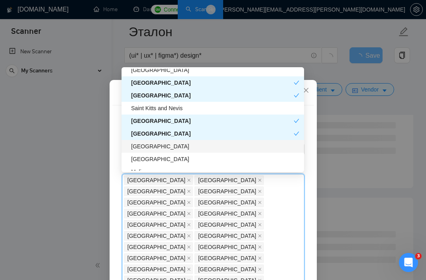
click at [162, 146] on div "[GEOGRAPHIC_DATA]" at bounding box center [215, 146] width 168 height 9
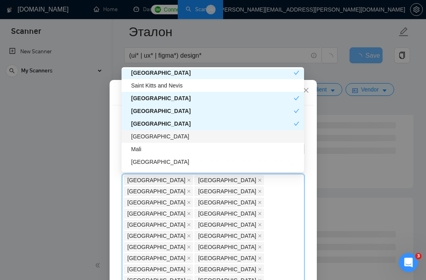
scroll to position [2259, 0]
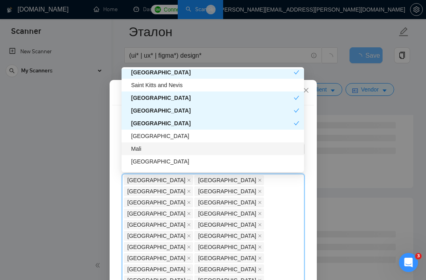
click at [160, 150] on div "Mali" at bounding box center [215, 149] width 168 height 9
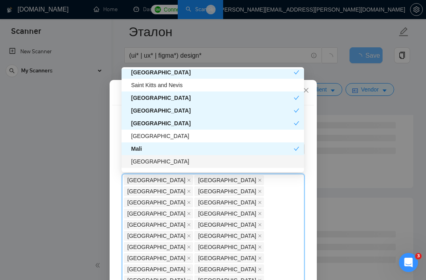
click at [159, 158] on div "[GEOGRAPHIC_DATA]" at bounding box center [215, 161] width 168 height 9
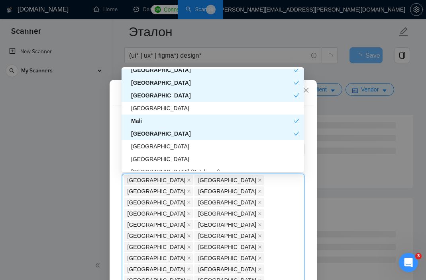
scroll to position [2287, 0]
click at [159, 147] on div "[GEOGRAPHIC_DATA]" at bounding box center [215, 146] width 168 height 9
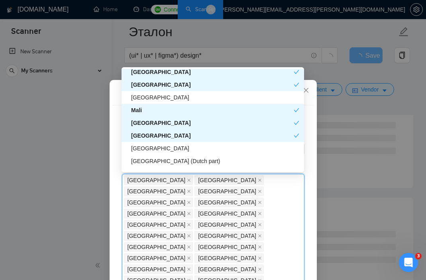
scroll to position [2298, 0]
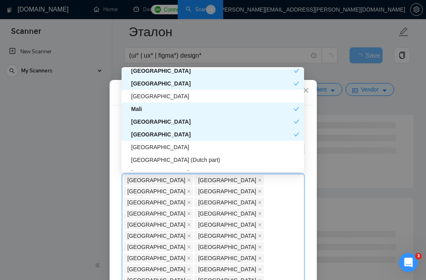
click at [159, 147] on div "[GEOGRAPHIC_DATA]" at bounding box center [215, 147] width 168 height 9
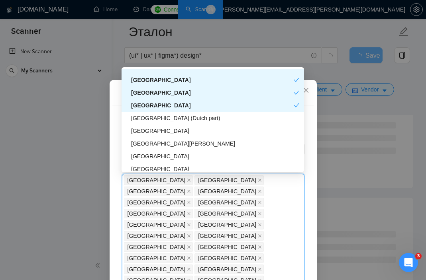
scroll to position [2341, 0]
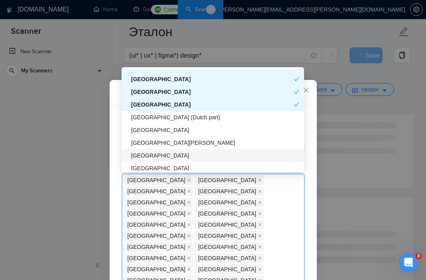
click at [157, 156] on div "[GEOGRAPHIC_DATA]" at bounding box center [215, 155] width 168 height 9
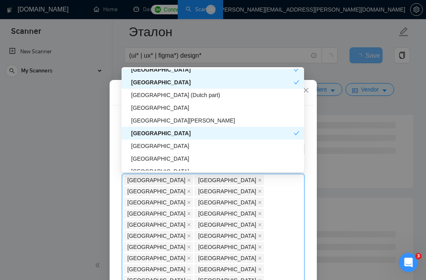
scroll to position [2368, 0]
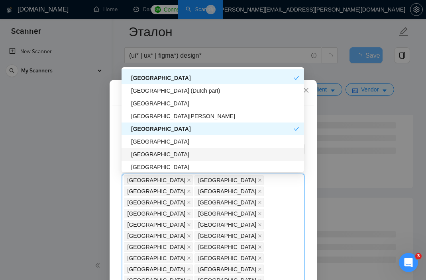
click at [165, 151] on div "[GEOGRAPHIC_DATA]" at bounding box center [215, 154] width 168 height 9
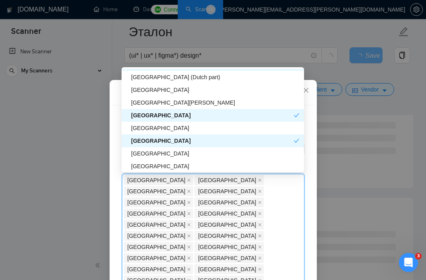
scroll to position [2384, 0]
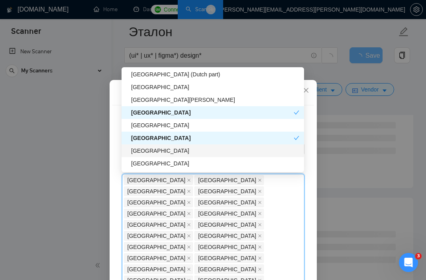
click at [164, 149] on div "[GEOGRAPHIC_DATA]" at bounding box center [215, 151] width 168 height 9
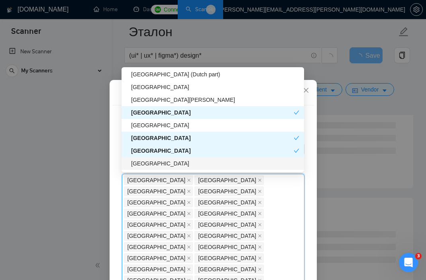
click at [162, 159] on div "[GEOGRAPHIC_DATA]" at bounding box center [215, 163] width 168 height 9
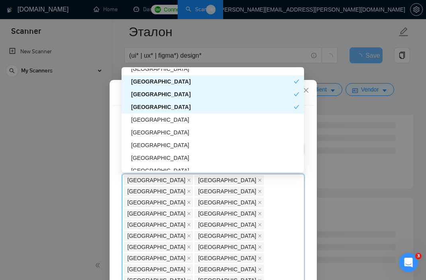
scroll to position [2442, 0]
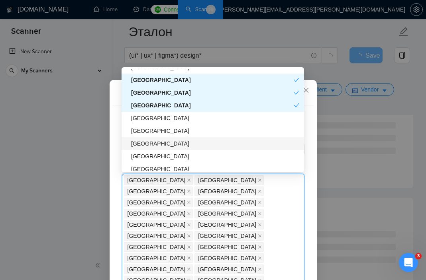
click at [163, 148] on div "[GEOGRAPHIC_DATA]" at bounding box center [215, 143] width 168 height 9
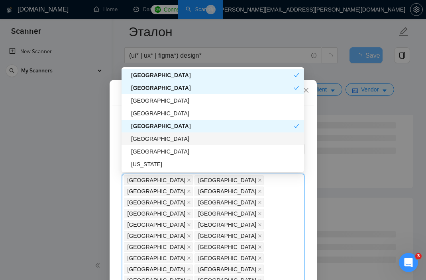
scroll to position [2462, 0]
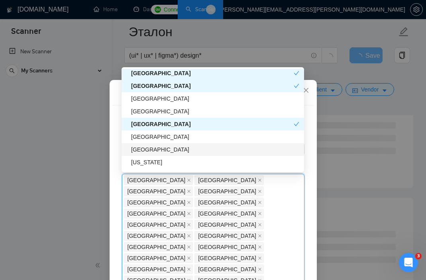
click at [165, 151] on div "[GEOGRAPHIC_DATA]" at bounding box center [215, 149] width 168 height 9
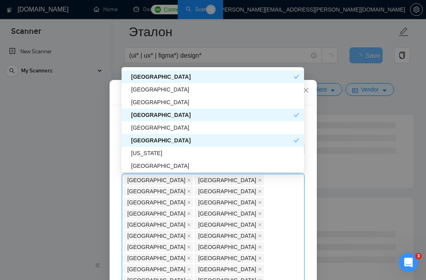
scroll to position [2476, 0]
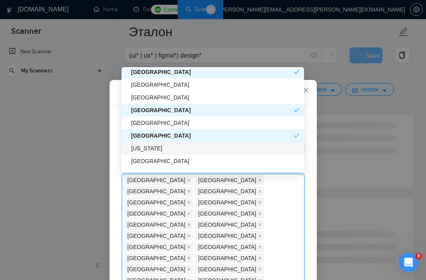
click at [155, 148] on div "[US_STATE]" at bounding box center [215, 148] width 168 height 9
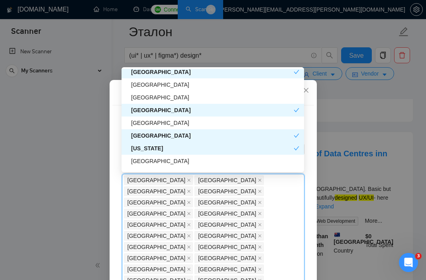
scroll to position [2486, 0]
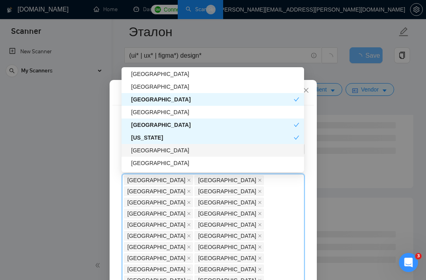
click at [157, 152] on div "[GEOGRAPHIC_DATA]" at bounding box center [215, 150] width 168 height 9
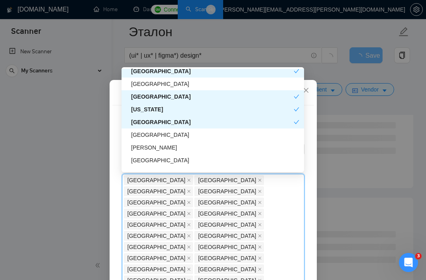
scroll to position [2517, 0]
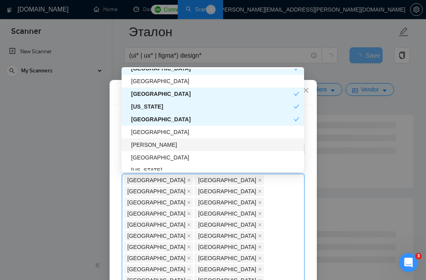
click at [160, 147] on div "[PERSON_NAME]" at bounding box center [215, 145] width 168 height 9
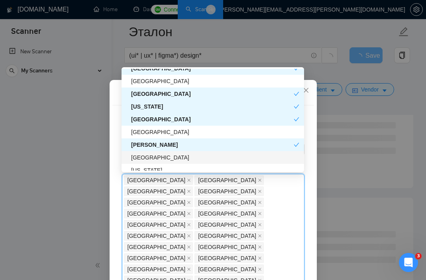
click at [157, 160] on div "[GEOGRAPHIC_DATA]" at bounding box center [215, 157] width 168 height 9
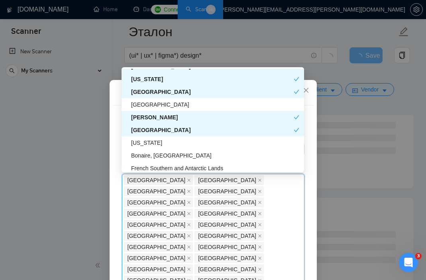
scroll to position [2547, 0]
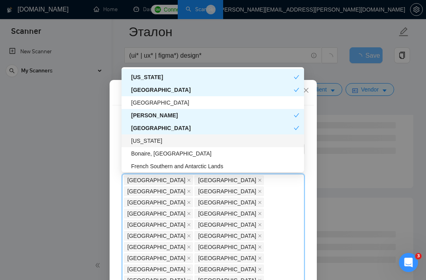
click at [162, 141] on div "[US_STATE]" at bounding box center [215, 141] width 168 height 9
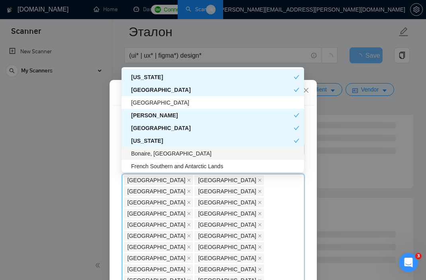
scroll to position [2549, 0]
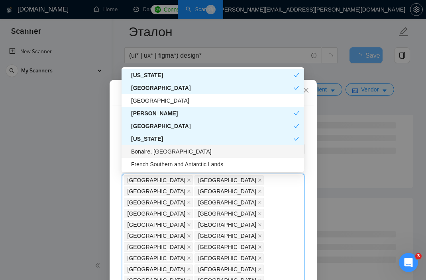
click at [253, 147] on div "Bonaire, [GEOGRAPHIC_DATA]" at bounding box center [215, 151] width 168 height 9
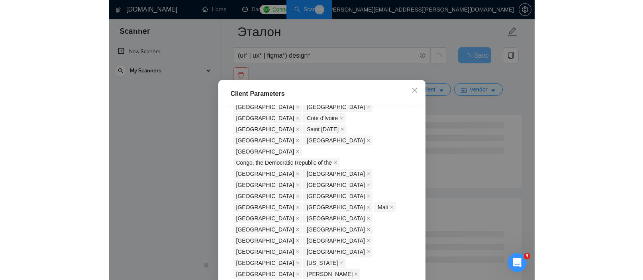
scroll to position [519, 0]
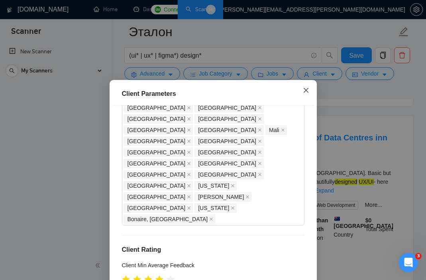
click at [303, 90] on icon "close" at bounding box center [306, 90] width 6 height 6
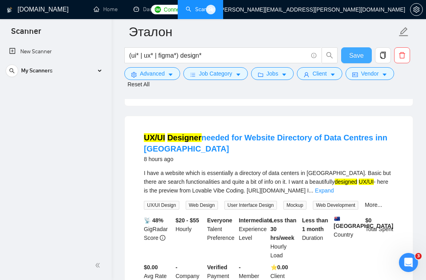
click at [354, 55] on span "Save" at bounding box center [356, 56] width 14 height 10
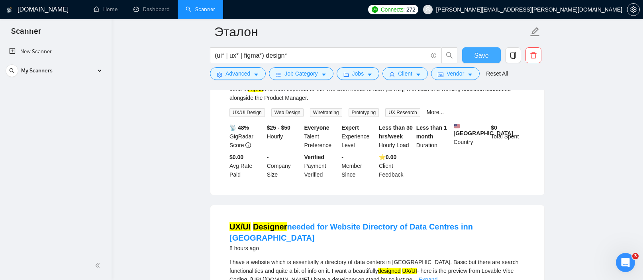
scroll to position [294, 0]
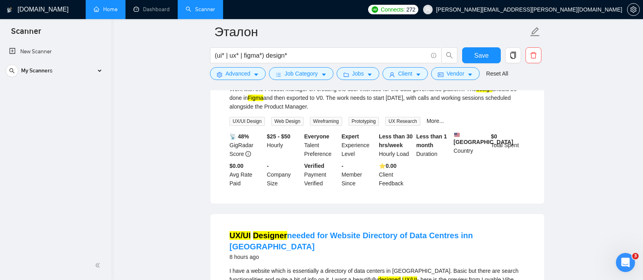
click at [106, 8] on link "Home" at bounding box center [106, 9] width 24 height 7
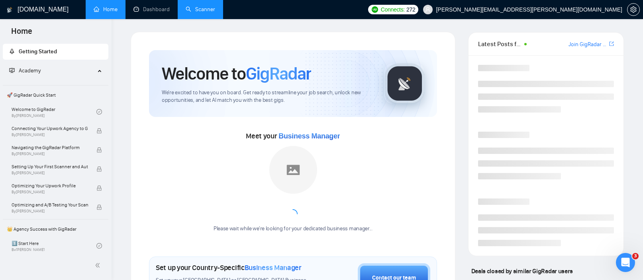
click at [209, 10] on link "Scanner" at bounding box center [200, 9] width 29 height 7
